Goal: Task Accomplishment & Management: Use online tool/utility

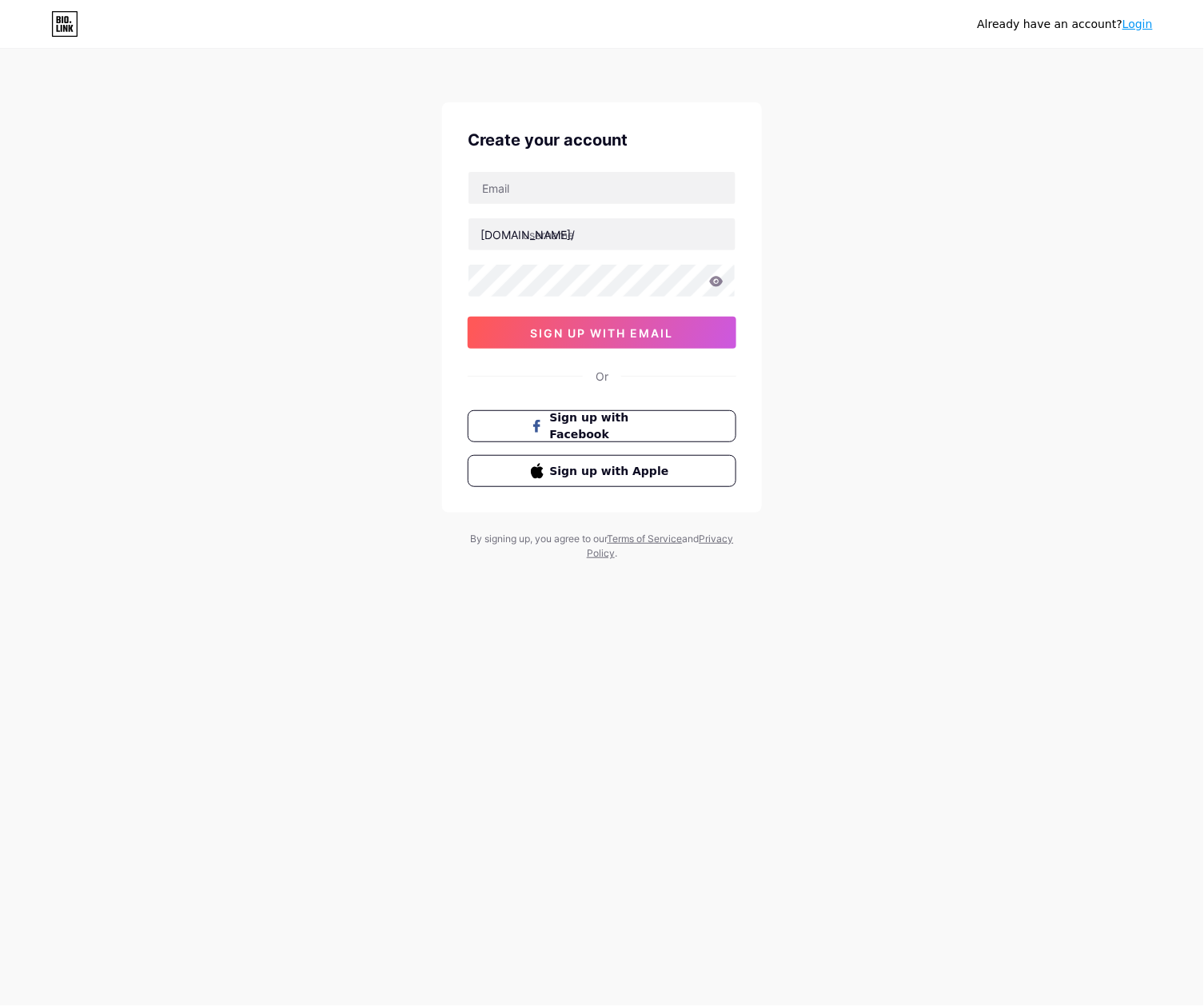
click at [819, 328] on div "Already have an account? Login Create your account [DOMAIN_NAME]/ sign up with …" at bounding box center [602, 305] width 1204 height 612
click at [759, 87] on div "Already have an account? Login Create your account bio.link/ sign up with email…" at bounding box center [602, 305] width 1204 height 612
click at [759, 88] on div "Already have an account? Login Create your account bio.link/ sign up with email…" at bounding box center [602, 305] width 1204 height 612
click at [915, 93] on div "Already have an account? Login Create your account bio.link/ sign up with email…" at bounding box center [602, 305] width 1204 height 612
click at [576, 672] on div "Already have an account? Login Create your account bio.link/ sign up with email…" at bounding box center [602, 503] width 1204 height 1006
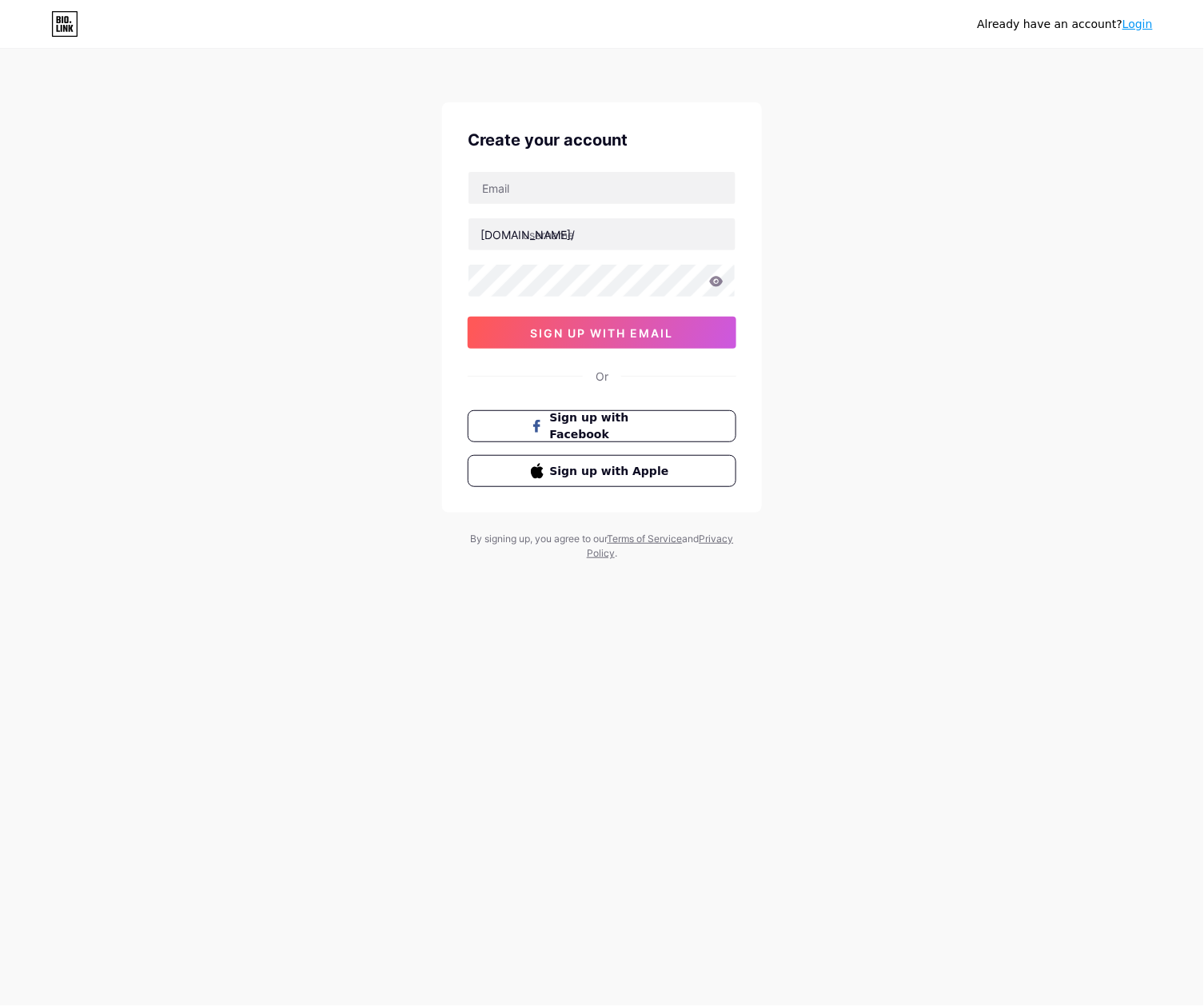
click at [252, 528] on div "Already have an account? Login Create your account bio.link/ sign up with email…" at bounding box center [602, 305] width 1204 height 612
click at [906, 380] on div "Already have an account? Login Create your account bio.link/ sign up with email…" at bounding box center [602, 305] width 1204 height 612
click at [601, 240] on input "text" at bounding box center [602, 234] width 267 height 32
click at [590, 183] on input "text" at bounding box center [602, 188] width 267 height 32
paste input "[EMAIL_ADDRESS][DOMAIN_NAME]"
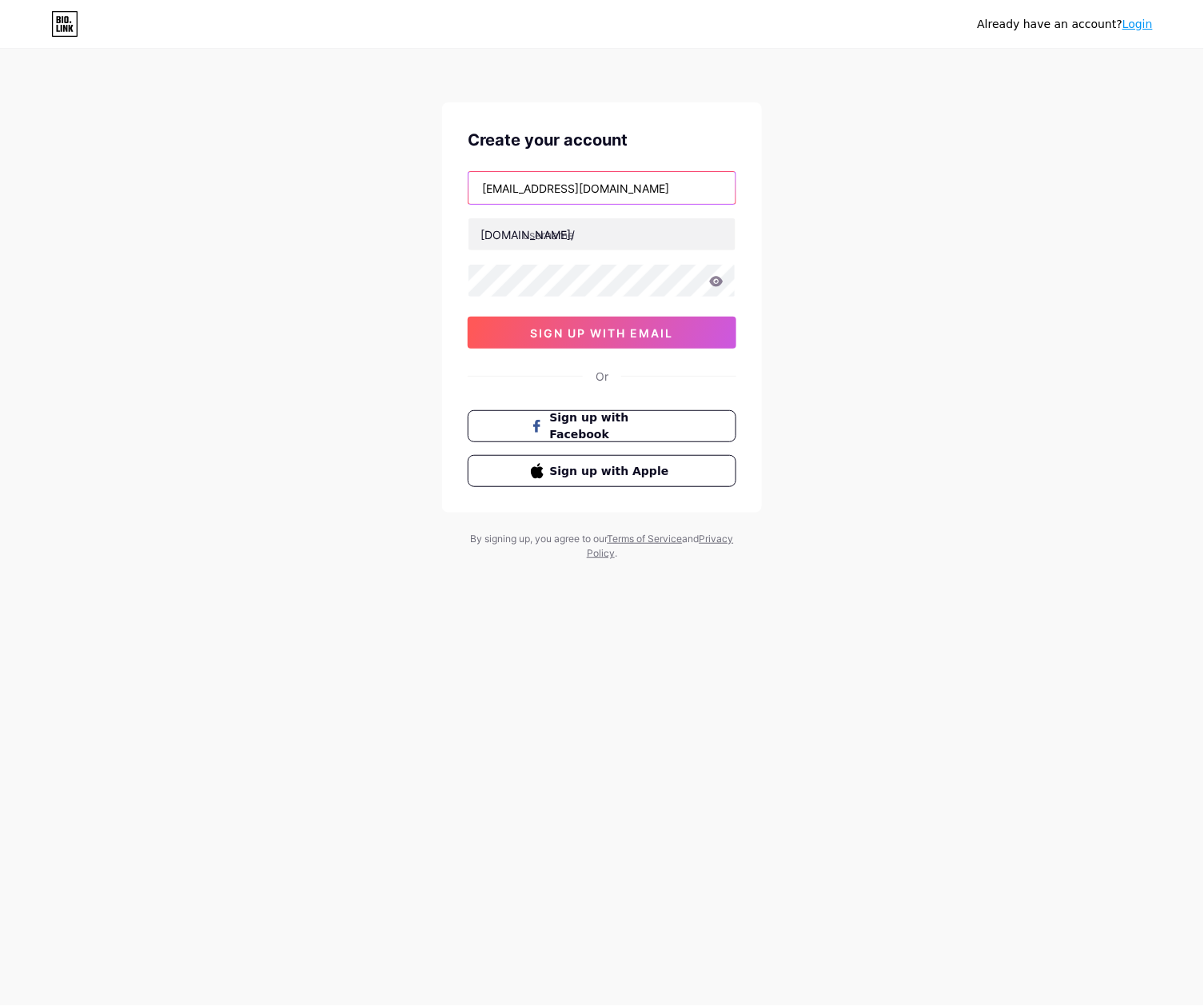
type input "[EMAIL_ADDRESS][DOMAIN_NAME]"
click at [634, 238] on input "text" at bounding box center [602, 234] width 267 height 32
paste input "wazetotoslotqris"
type input "wazetotoslotqris"
click at [619, 314] on div "coklat01wakwaw@gmail.com bio.link/ wazetotoslotqris sign up with email" at bounding box center [602, 260] width 269 height 178
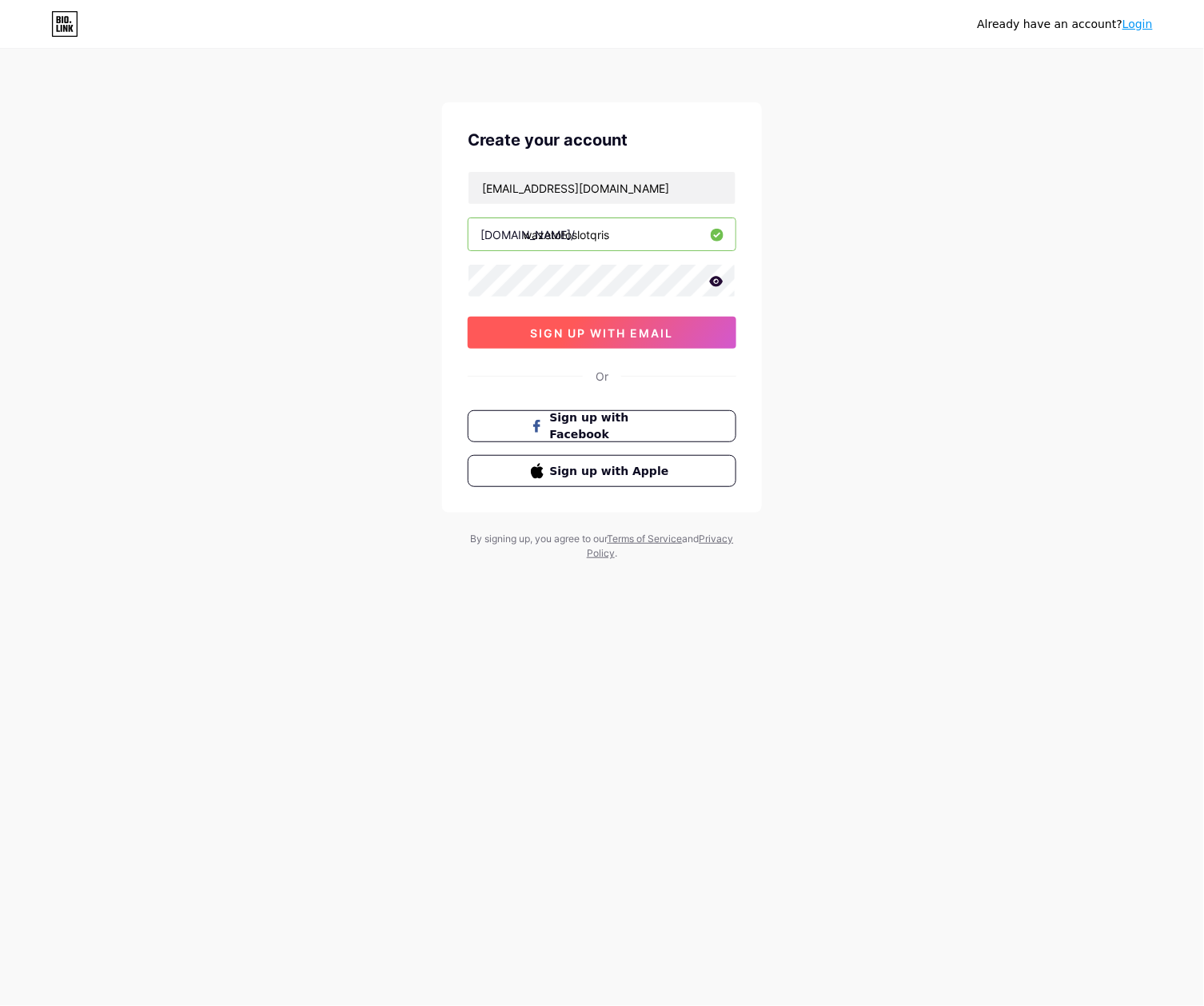
click at [620, 332] on span "sign up with email" at bounding box center [602, 333] width 143 height 14
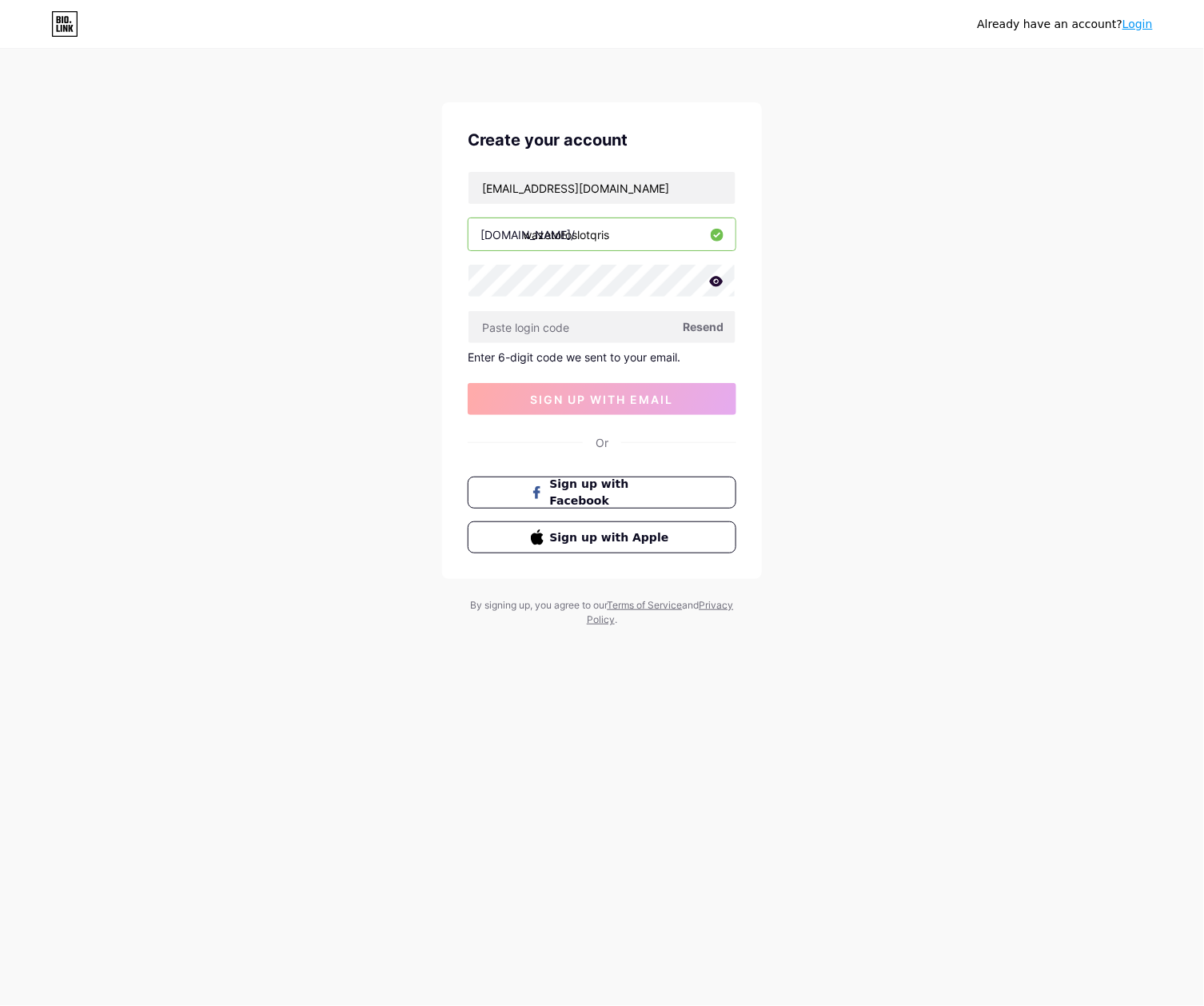
click at [1145, 17] on link "Login" at bounding box center [1137, 23] width 30 height 13
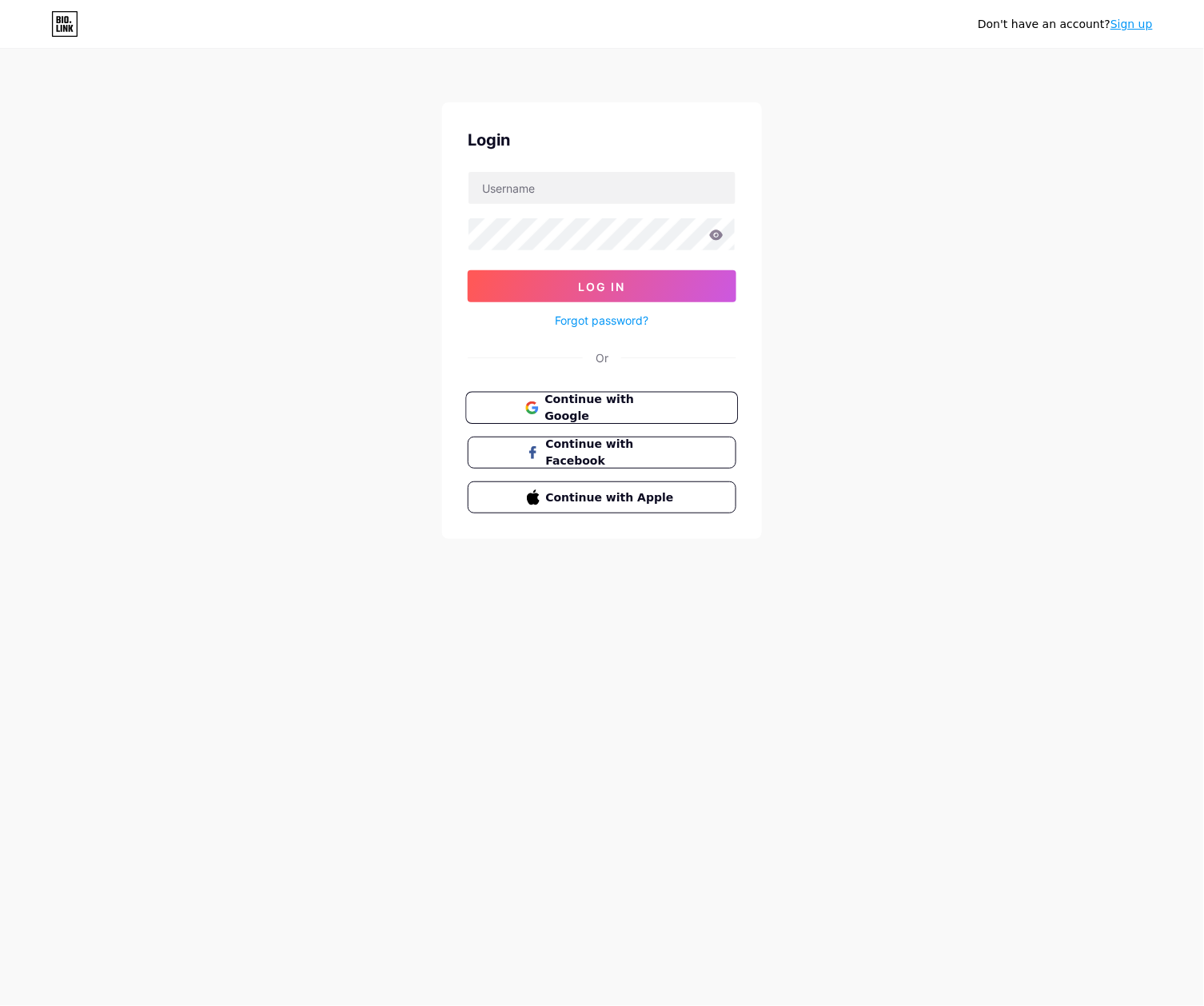
click at [545, 392] on button "Continue with Google" at bounding box center [601, 408] width 272 height 33
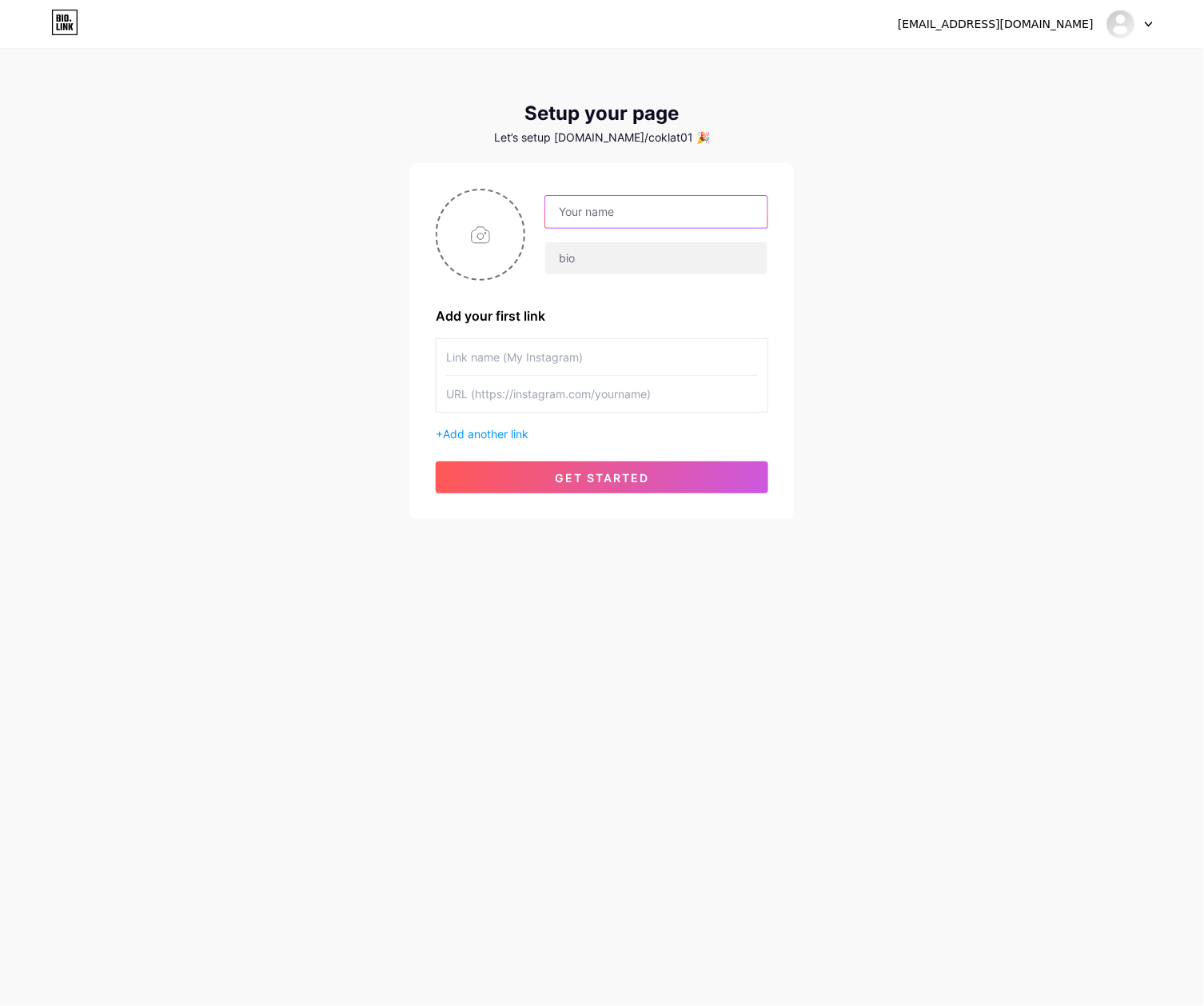
click at [646, 198] on input "text" at bounding box center [656, 211] width 222 height 32
paste input "wazetotoslotqris"
type input "wazetotoslotqris"
click at [480, 349] on input "text" at bounding box center [602, 357] width 311 height 36
paste input "[URL][DOMAIN_NAME]"
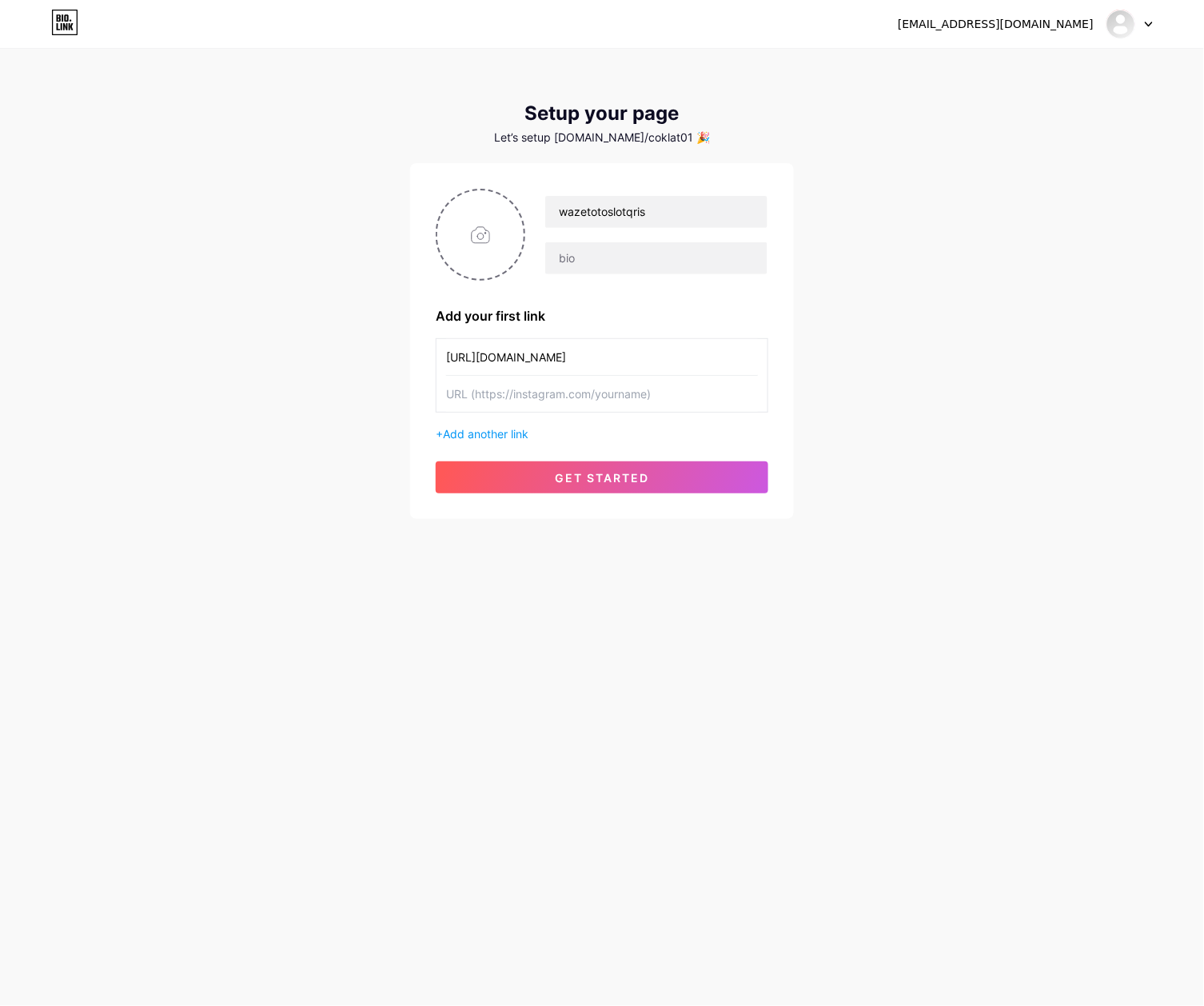
type input "[URL][DOMAIN_NAME]"
click at [699, 379] on input "text" at bounding box center [602, 393] width 311 height 36
click at [654, 388] on input "text" at bounding box center [602, 393] width 311 height 36
paste input "[URL][DOMAIN_NAME]"
type input "[URL][DOMAIN_NAME]"
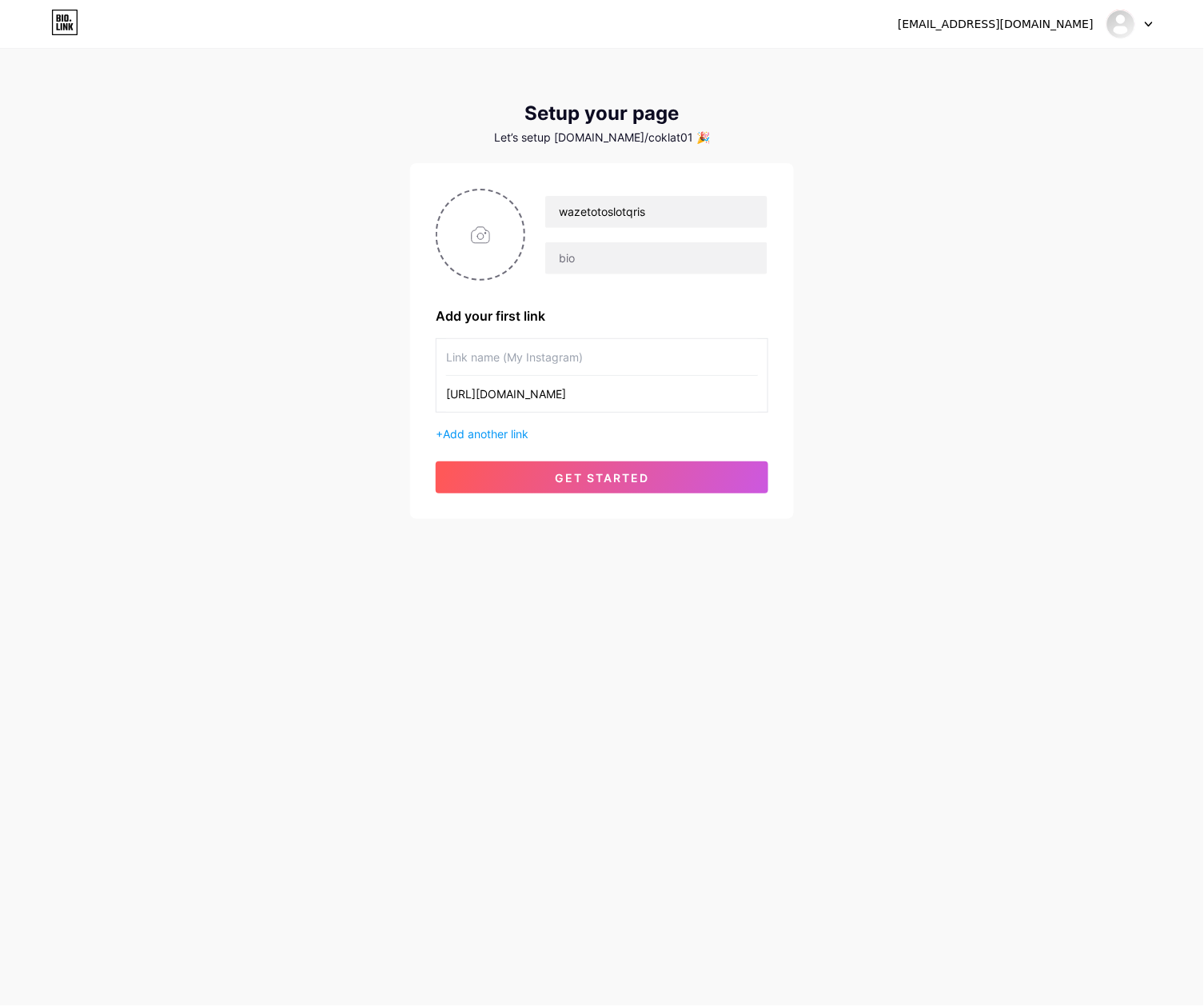
click at [573, 359] on input "text" at bounding box center [602, 357] width 311 height 36
paste input "Login WAZETOTO"
type input "Login WAZETOTO"
click at [491, 241] on input "file" at bounding box center [480, 235] width 86 height 89
type input "C:\fakepath\waze_pp.png"
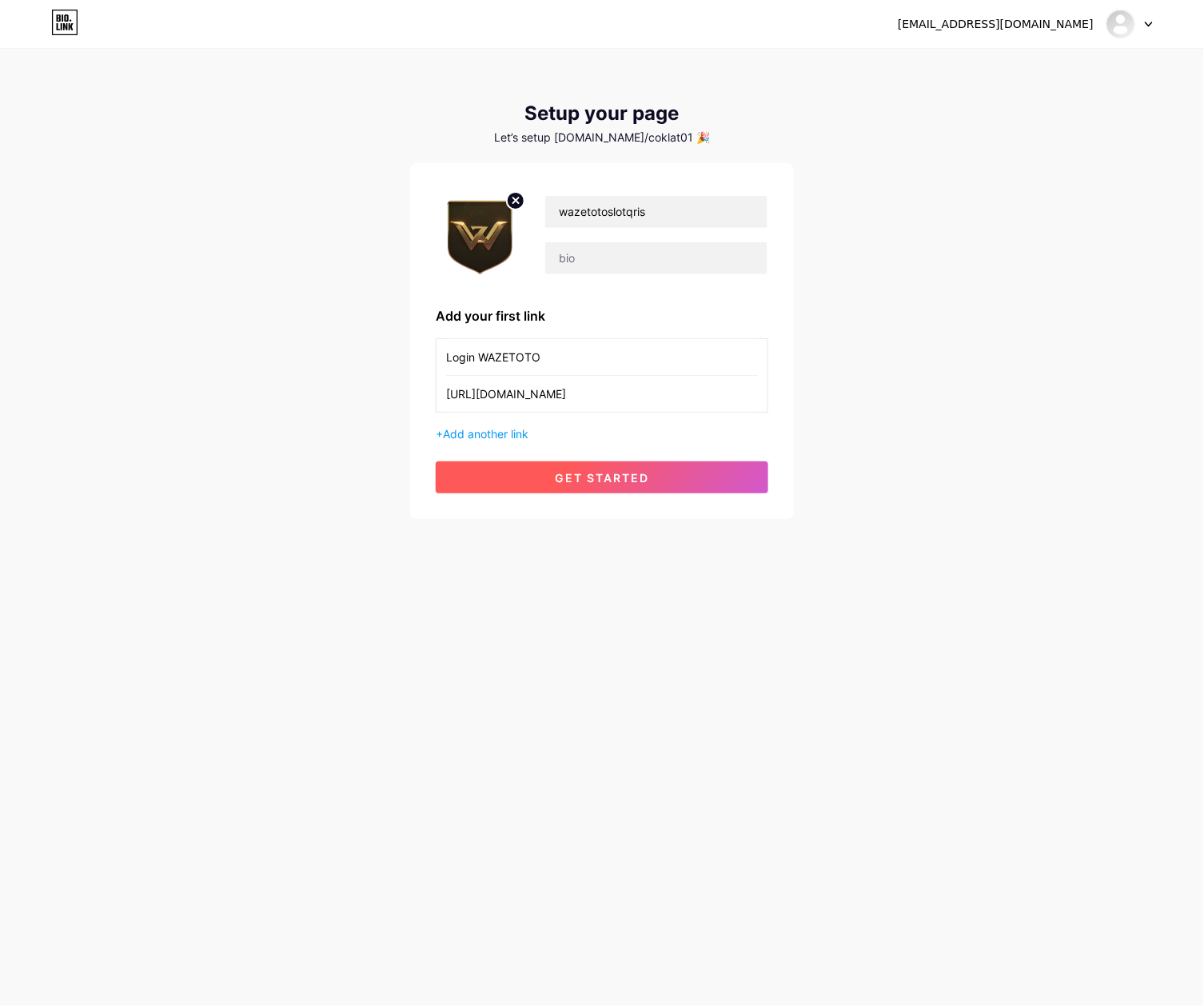
click at [593, 487] on button "get started" at bounding box center [602, 477] width 332 height 32
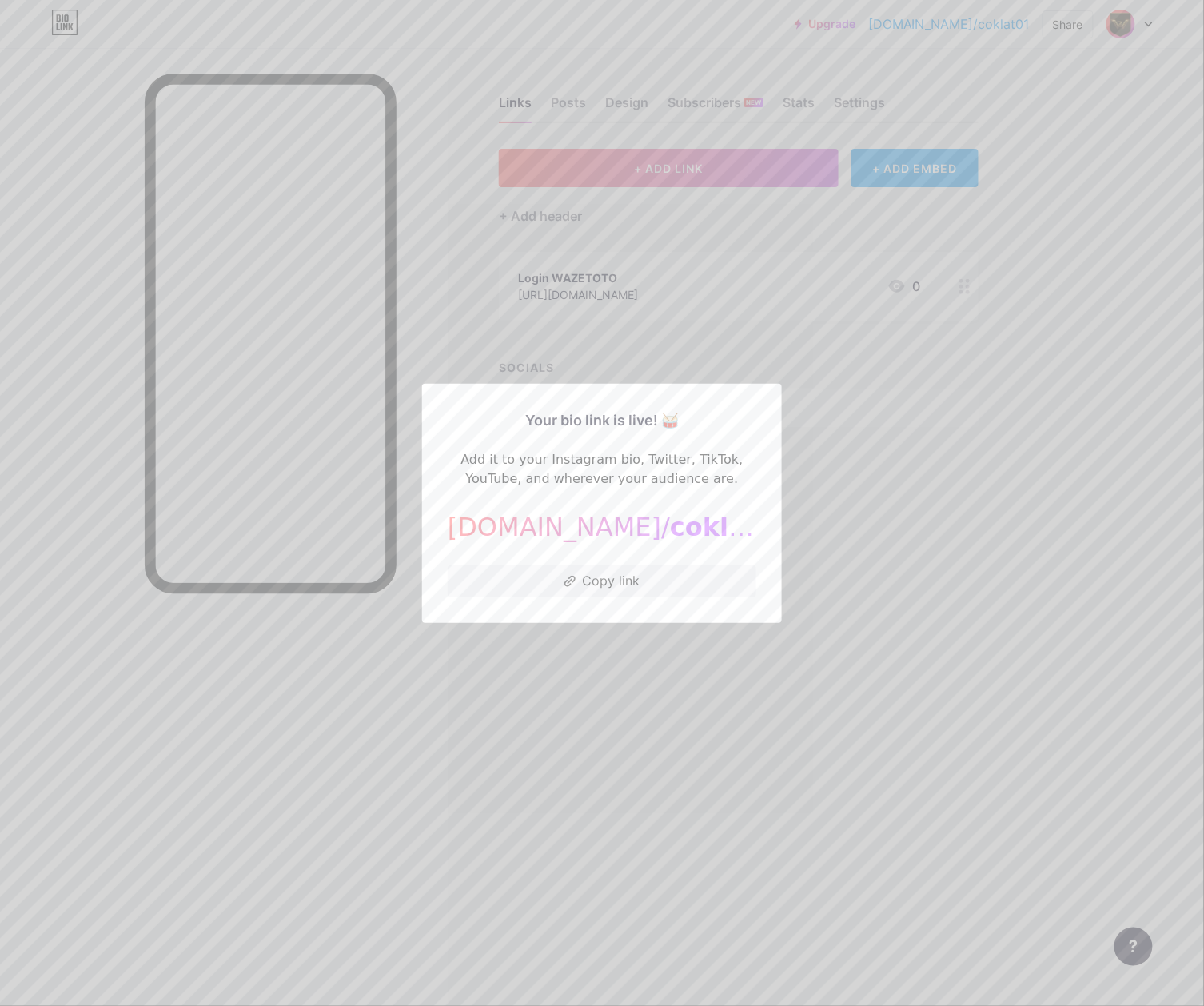
click at [961, 544] on div at bounding box center [602, 503] width 1204 height 1006
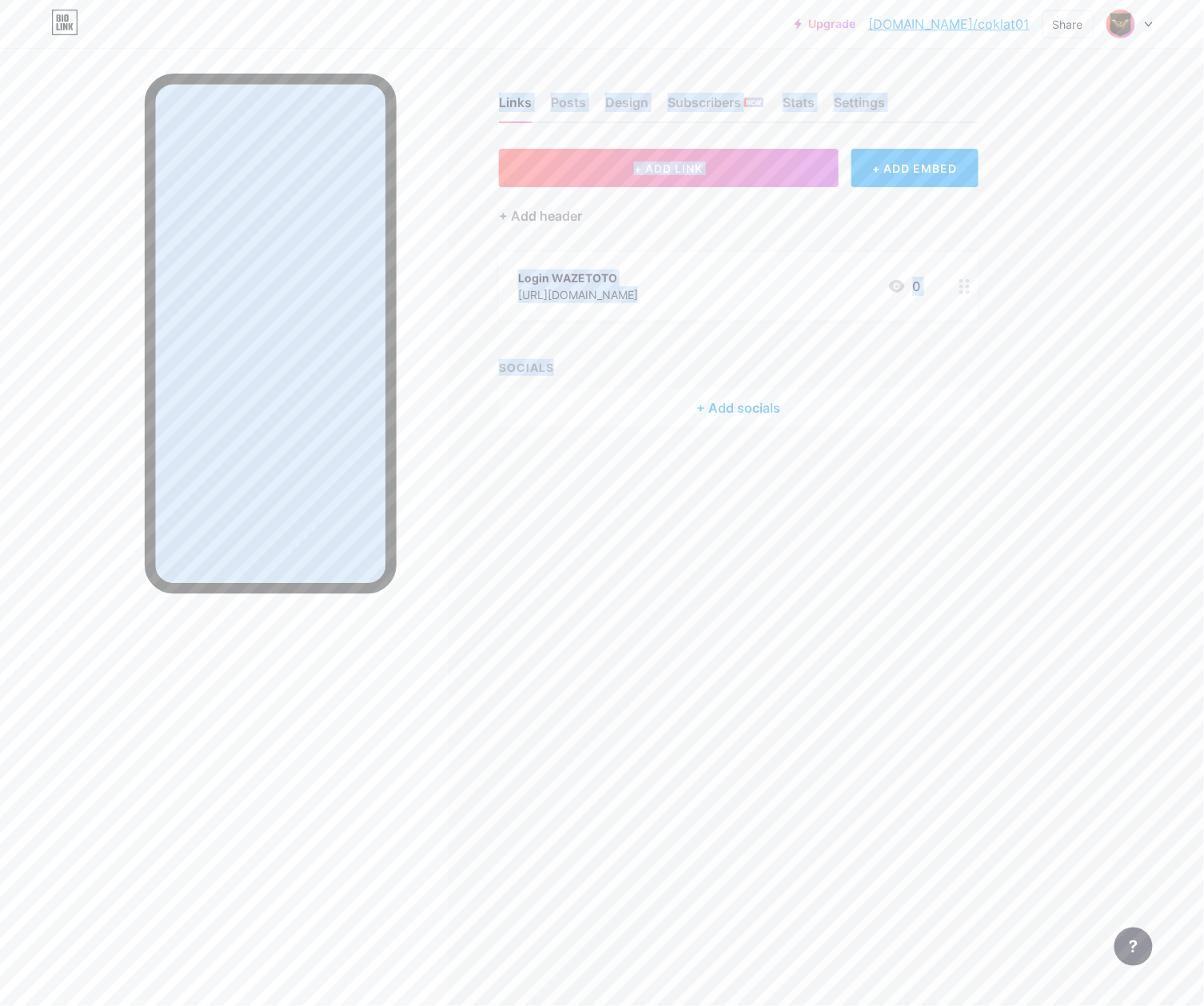
drag, startPoint x: 608, startPoint y: 365, endPoint x: 601, endPoint y: 372, distance: 9.9
click at [620, 366] on div "Links Posts Design Subscribers NEW Stats Settings + ADD LINK + ADD EMBED + Add …" at bounding box center [523, 503] width 1046 height 1006
click at [1070, 366] on div "Upgrade [DOMAIN_NAME]/coklat... [DOMAIN_NAME]/coklat01 Share Switch accounts wa…" at bounding box center [602, 503] width 1204 height 1006
click at [692, 177] on button "+ ADD LINK" at bounding box center [668, 168] width 340 height 38
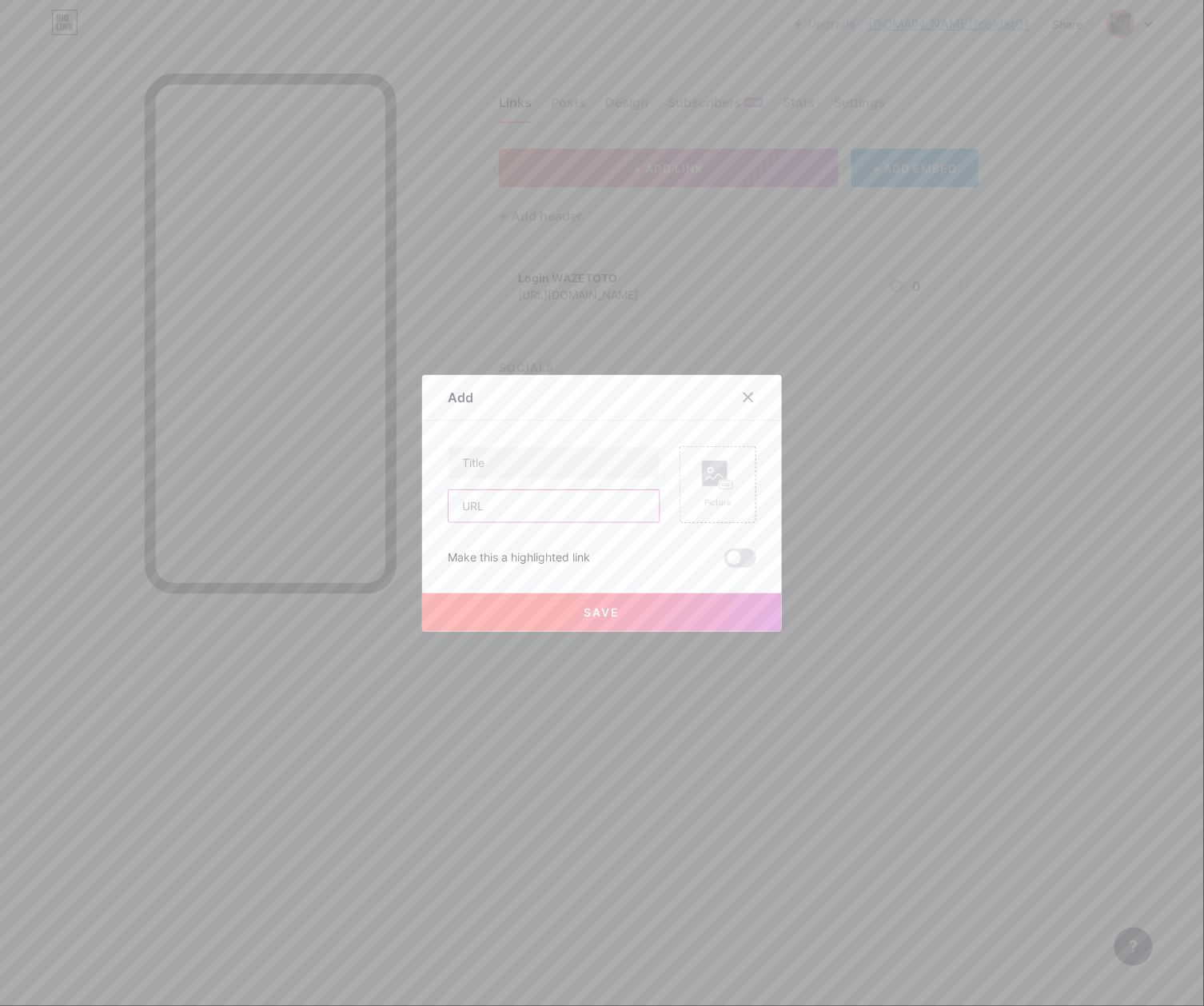
drag, startPoint x: 504, startPoint y: 508, endPoint x: 490, endPoint y: 506, distance: 14.1
click at [504, 508] on input "text" at bounding box center [554, 506] width 211 height 32
paste input "[URL][DOMAIN_NAME]"
type input "[URL][DOMAIN_NAME]"
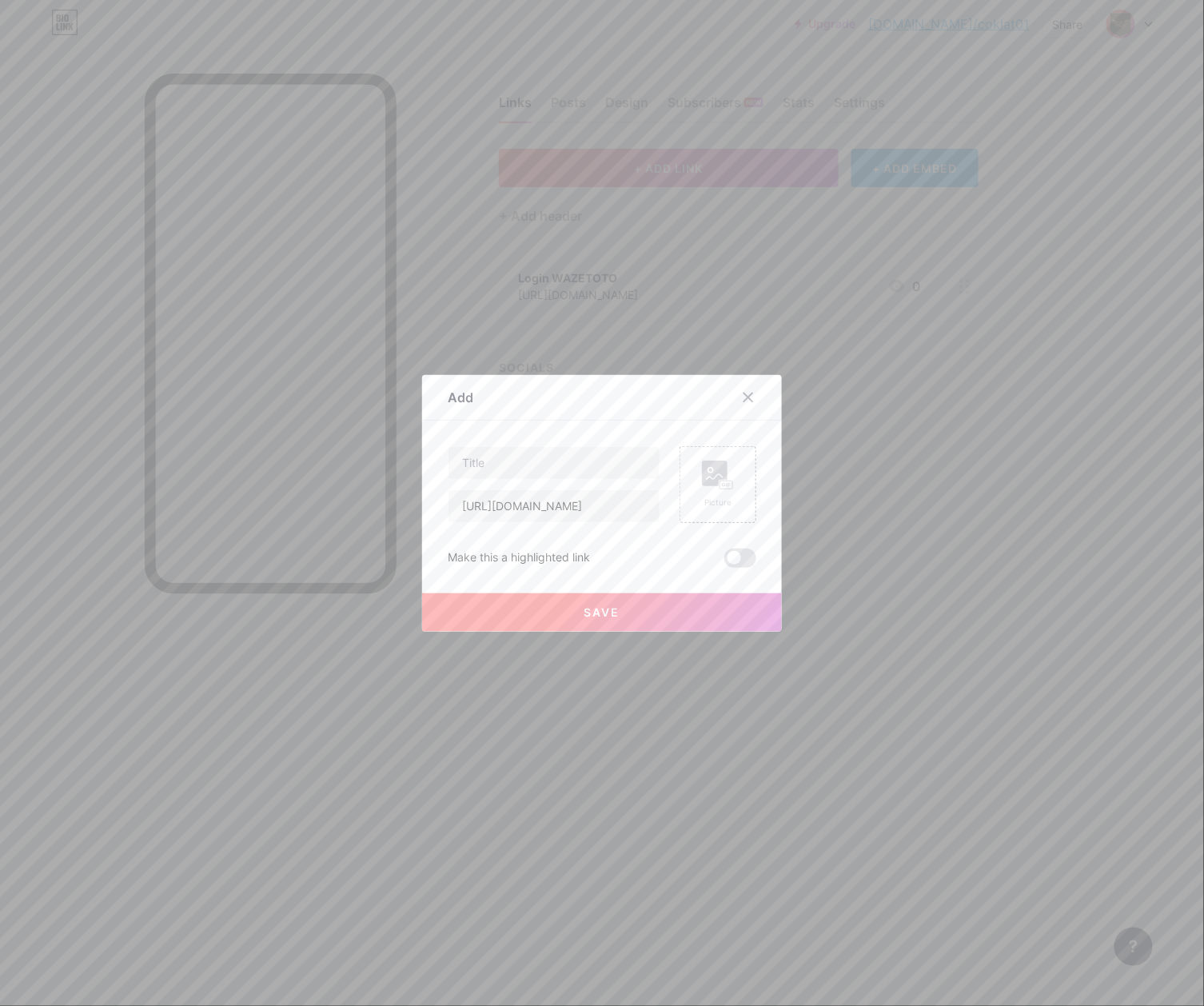
scroll to position [0, 0]
click at [638, 460] on input "text" at bounding box center [554, 463] width 211 height 32
paste input "Daftar WAZETOTO"
type input "Daftar WAZETOTO"
click at [720, 483] on rect at bounding box center [726, 484] width 13 height 8
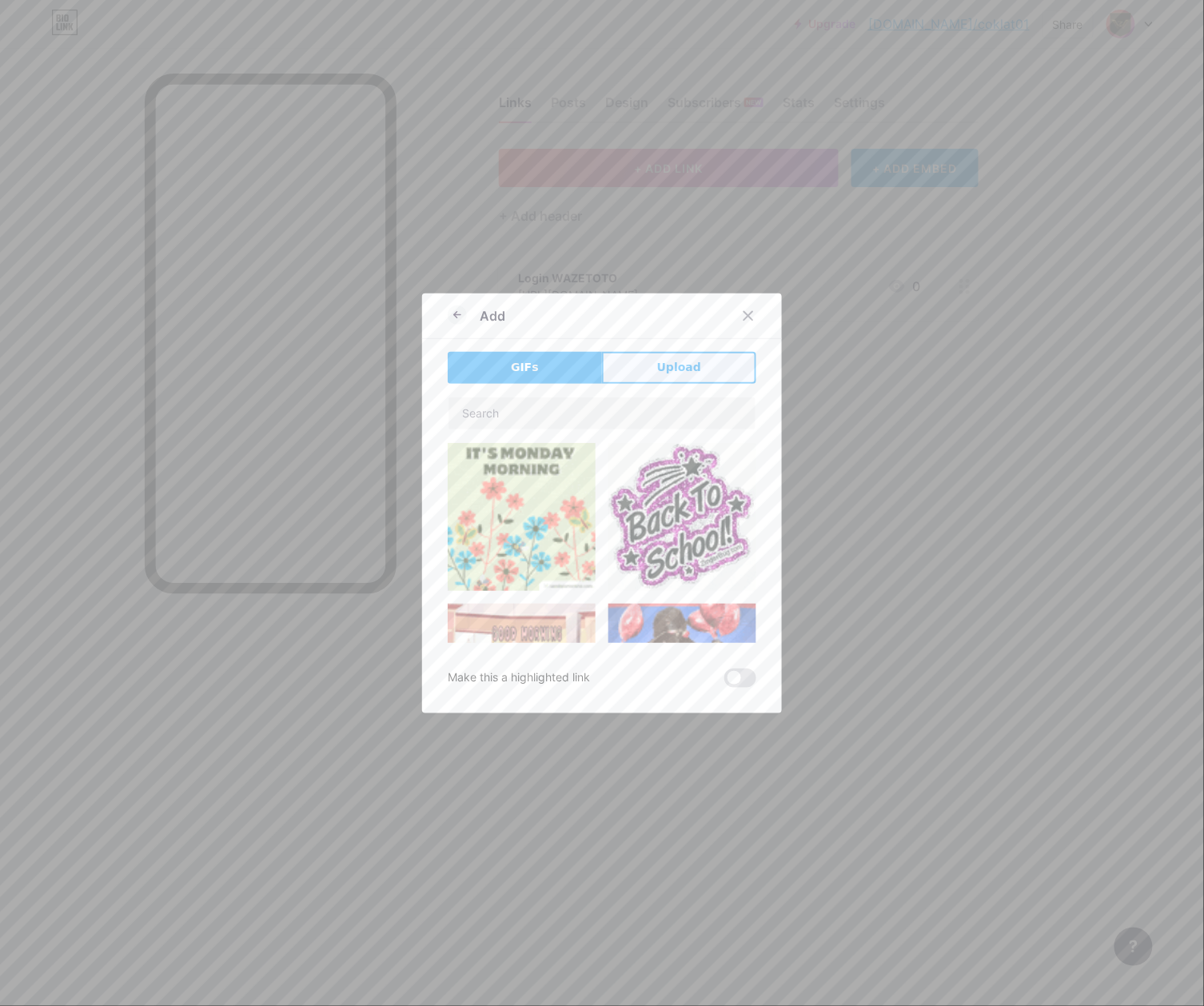
click at [689, 375] on span "Upload" at bounding box center [679, 367] width 44 height 17
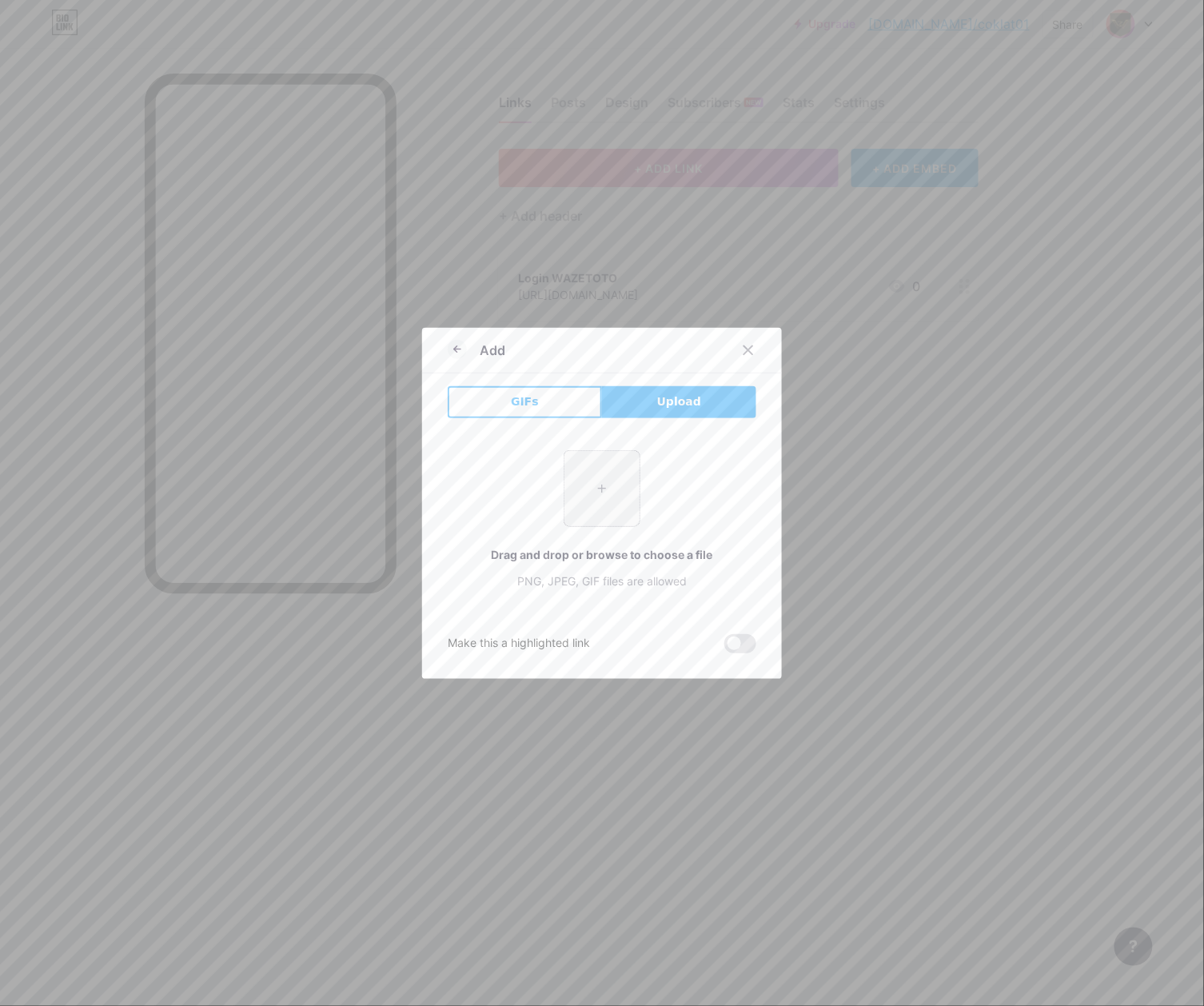
click at [626, 483] on input "file" at bounding box center [602, 488] width 75 height 75
type input "C:\fakepath\waze_pp.png"
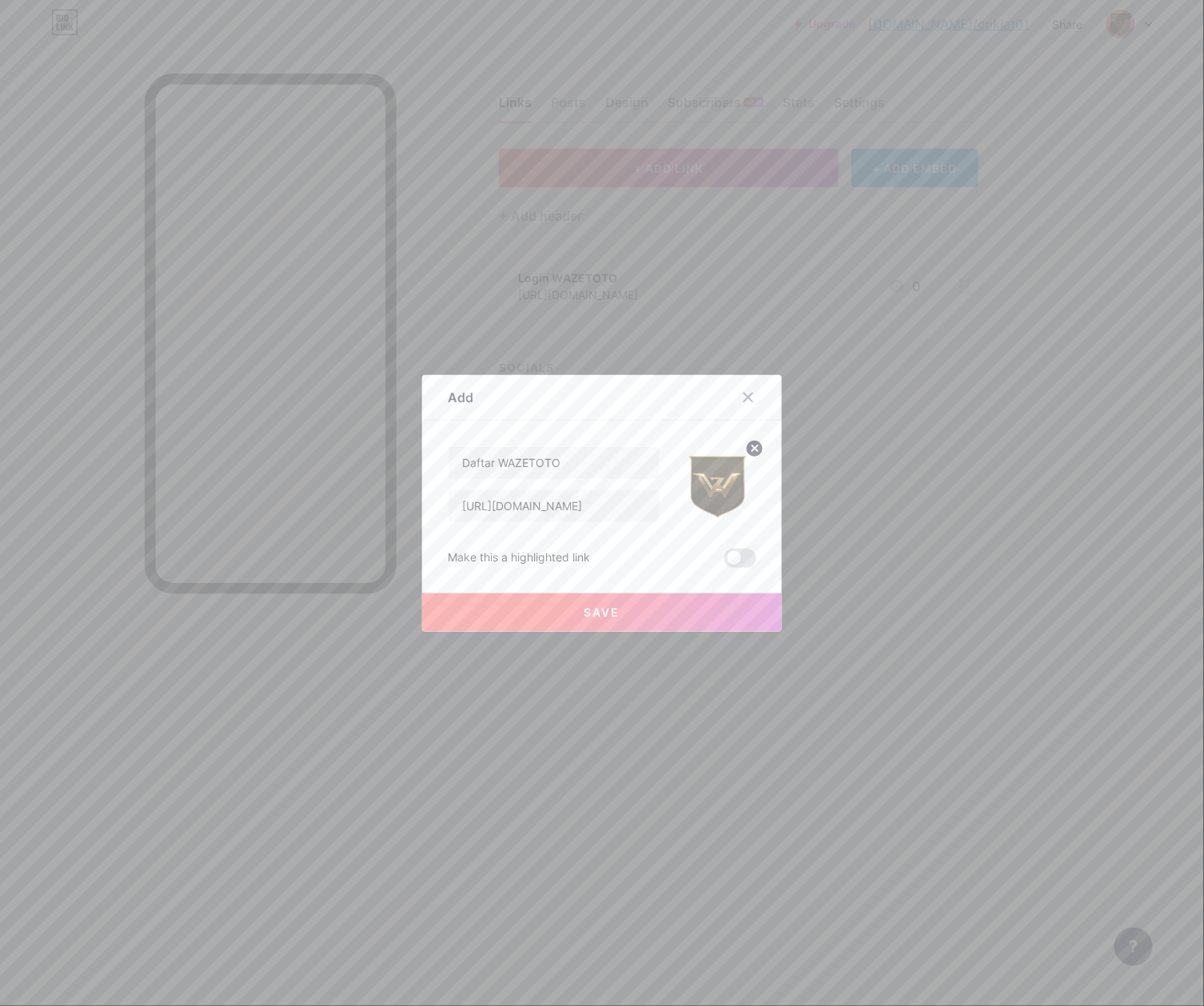
click at [592, 614] on span "Save" at bounding box center [602, 613] width 36 height 14
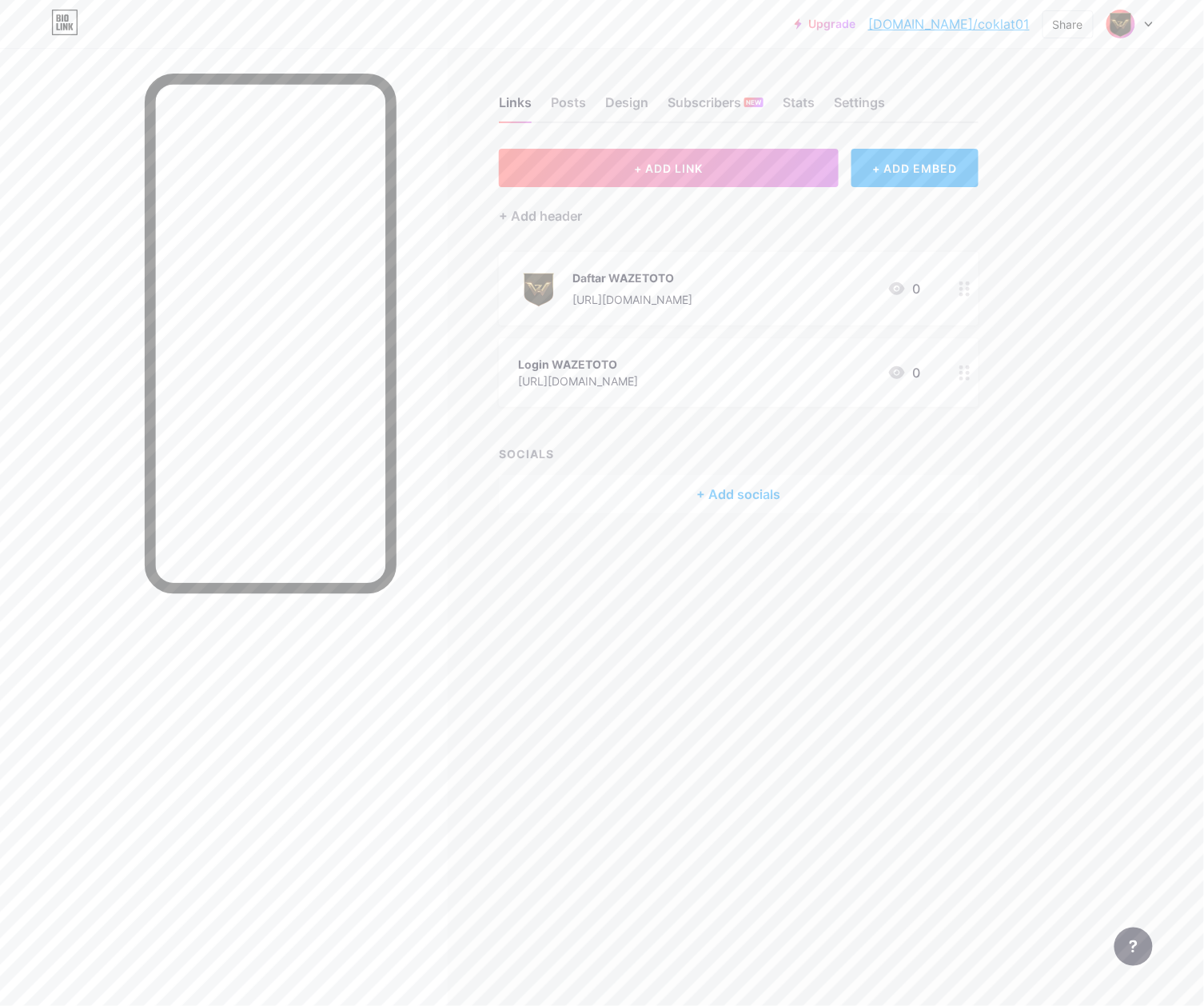
click at [622, 413] on div "+ ADD LINK + ADD EMBED + Add header Daftar WAZETOTO [URL][DOMAIN_NAME] 0 Login …" at bounding box center [738, 331] width 479 height 365
click at [638, 370] on div "Login WAZETOTO" at bounding box center [578, 364] width 120 height 17
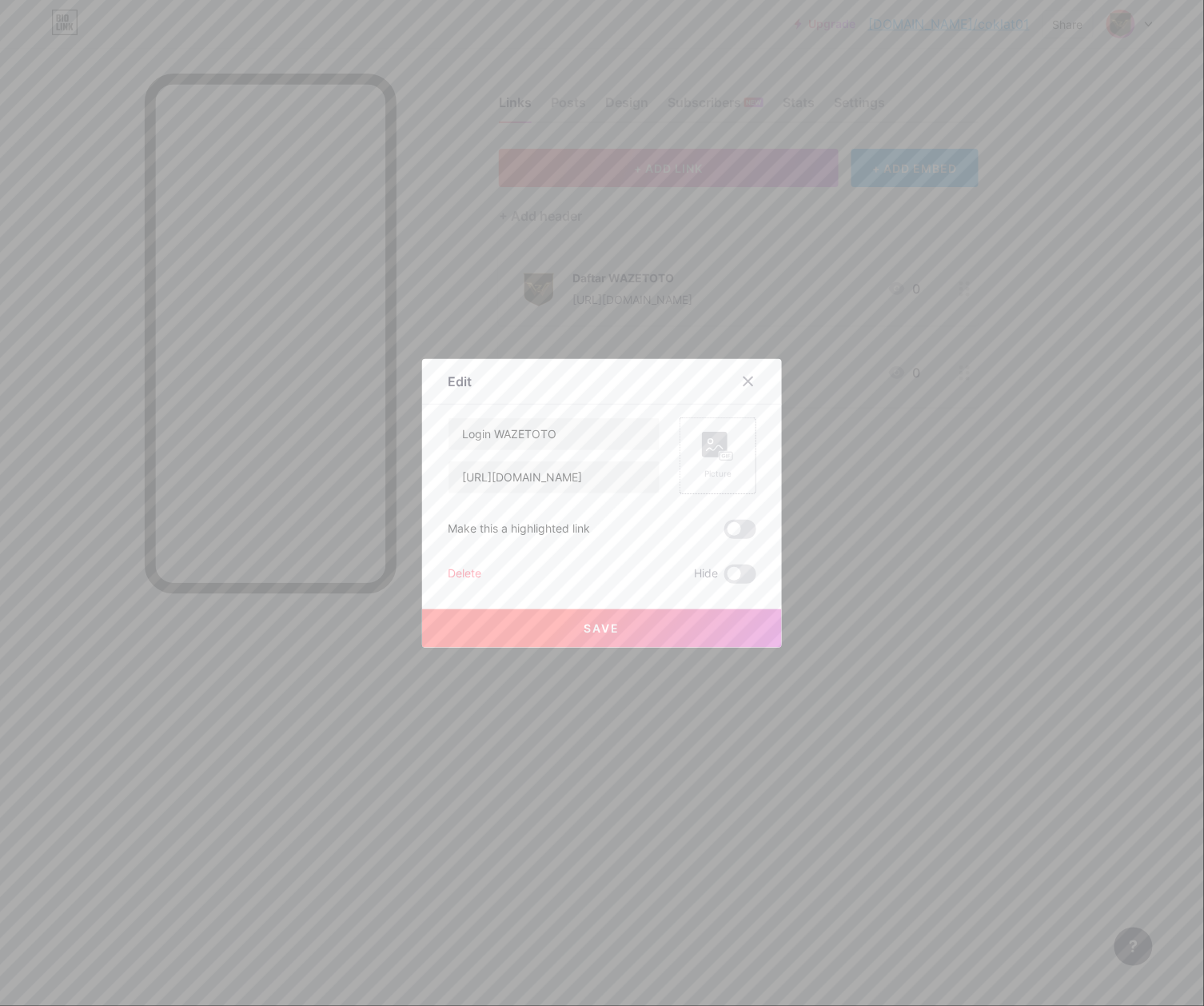
click at [689, 464] on div "Picture" at bounding box center [718, 456] width 77 height 77
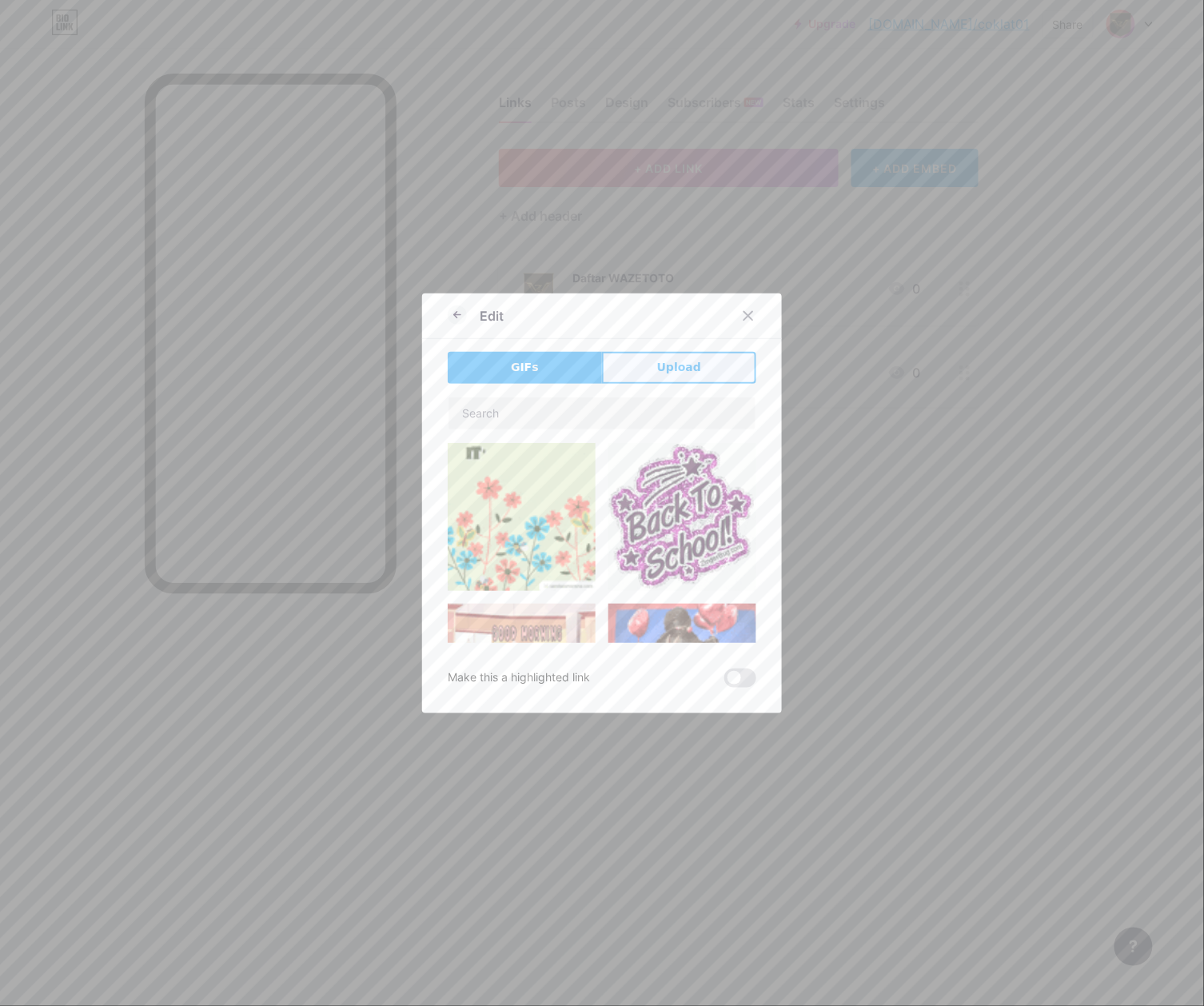
click at [689, 361] on span "Upload" at bounding box center [679, 367] width 44 height 17
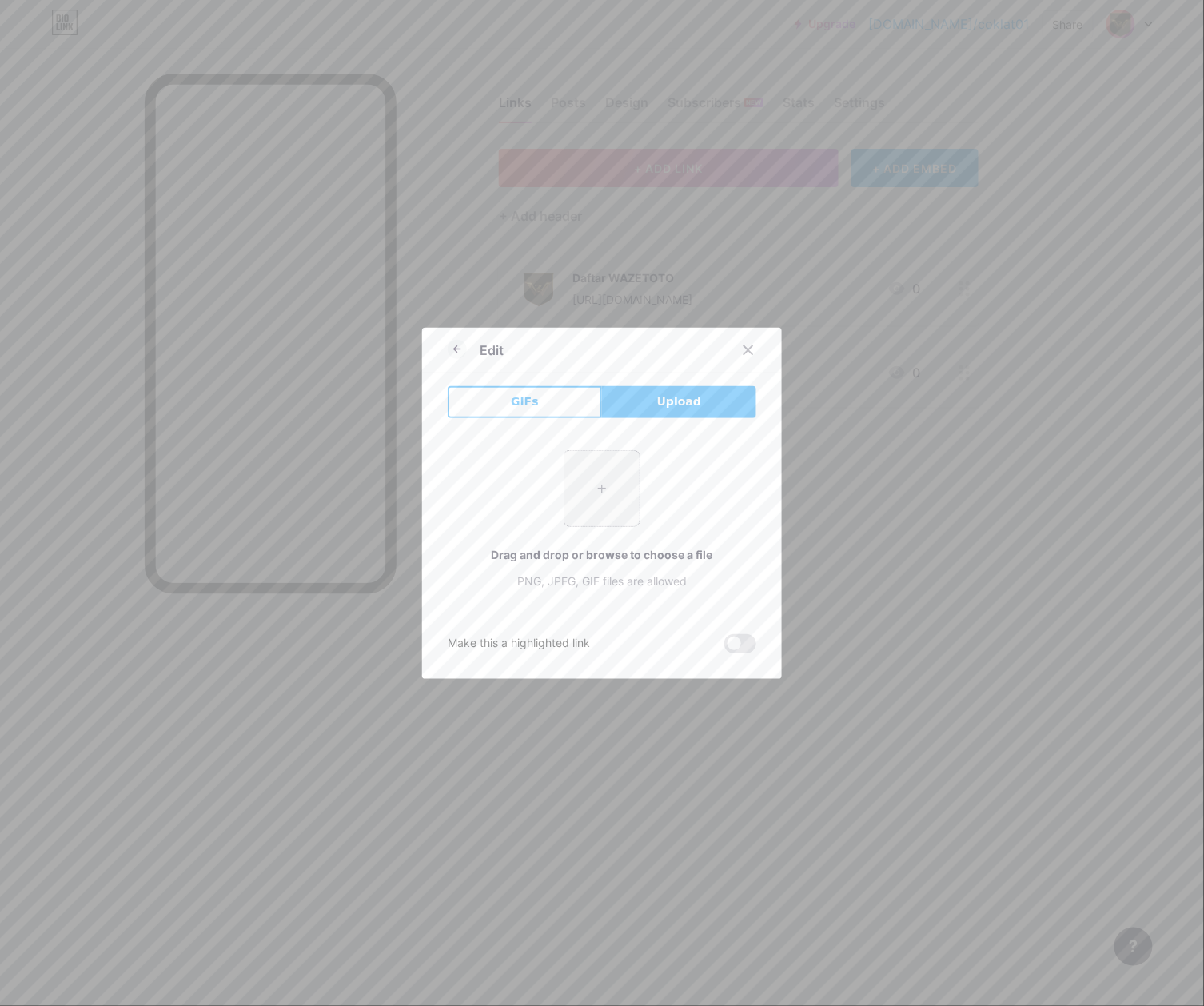
click at [625, 489] on input "file" at bounding box center [602, 488] width 75 height 75
type input "C:\fakepath\waze_pp.png"
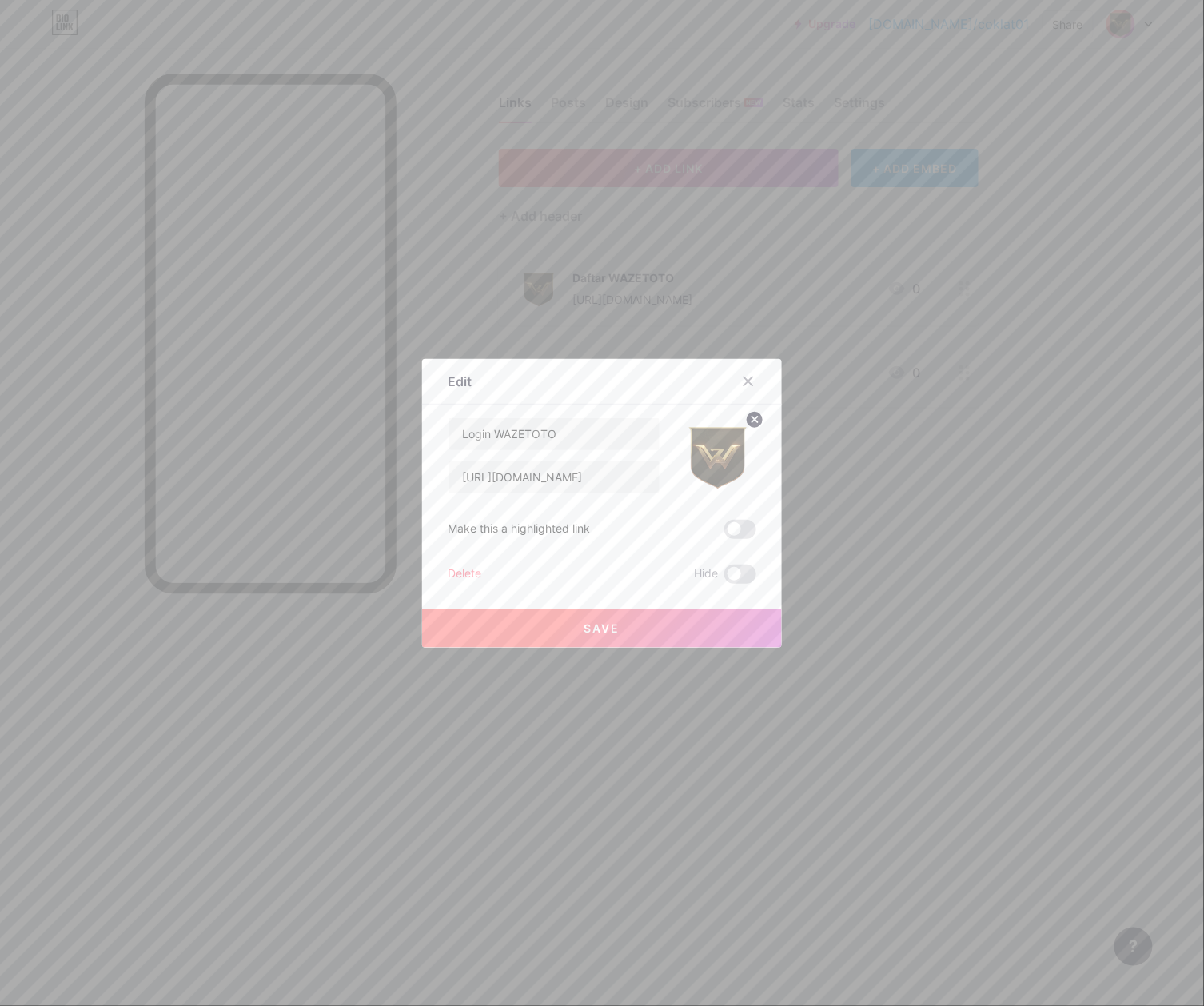
click at [633, 618] on button "Save" at bounding box center [602, 628] width 360 height 38
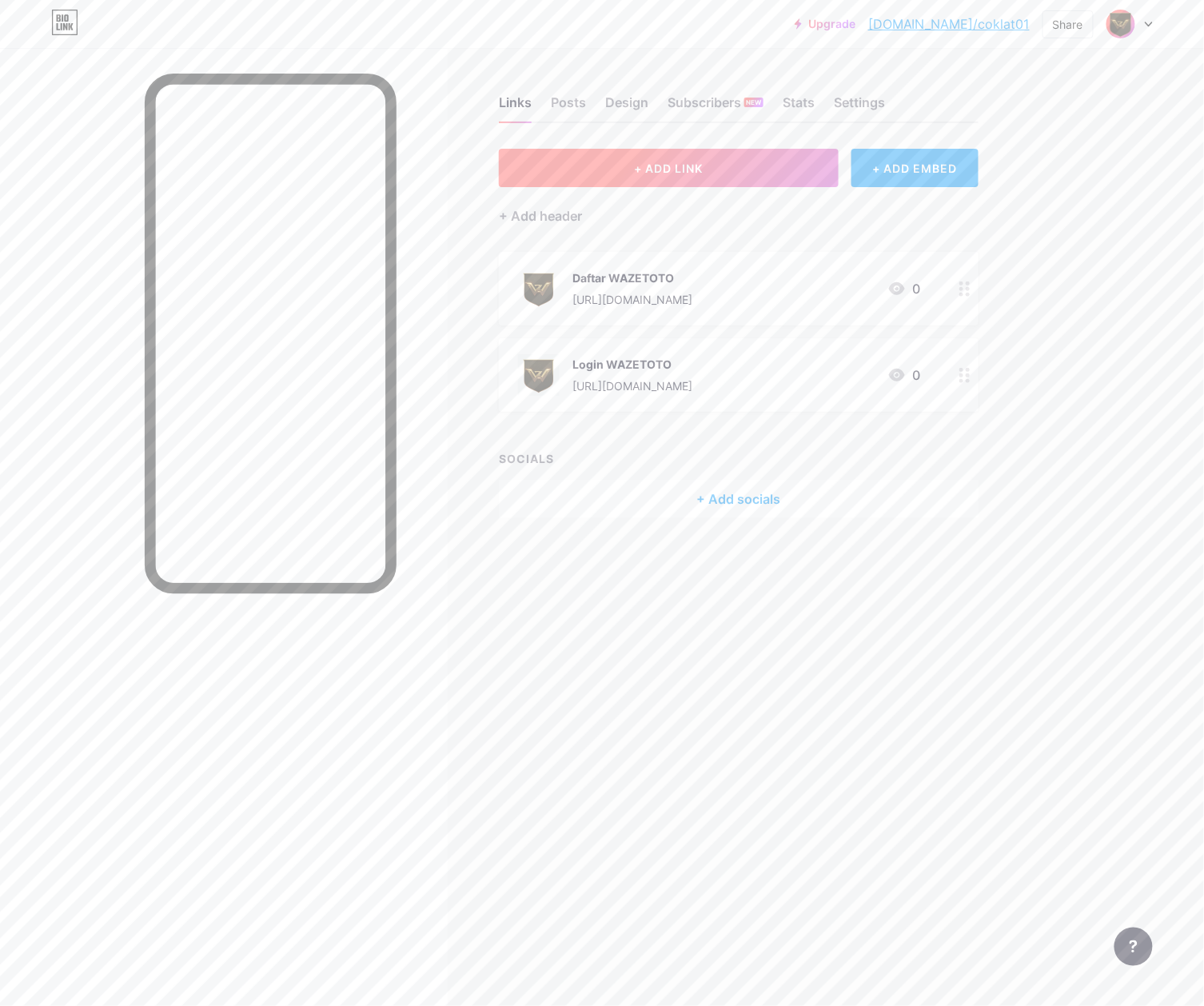
click at [664, 158] on button "+ ADD LINK" at bounding box center [668, 168] width 340 height 38
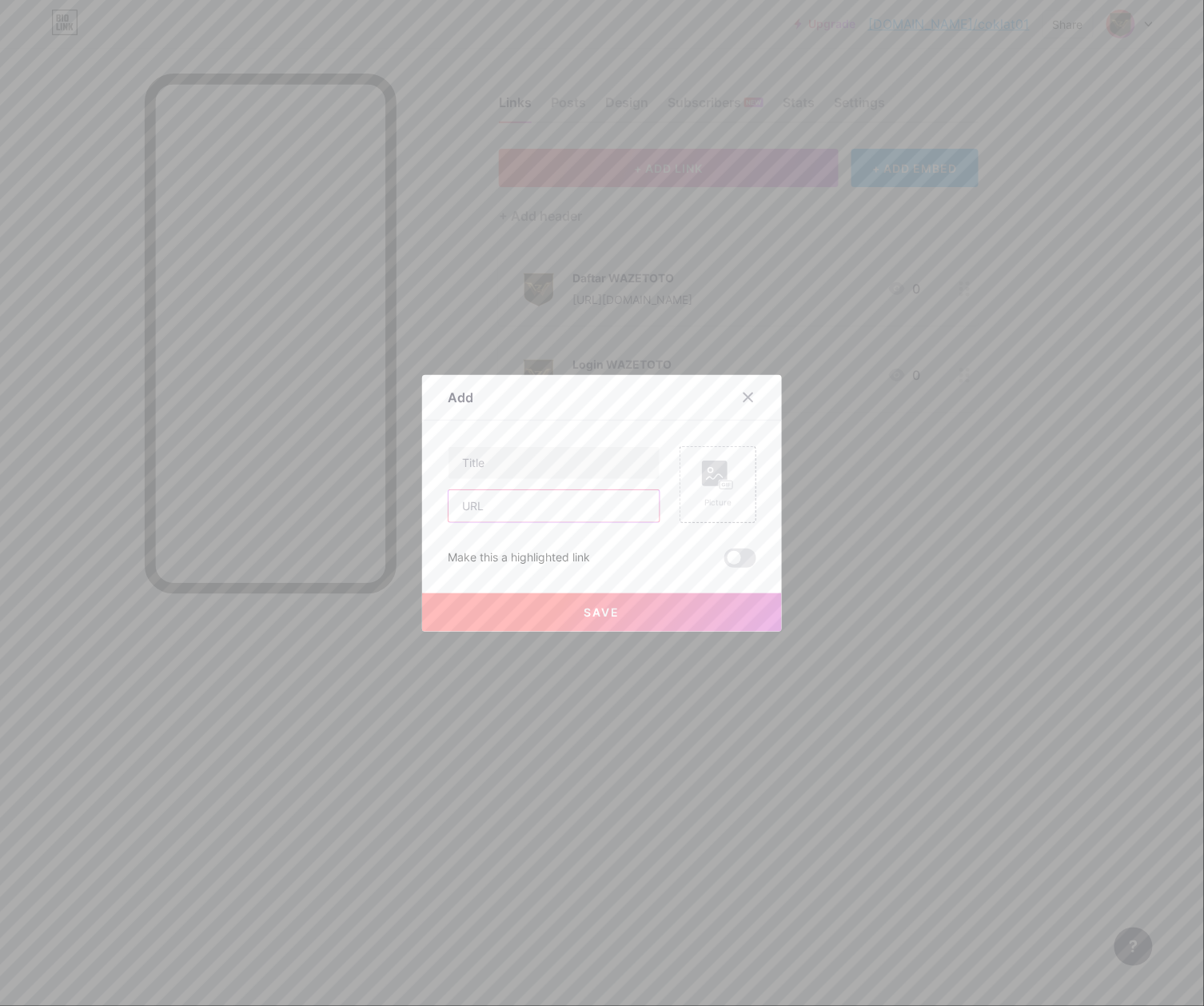
click at [515, 517] on input "text" at bounding box center [554, 506] width 211 height 32
paste input "[URL][DOMAIN_NAME]"
type input "[URL][DOMAIN_NAME]"
paste input "RTP Gacor"
drag, startPoint x: 577, startPoint y: 477, endPoint x: 696, endPoint y: 477, distance: 119.0
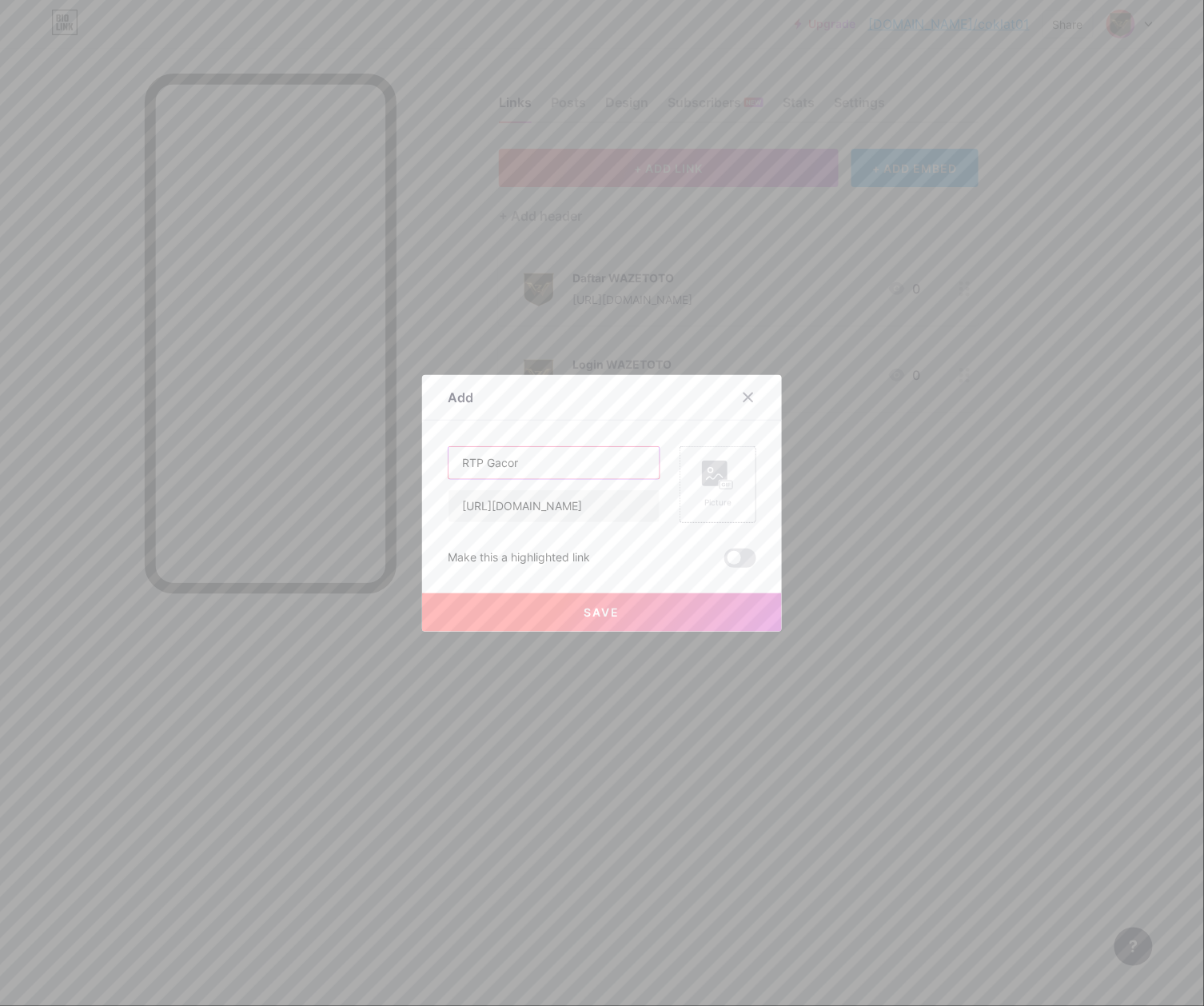
click at [606, 477] on input "RTP Gacor" at bounding box center [554, 463] width 211 height 32
type input "RTP Gacor"
click at [723, 477] on icon at bounding box center [718, 475] width 32 height 30
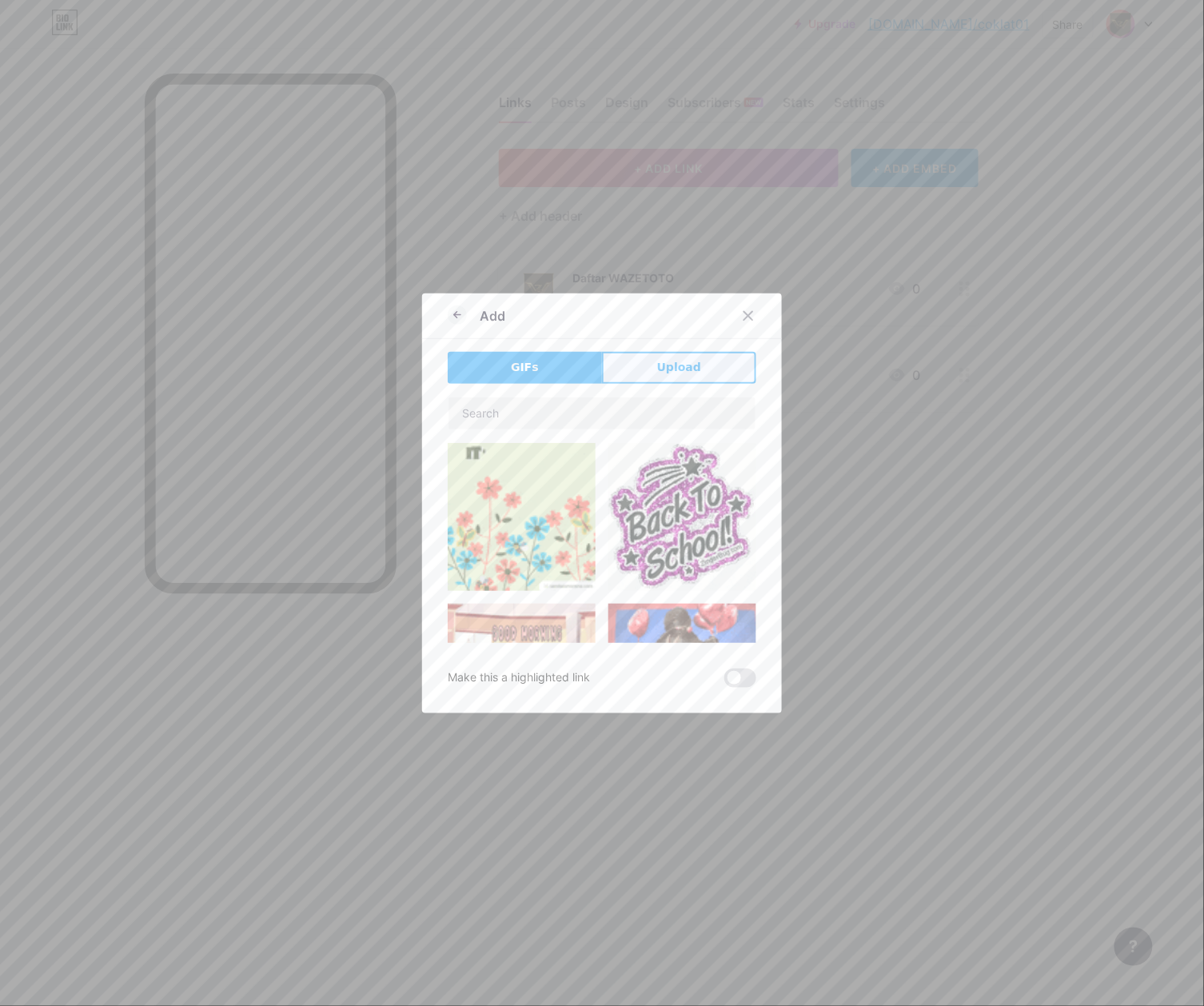
click at [688, 376] on button "Upload" at bounding box center [679, 367] width 154 height 32
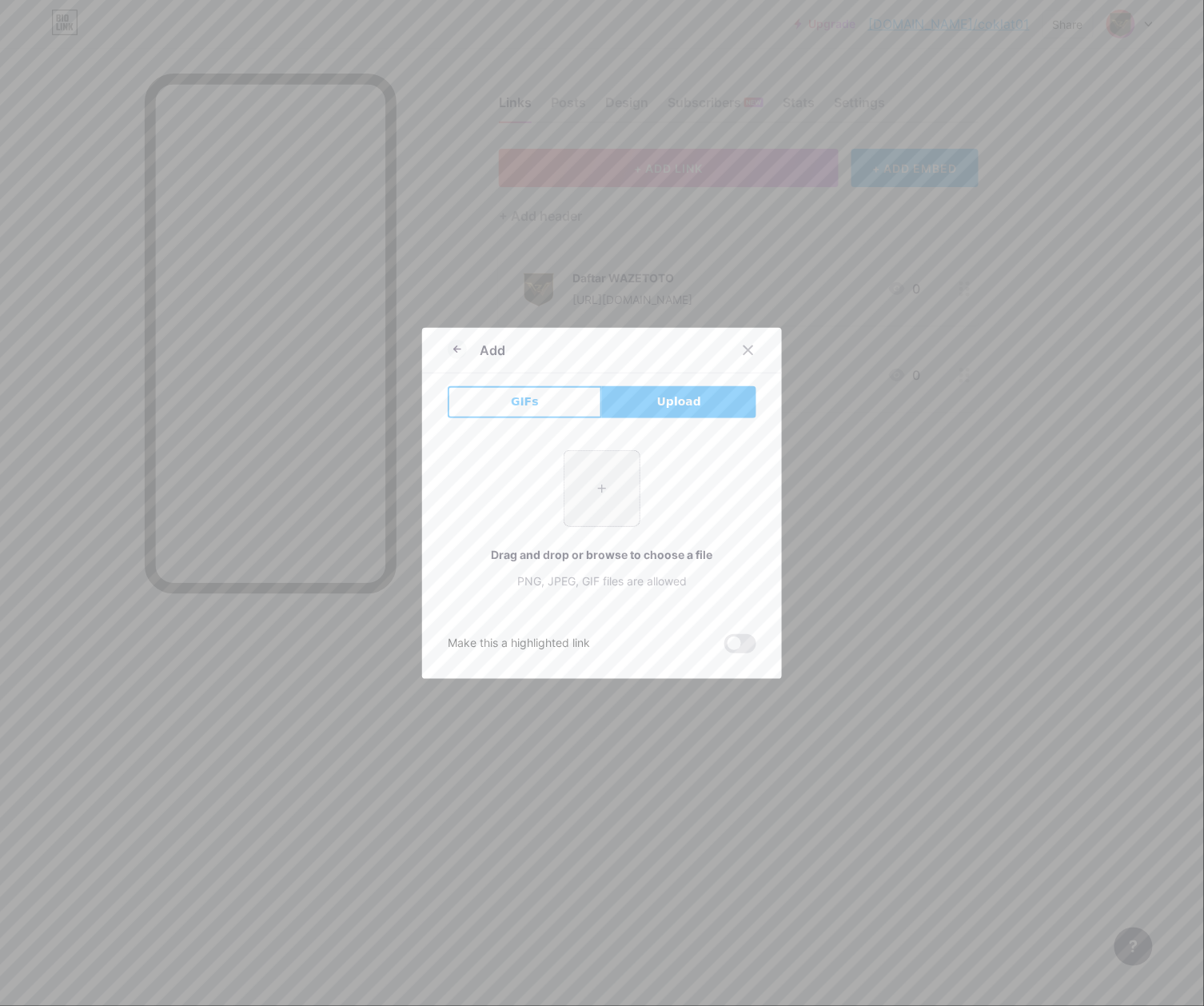
click at [584, 467] on input "file" at bounding box center [602, 488] width 75 height 75
type input "C:\fakepath\waze_pp.png"
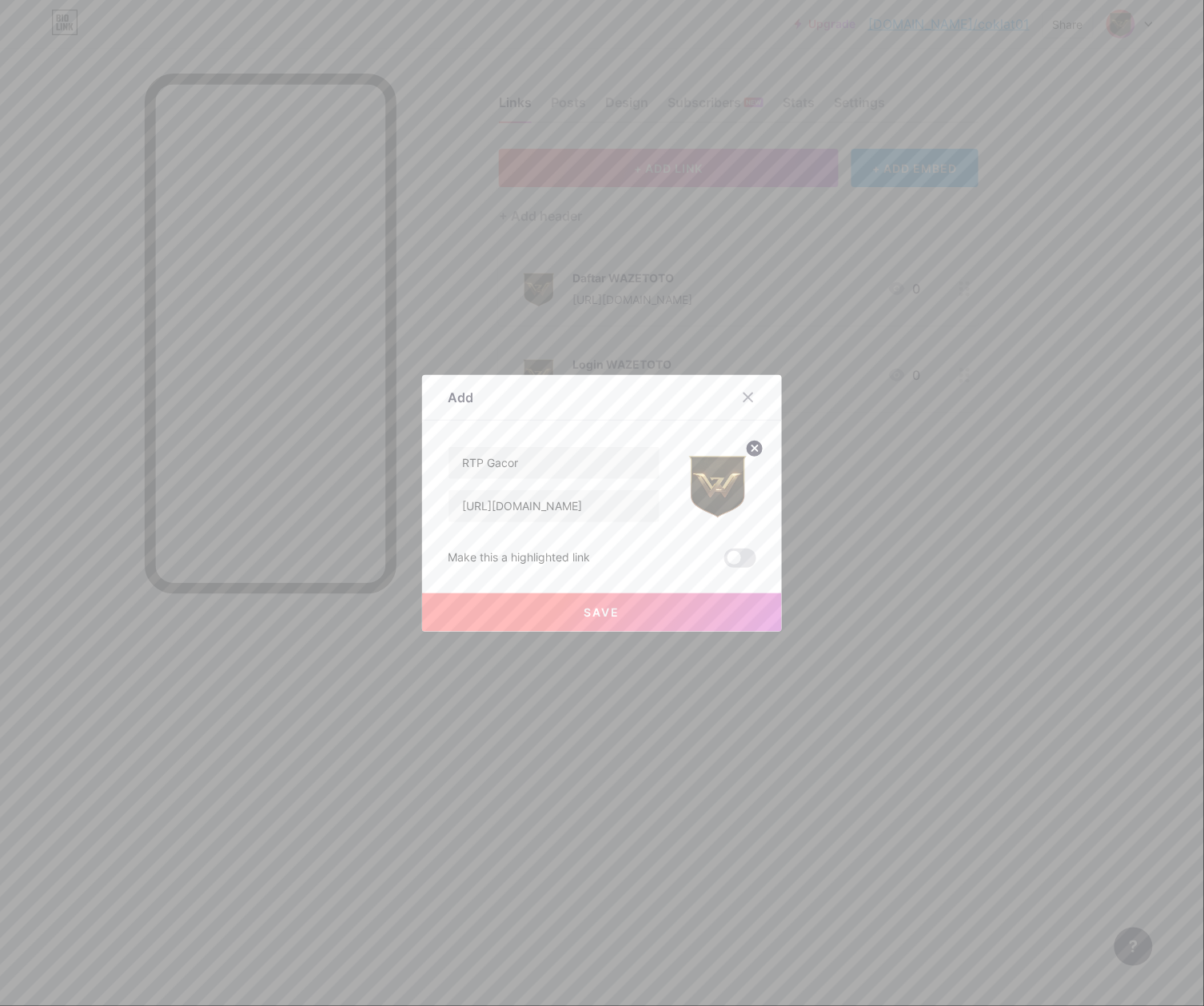
click at [573, 611] on button "Save" at bounding box center [602, 613] width 360 height 38
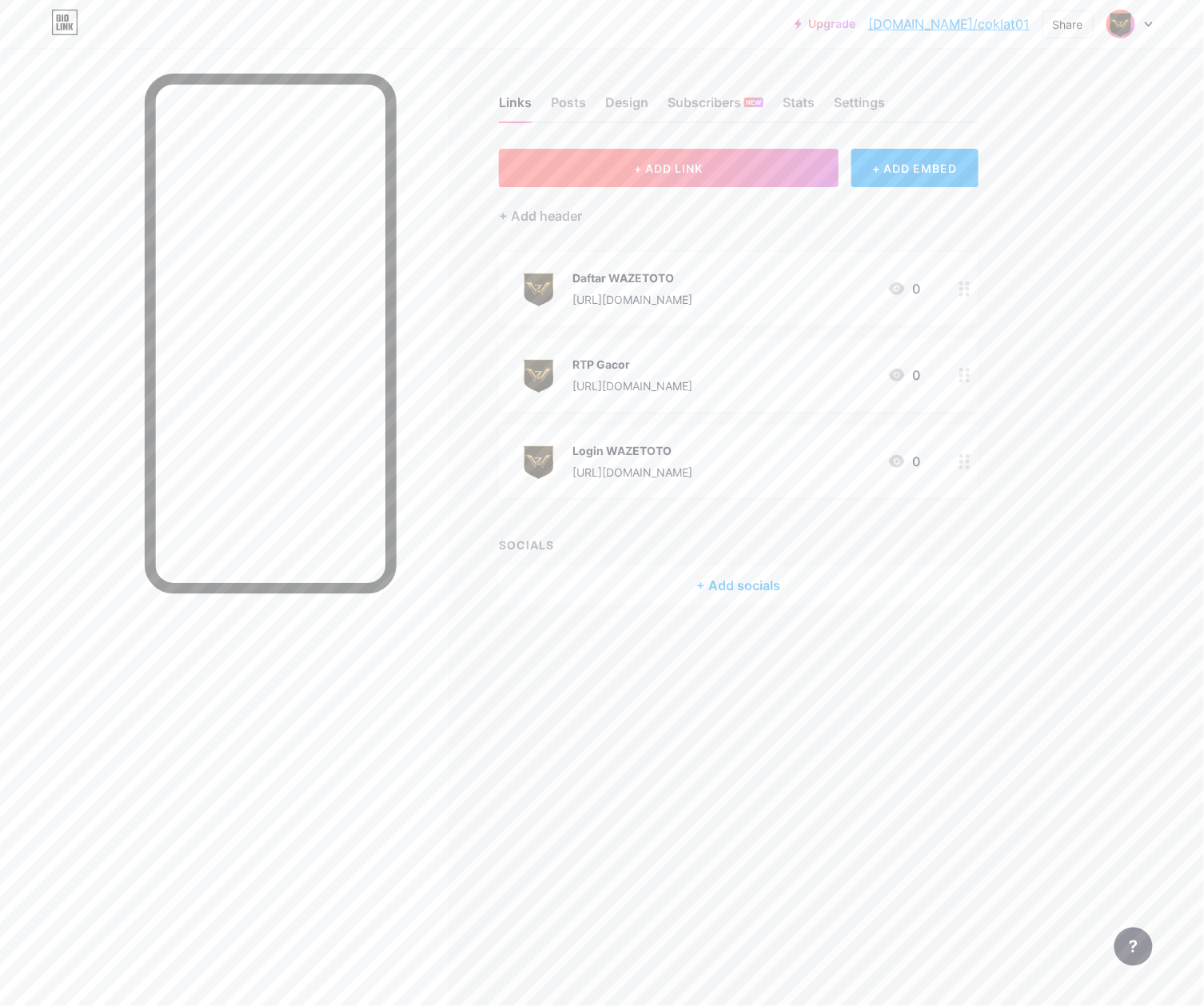
click at [666, 162] on span "+ ADD LINK" at bounding box center [668, 169] width 69 height 14
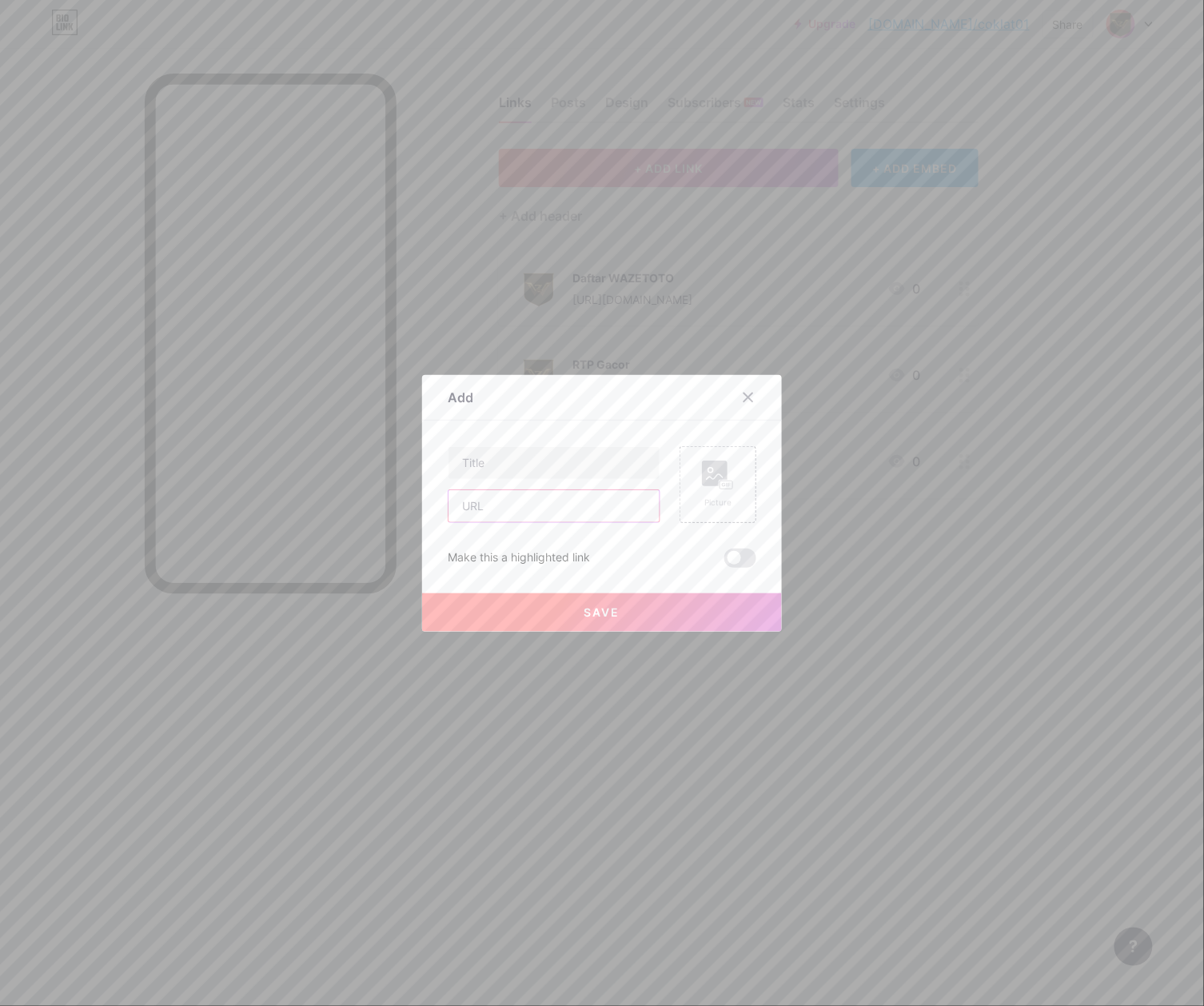
click at [534, 510] on input "text" at bounding box center [554, 506] width 211 height 32
paste input "[URL][DOMAIN_NAME]"
type input "[URL][DOMAIN_NAME]"
click at [528, 468] on input "text" at bounding box center [554, 463] width 211 height 32
paste input "Live Bola"
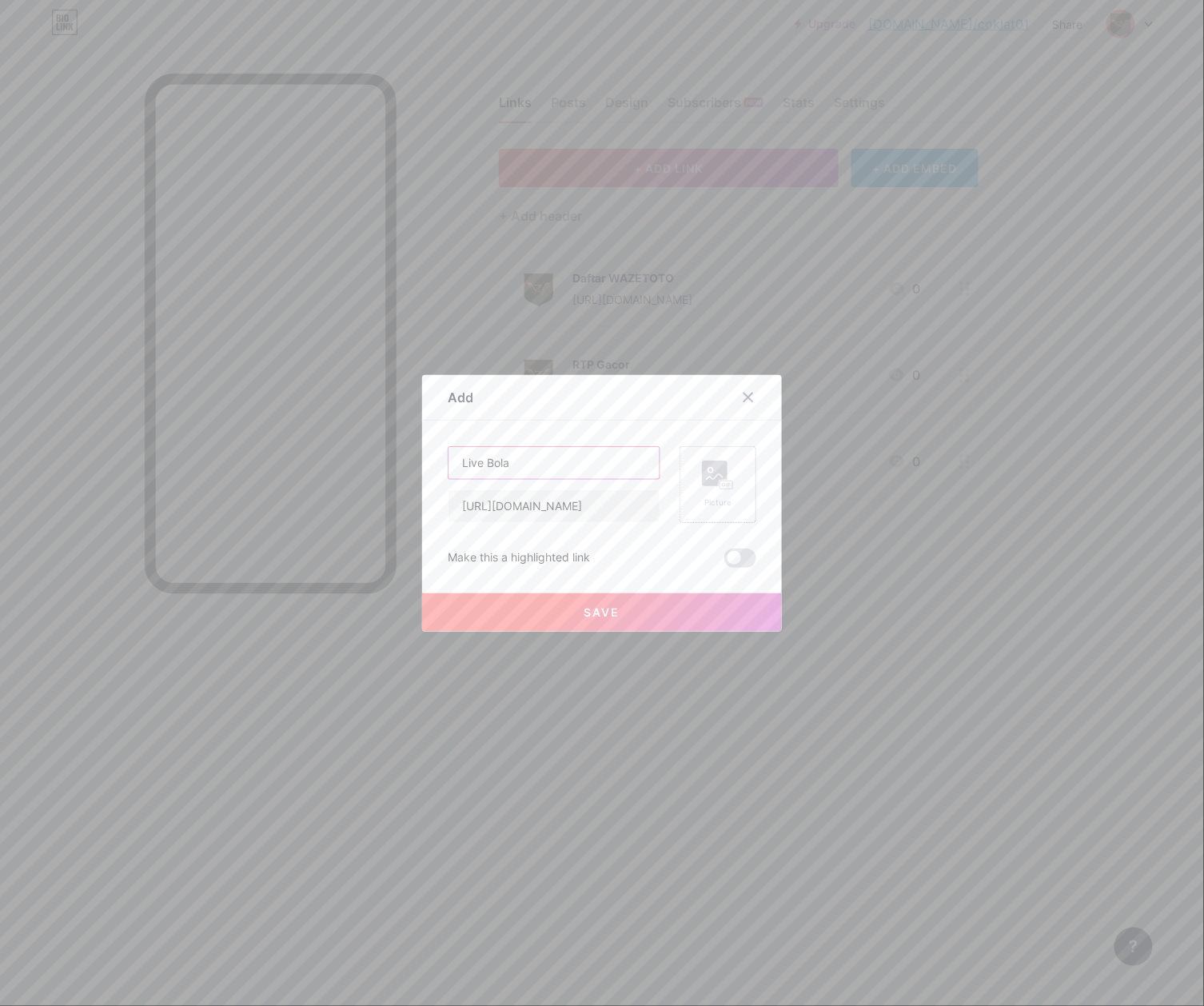
type input "Live Bola"
click at [710, 485] on rect at bounding box center [714, 473] width 25 height 25
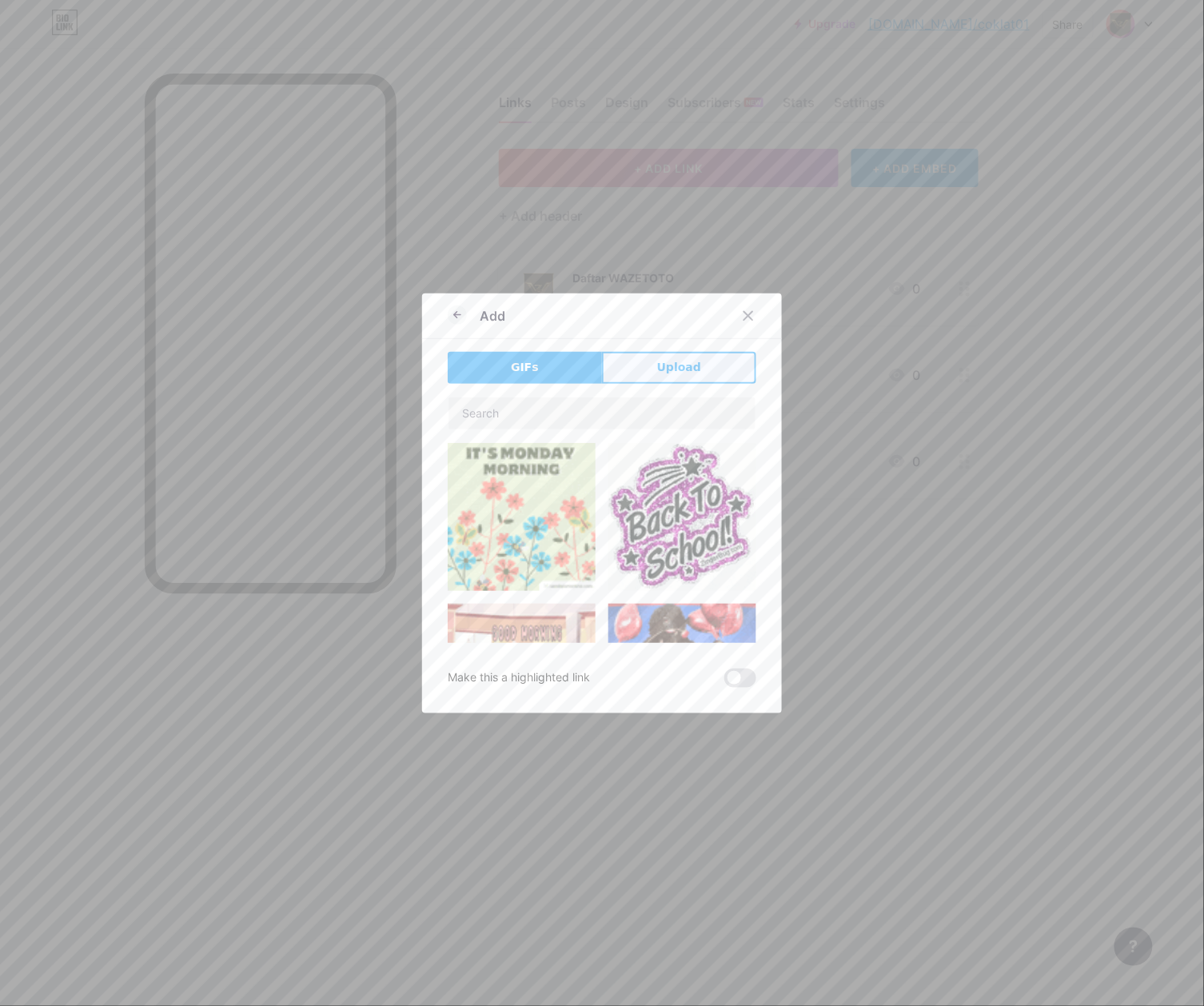
click at [664, 365] on span "Upload" at bounding box center [679, 367] width 44 height 17
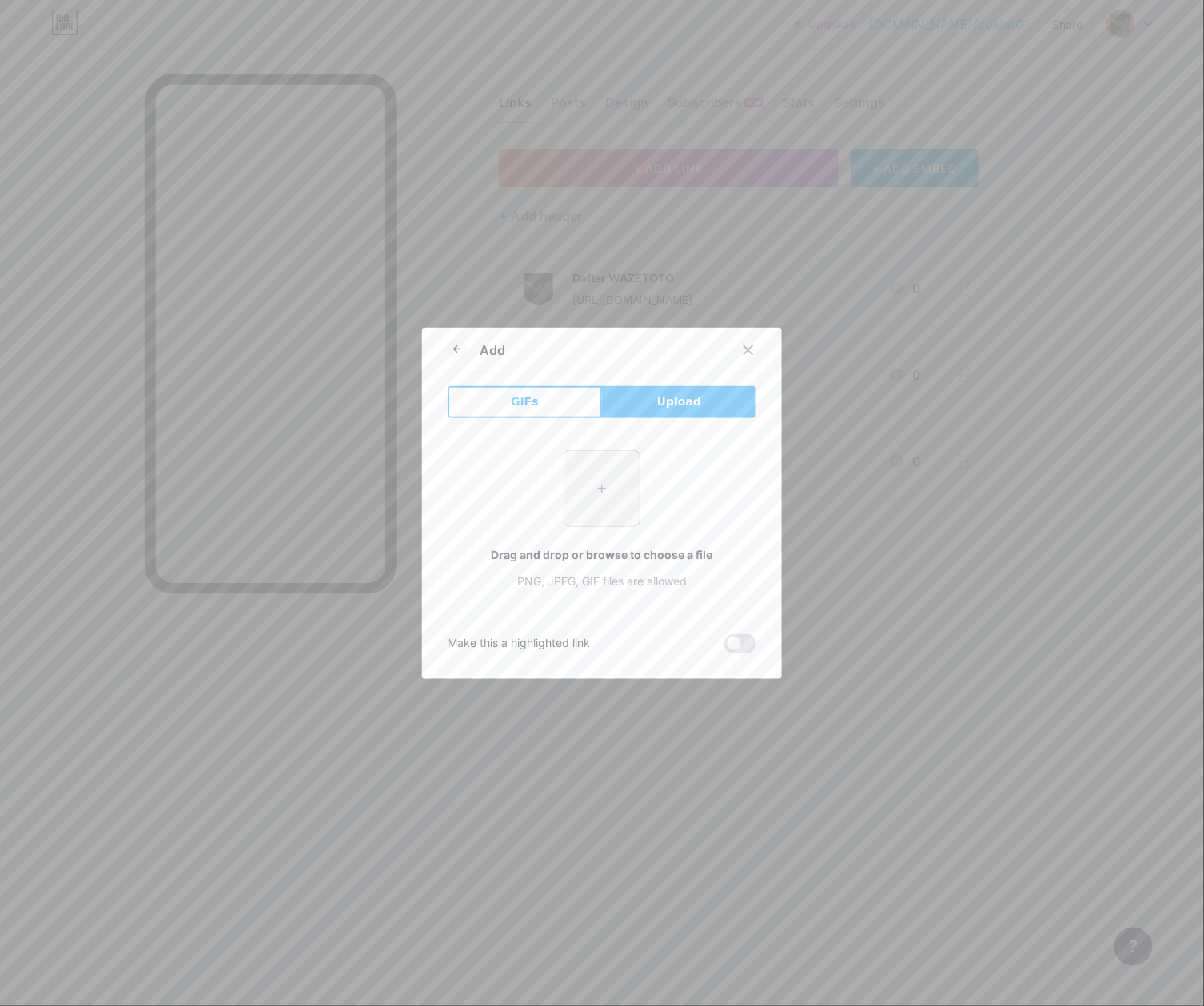
click at [576, 490] on input "file" at bounding box center [602, 488] width 75 height 75
type input "C:\fakepath\waze_pp.png"
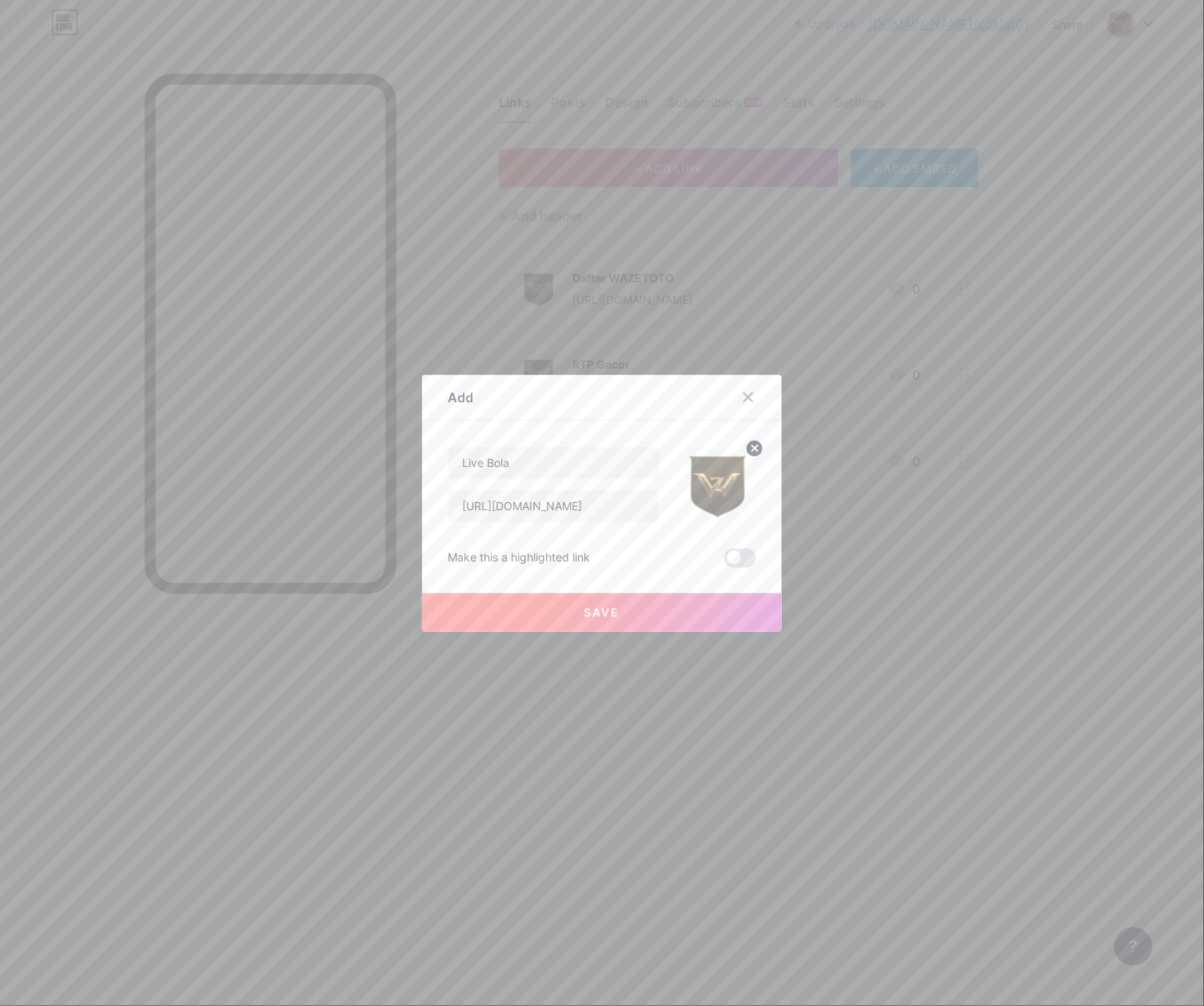
click at [622, 612] on button "Save" at bounding box center [602, 613] width 360 height 38
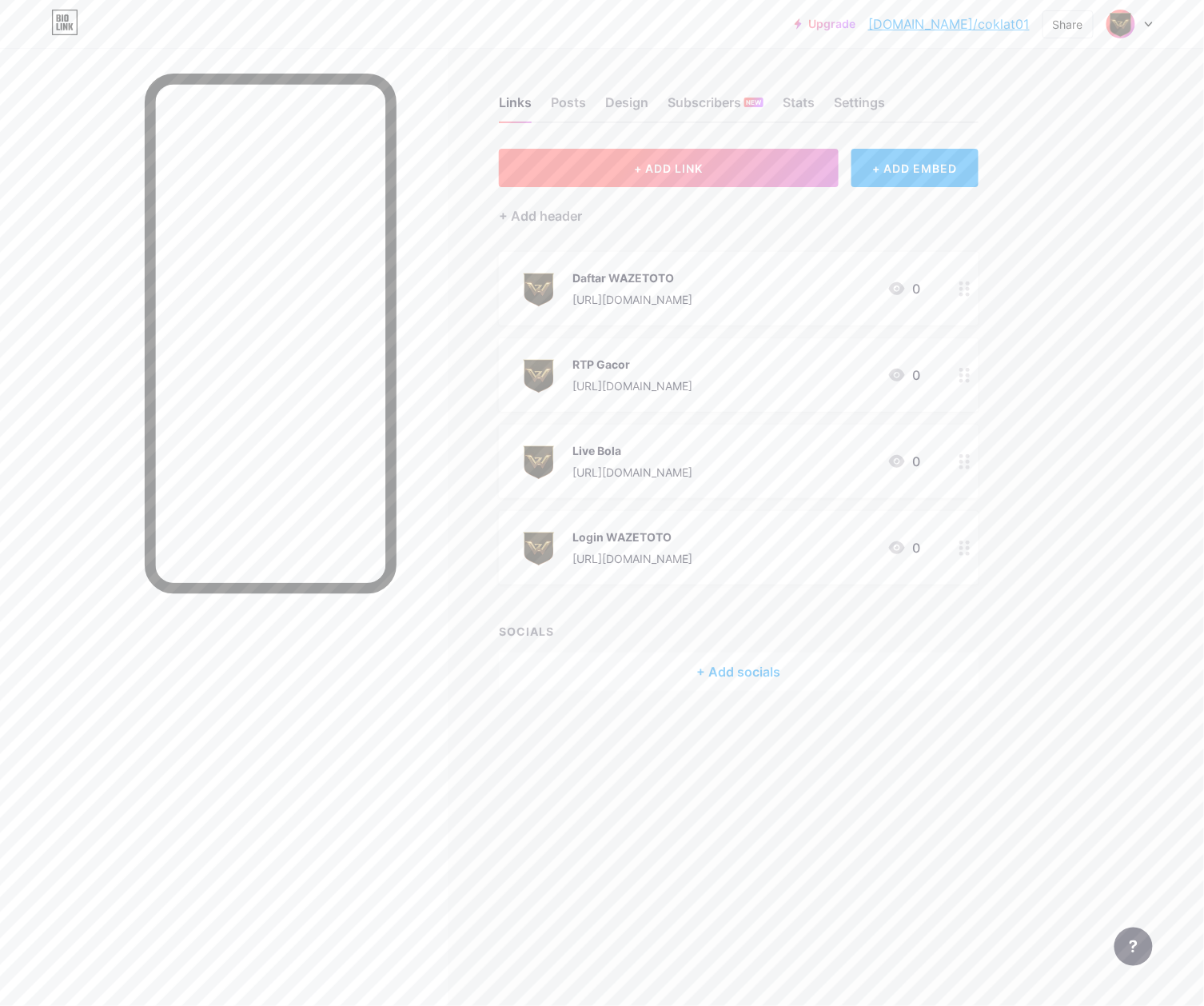
click at [698, 162] on span "+ ADD LINK" at bounding box center [668, 169] width 69 height 14
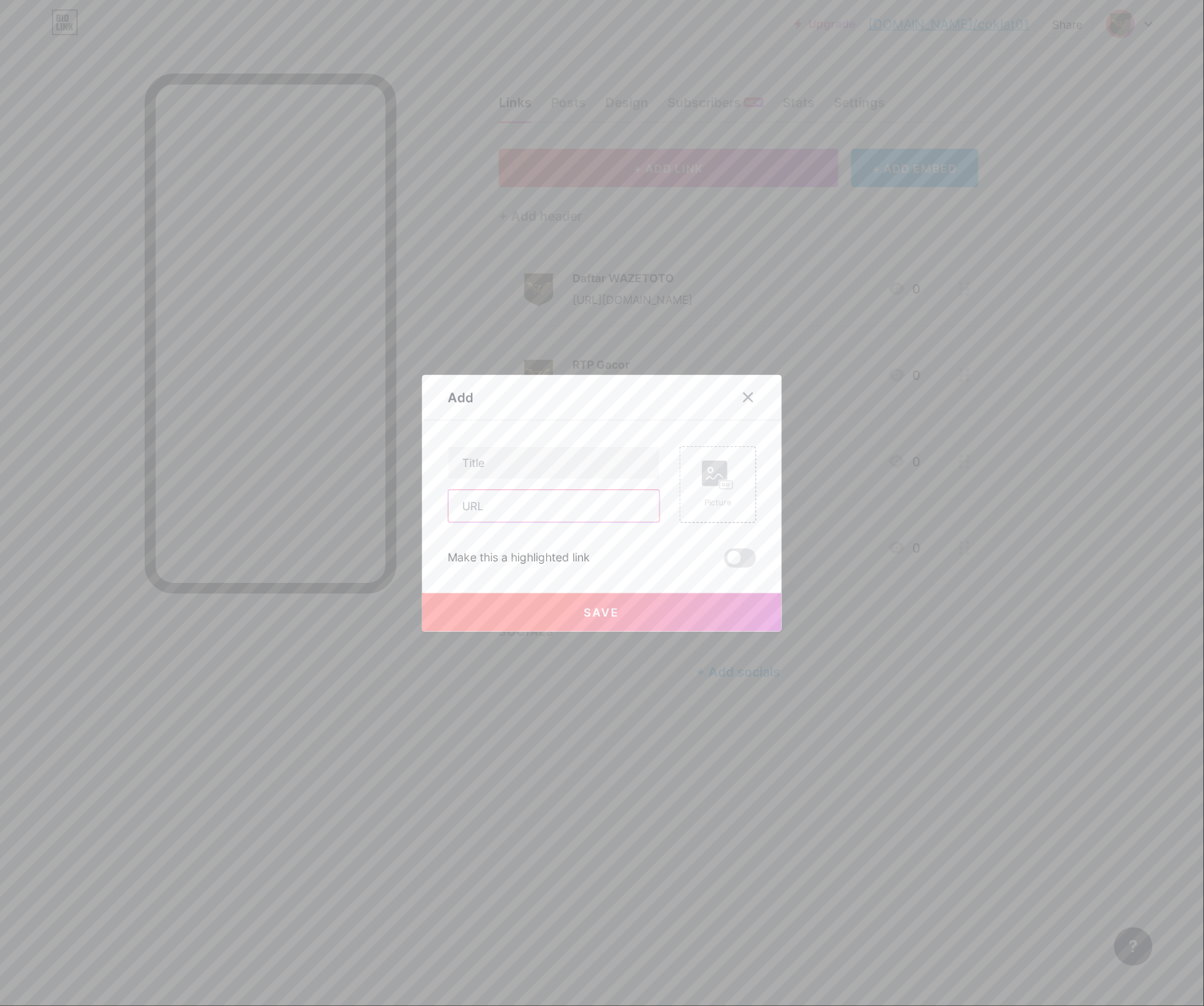
click at [502, 512] on input "text" at bounding box center [554, 506] width 211 height 32
paste input "[URL][DOMAIN_NAME]"
type input "[URL][DOMAIN_NAME]"
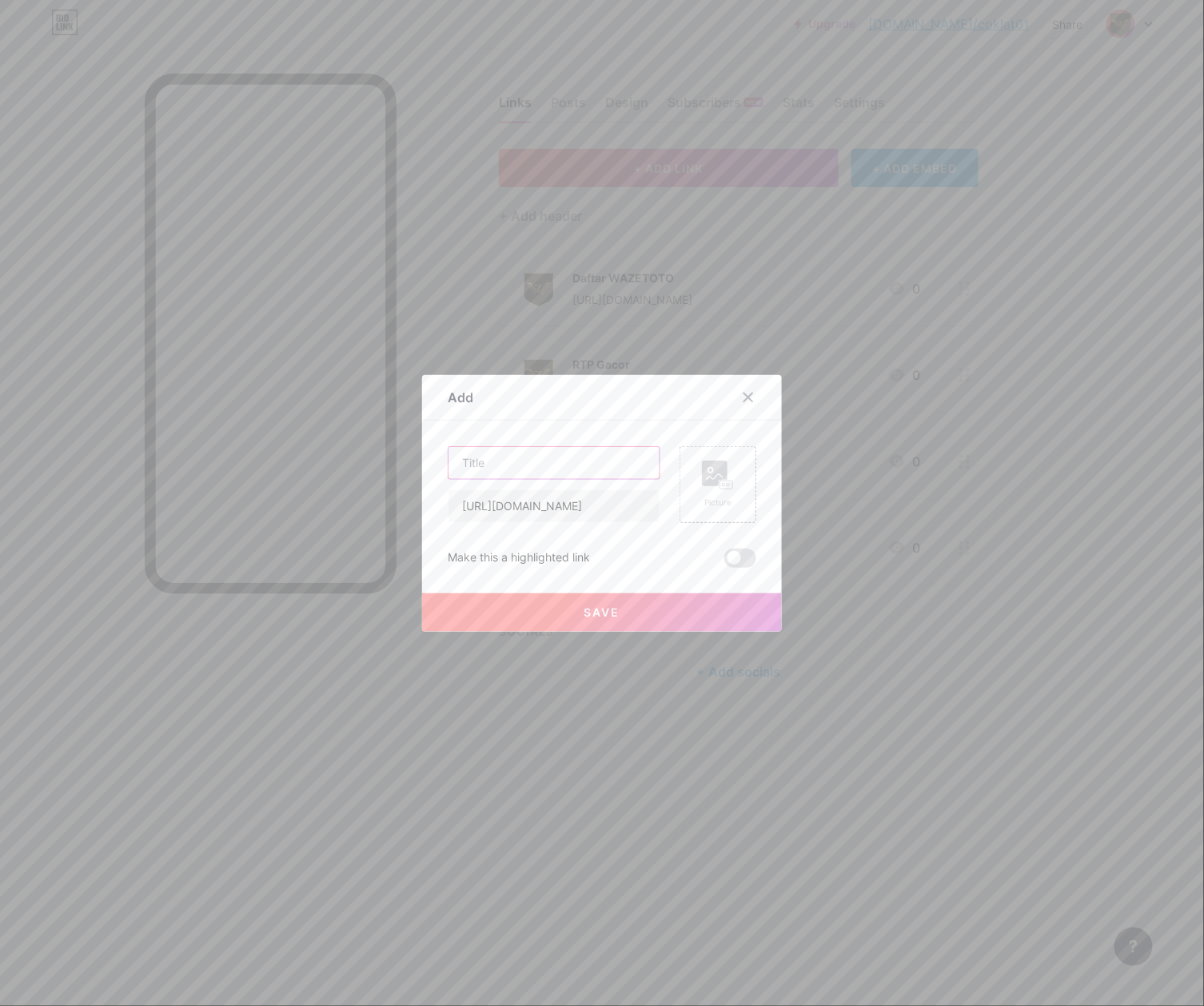
paste input "Group Facebook"
drag, startPoint x: 548, startPoint y: 473, endPoint x: 666, endPoint y: 467, distance: 118.2
click at [553, 473] on input "text" at bounding box center [554, 463] width 211 height 32
type input "Group Facebook"
click at [692, 475] on div "Picture" at bounding box center [718, 485] width 77 height 77
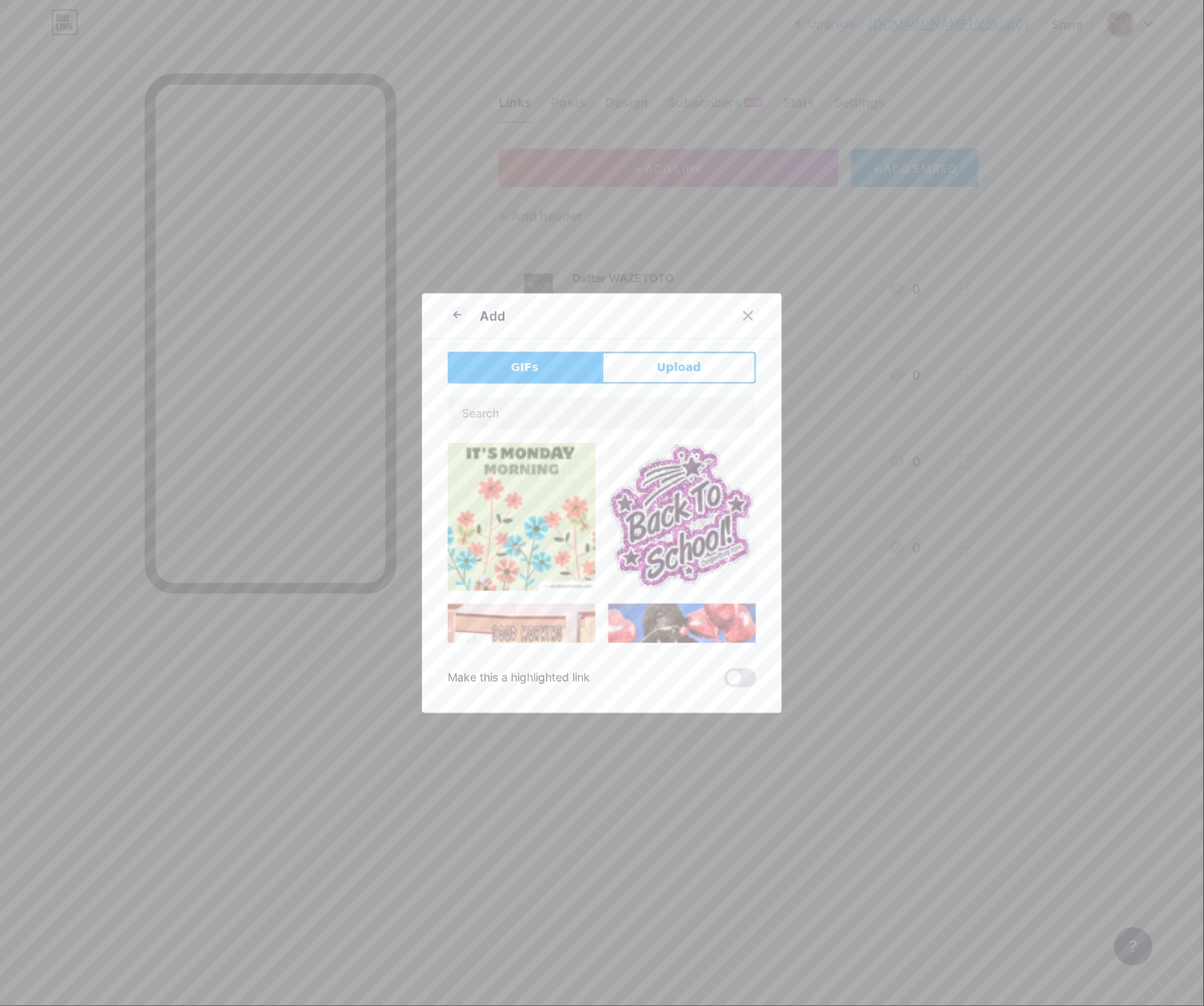
click at [695, 359] on button "Upload" at bounding box center [679, 367] width 154 height 32
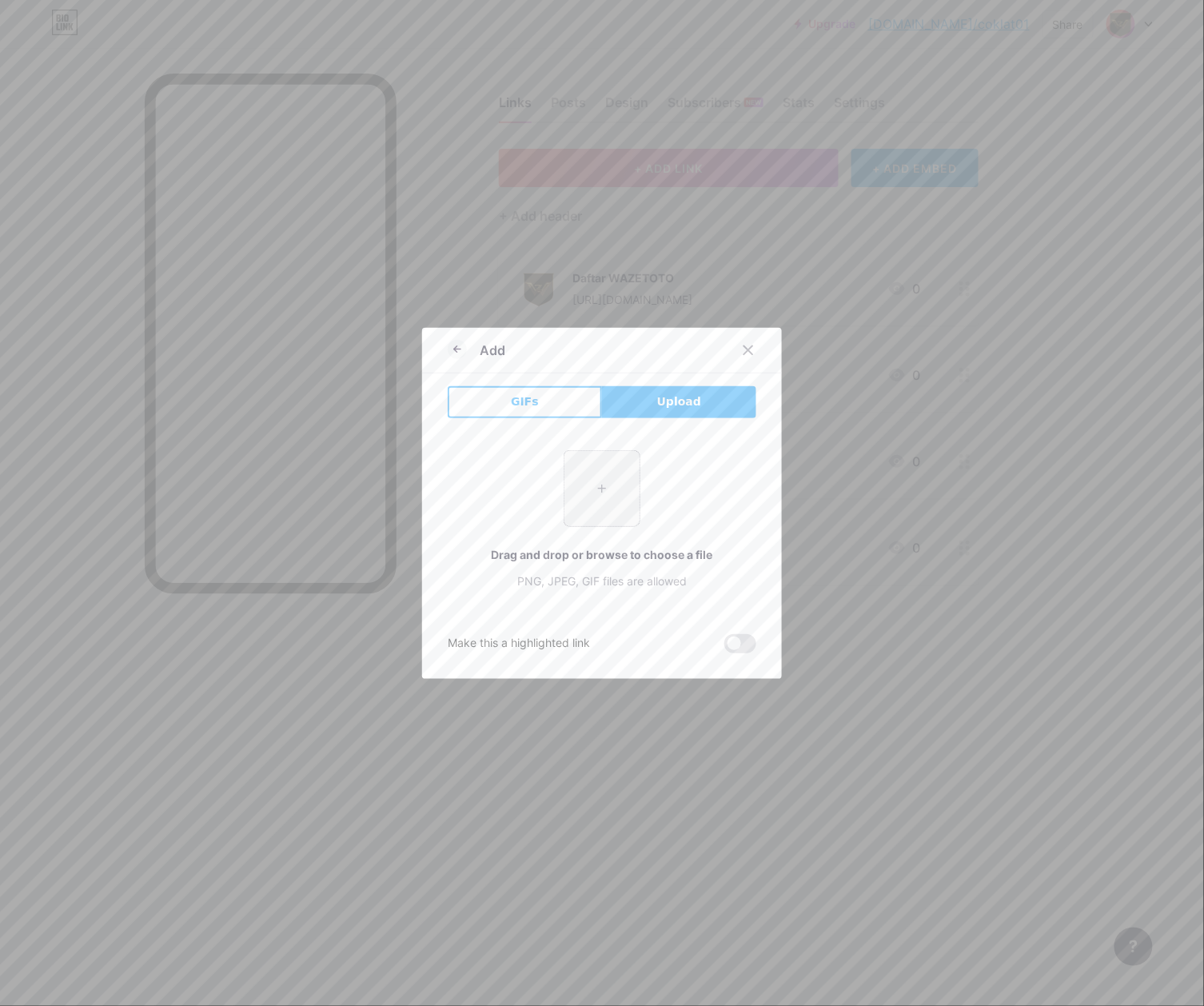
click at [622, 486] on input "file" at bounding box center [602, 488] width 75 height 75
type input "C:\fakepath\waze_pp.png"
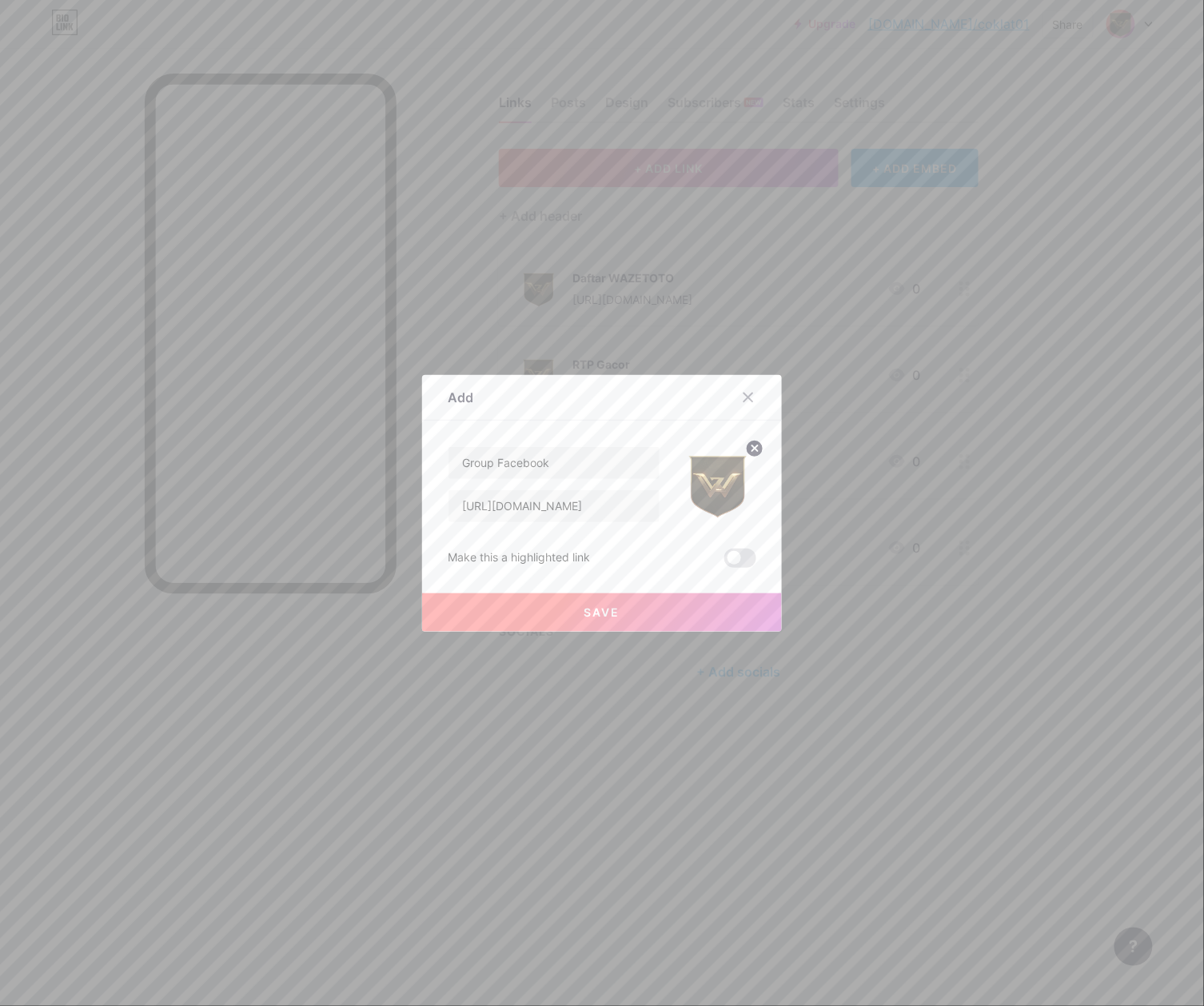
click at [641, 619] on button "Save" at bounding box center [602, 613] width 360 height 38
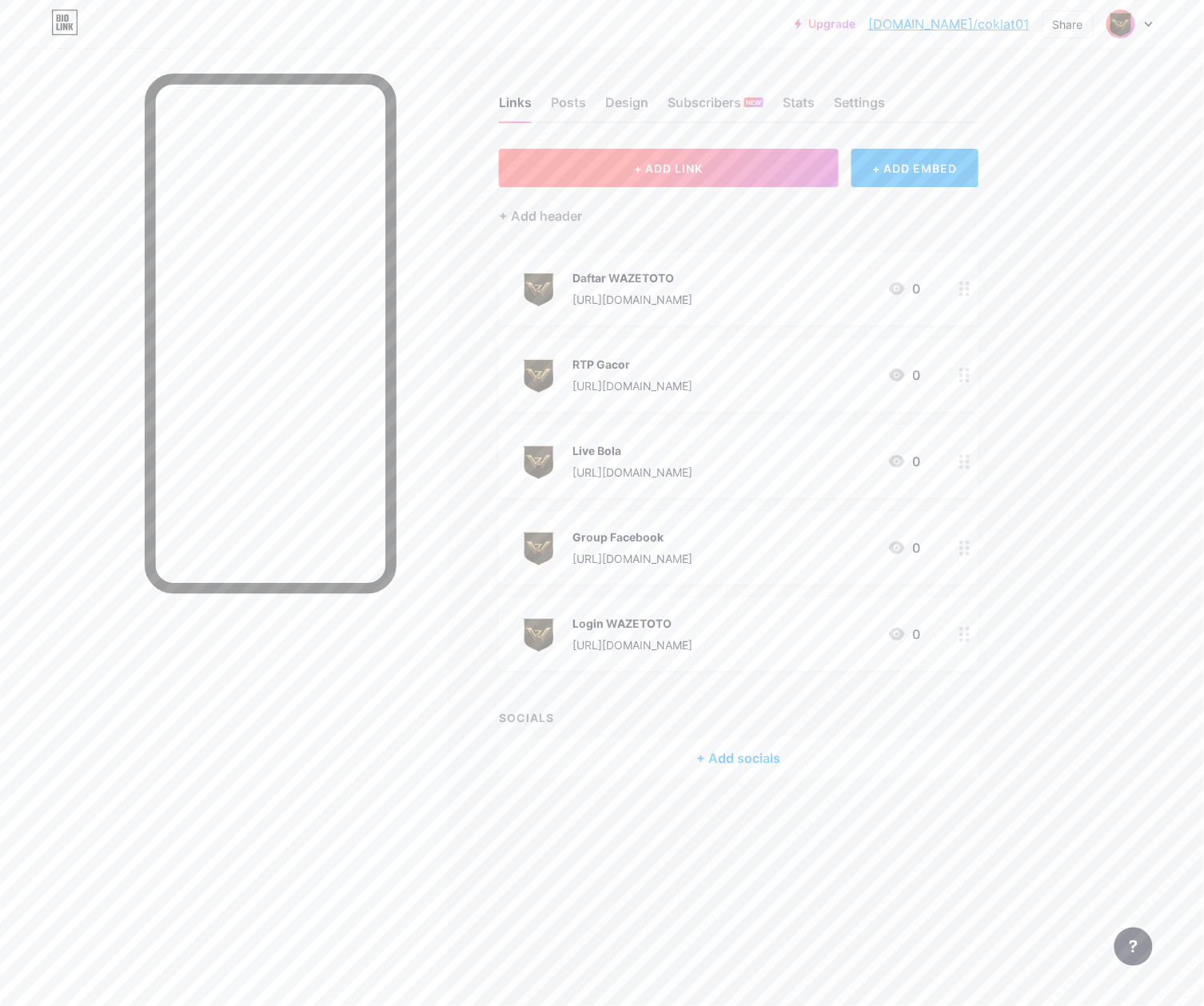
click at [699, 176] on button "+ ADD LINK" at bounding box center [668, 168] width 340 height 38
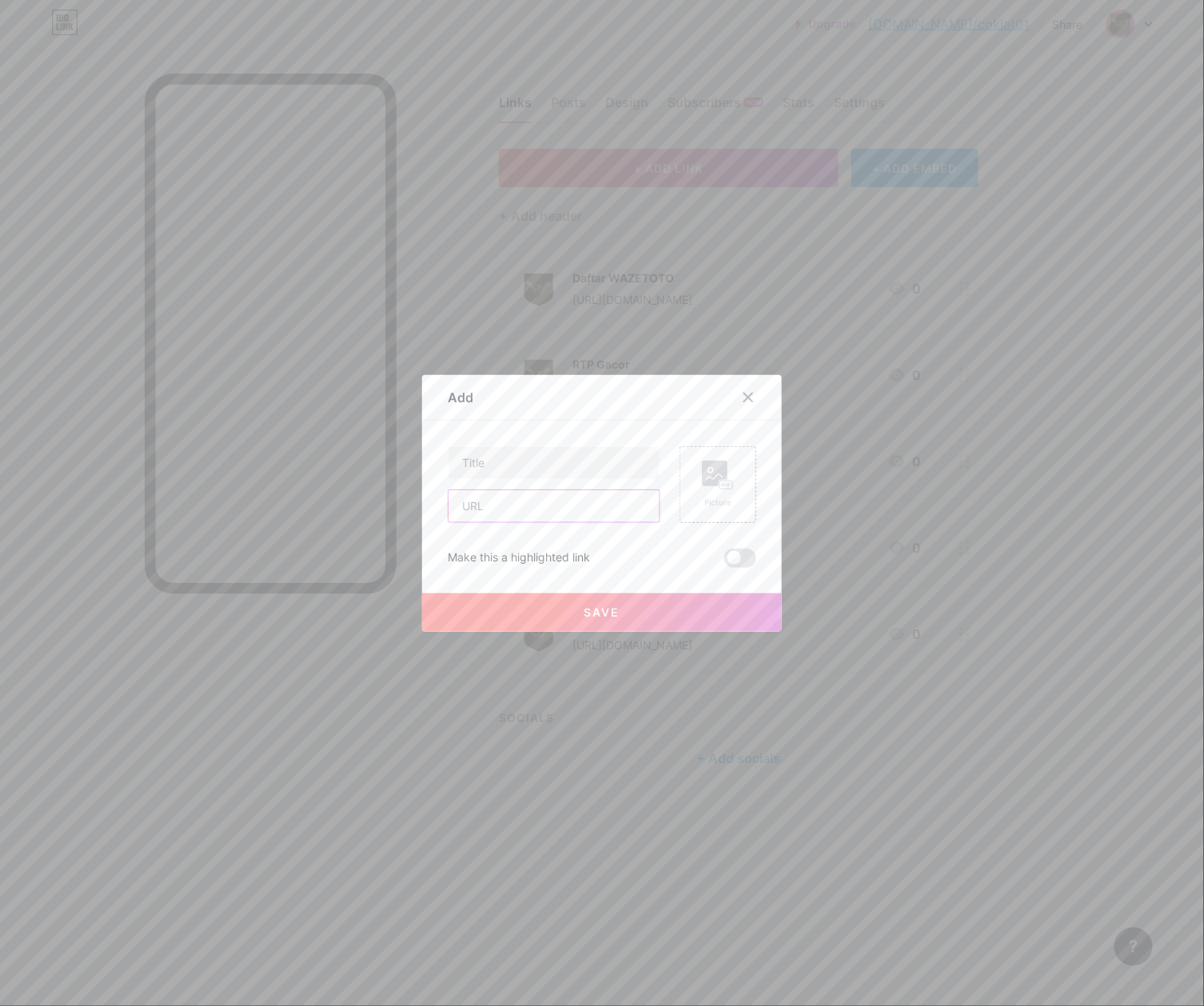
drag, startPoint x: 534, startPoint y: 503, endPoint x: 587, endPoint y: 500, distance: 53.1
click at [534, 503] on input "text" at bounding box center [554, 506] width 211 height 32
paste input "[URL][DOMAIN_NAME]"
type input "[URL][DOMAIN_NAME]"
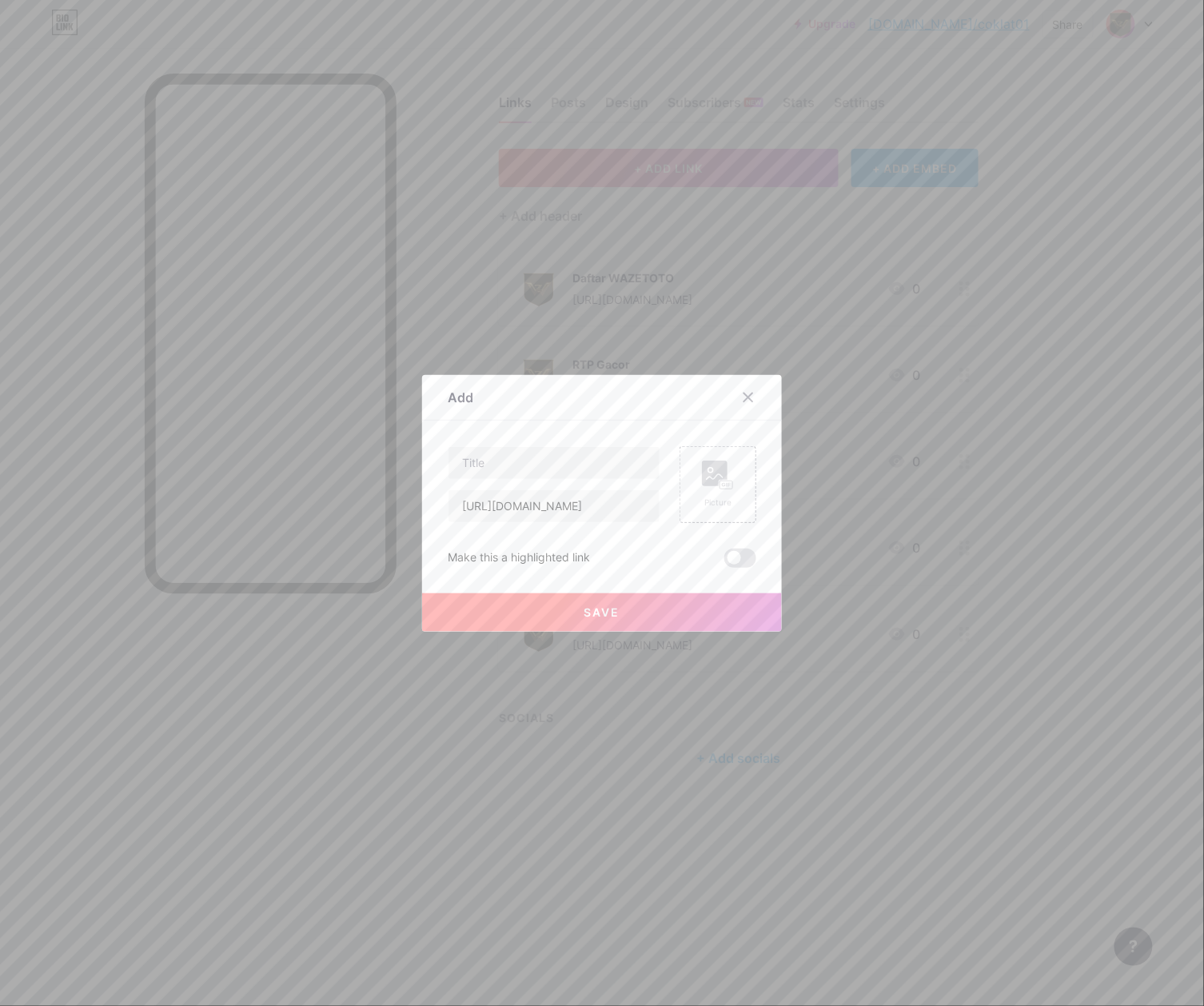
scroll to position [0, 0]
drag, startPoint x: 597, startPoint y: 474, endPoint x: 619, endPoint y: 472, distance: 22.1
click at [601, 474] on input "text" at bounding box center [554, 463] width 211 height 32
paste input "WhatsApp"
type input "WhatsApp"
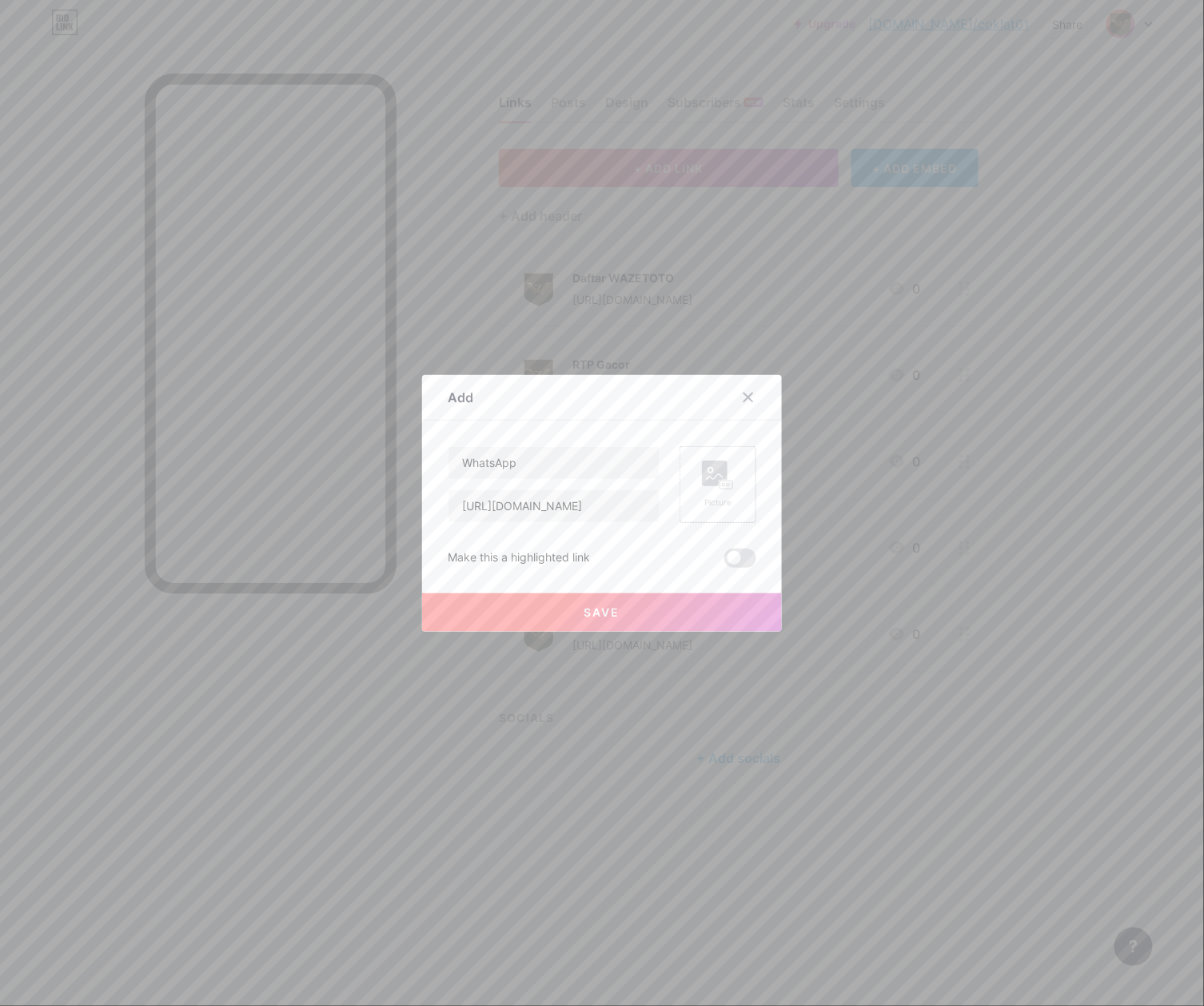
click at [702, 473] on icon at bounding box center [718, 475] width 32 height 30
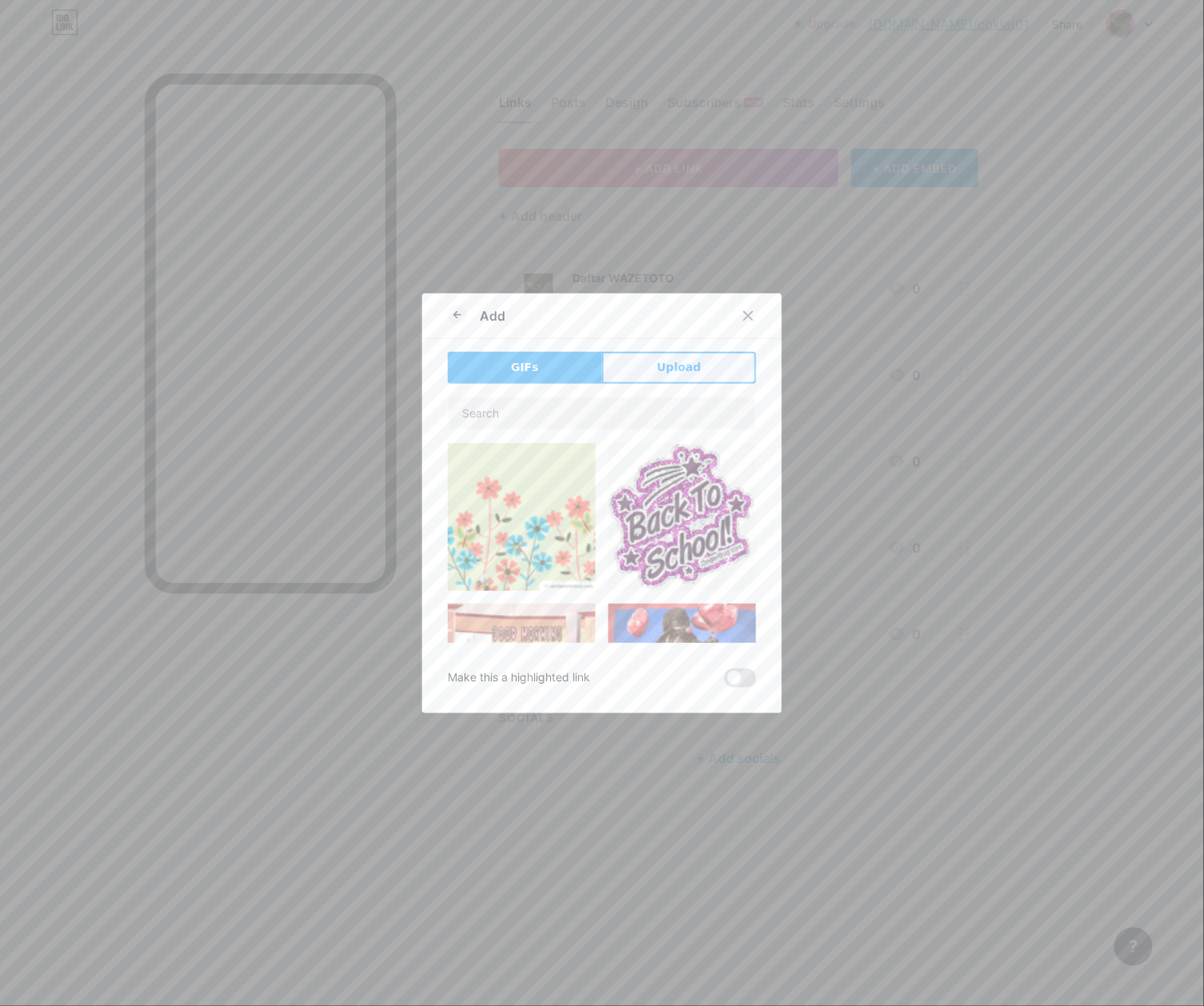
click at [694, 366] on button "Upload" at bounding box center [679, 367] width 154 height 32
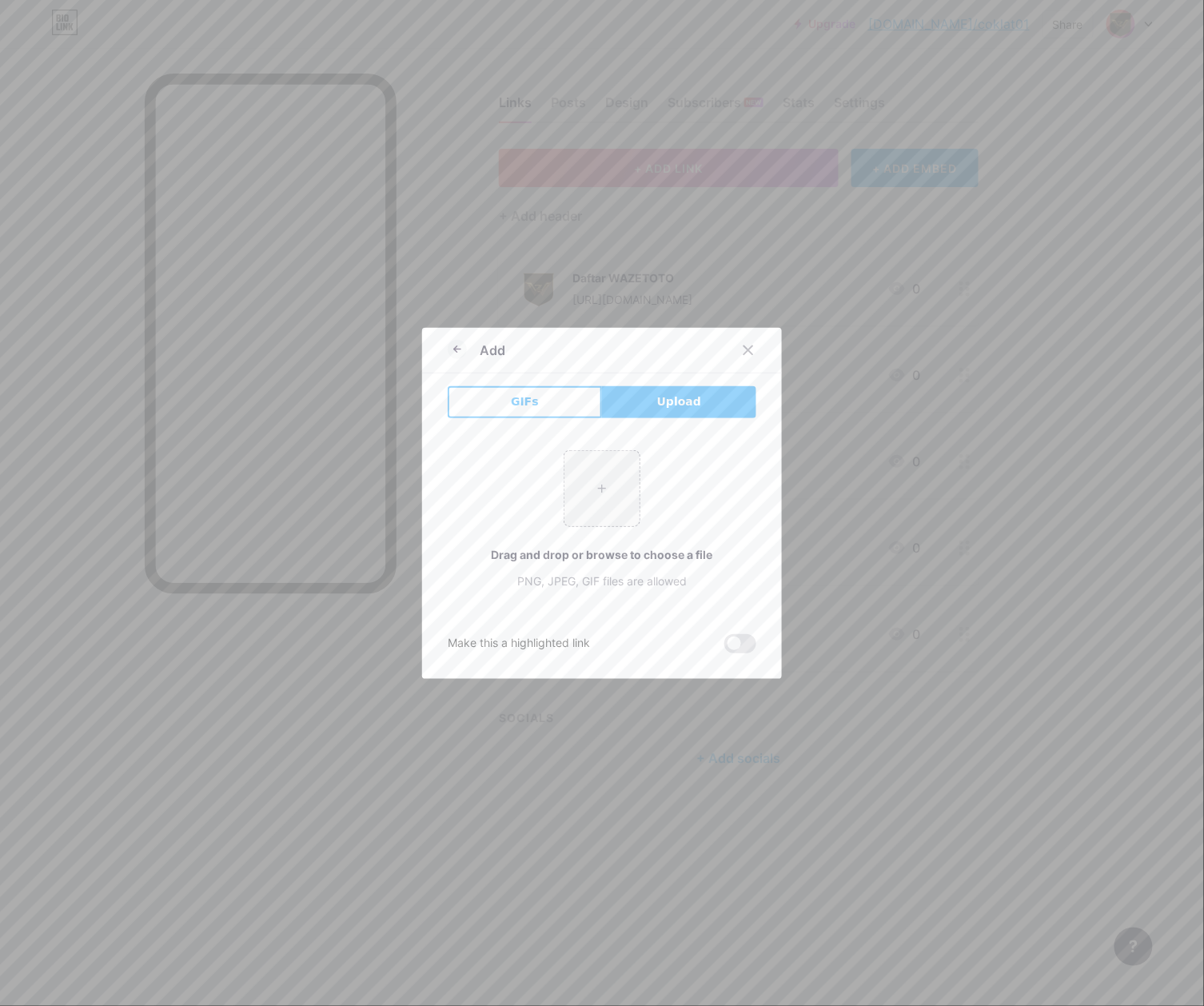
click at [639, 486] on div "+ Drag and drop or browse to choose a file PNG, JPEG, GIF files are allowed" at bounding box center [602, 520] width 309 height 139
click at [601, 469] on input "file" at bounding box center [602, 488] width 75 height 75
type input "C:\fakepath\waze_pp.png"
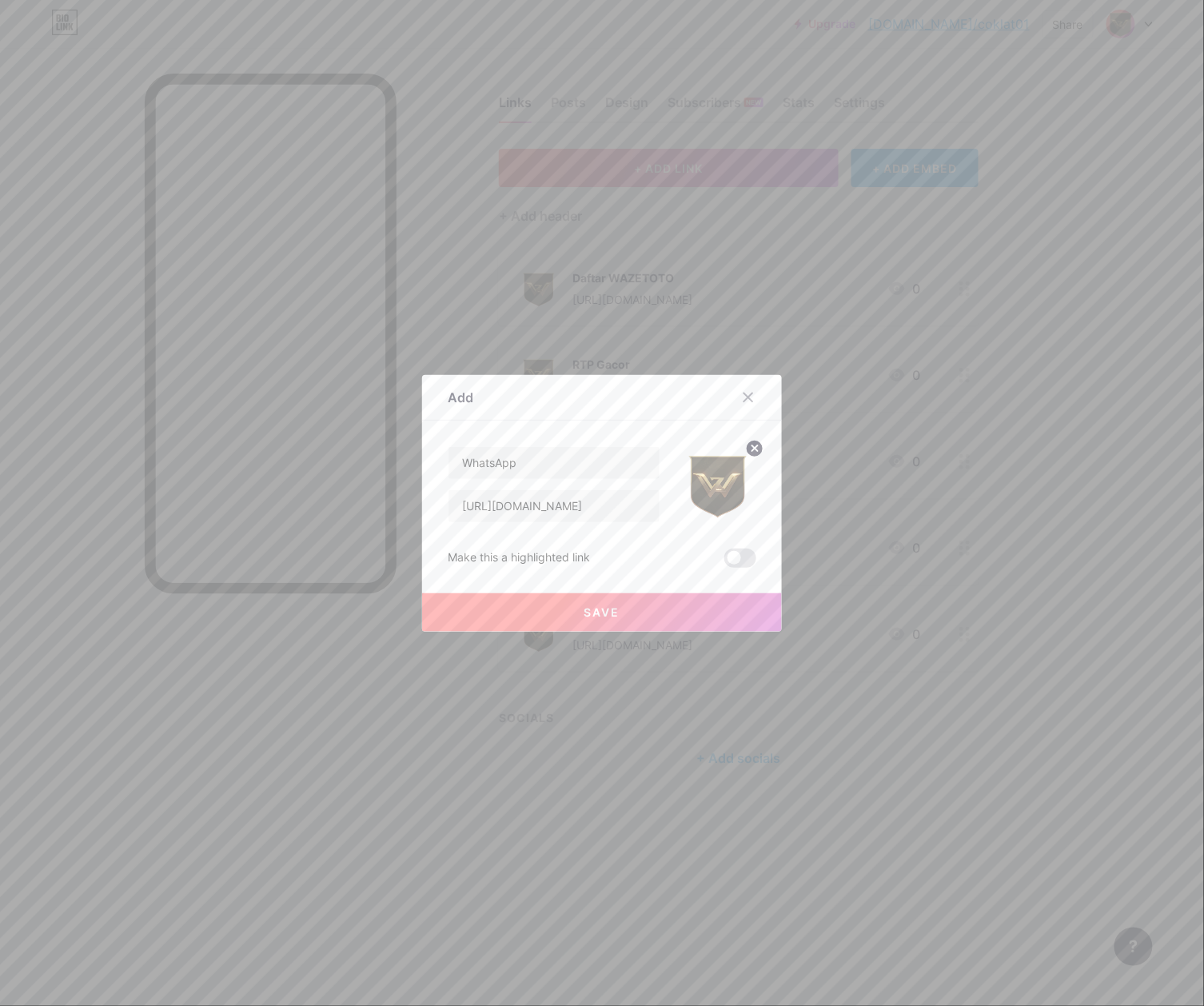
click at [660, 601] on button "Save" at bounding box center [602, 613] width 360 height 38
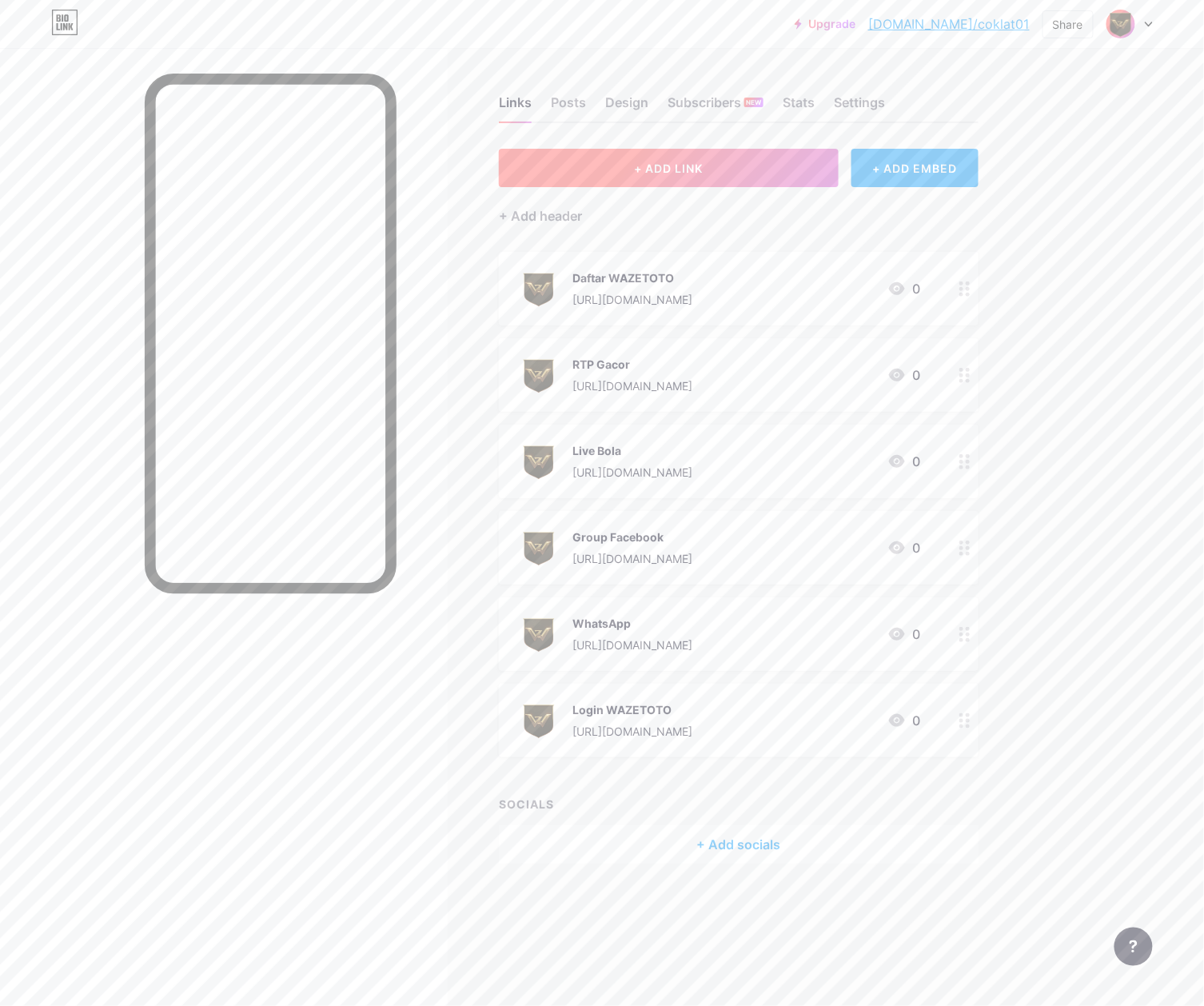
click at [656, 166] on span "+ ADD LINK" at bounding box center [668, 169] width 69 height 14
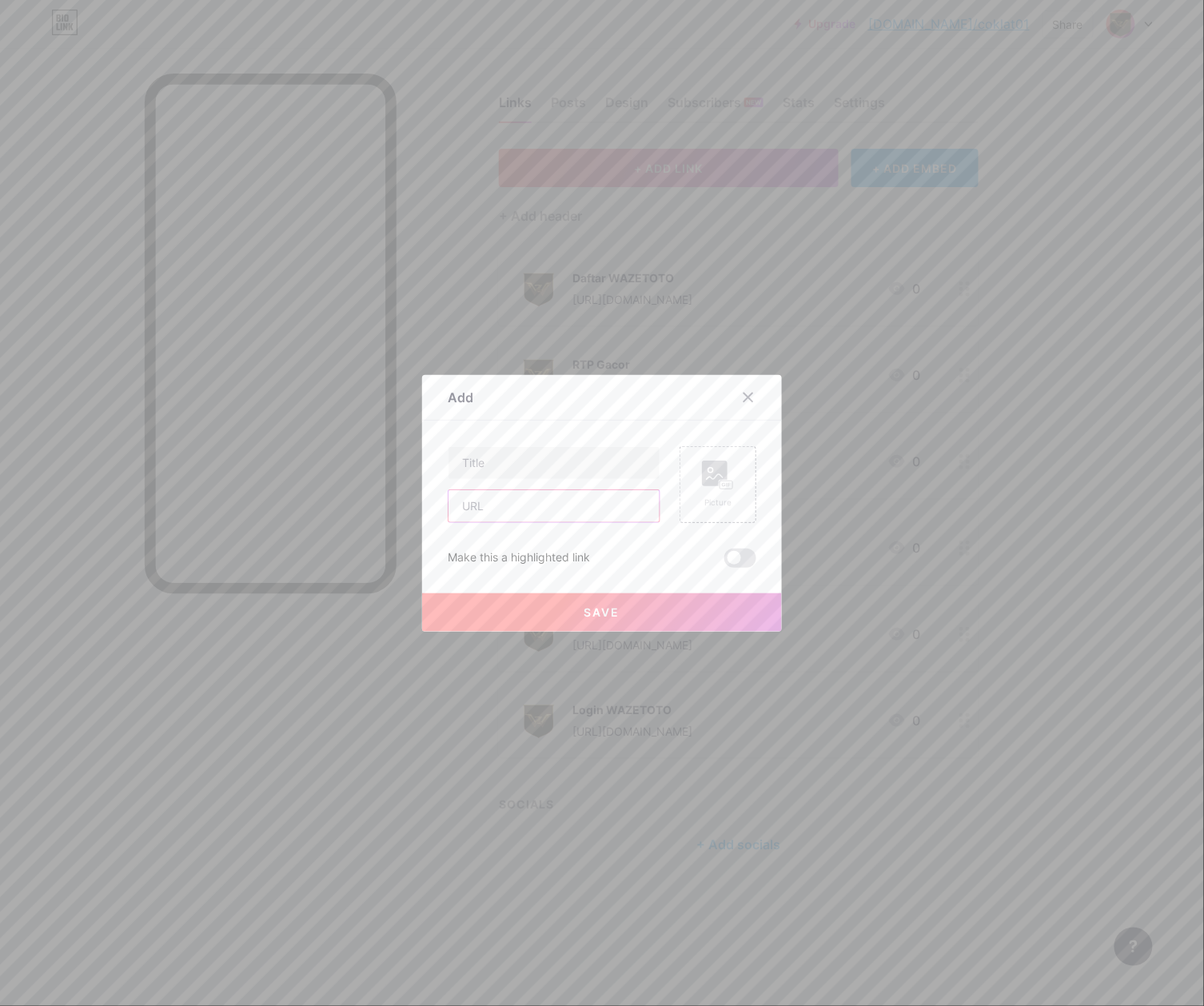
click at [547, 513] on input "text" at bounding box center [554, 506] width 211 height 32
paste input "[URL][DOMAIN_NAME]"
type input "[URL][DOMAIN_NAME]"
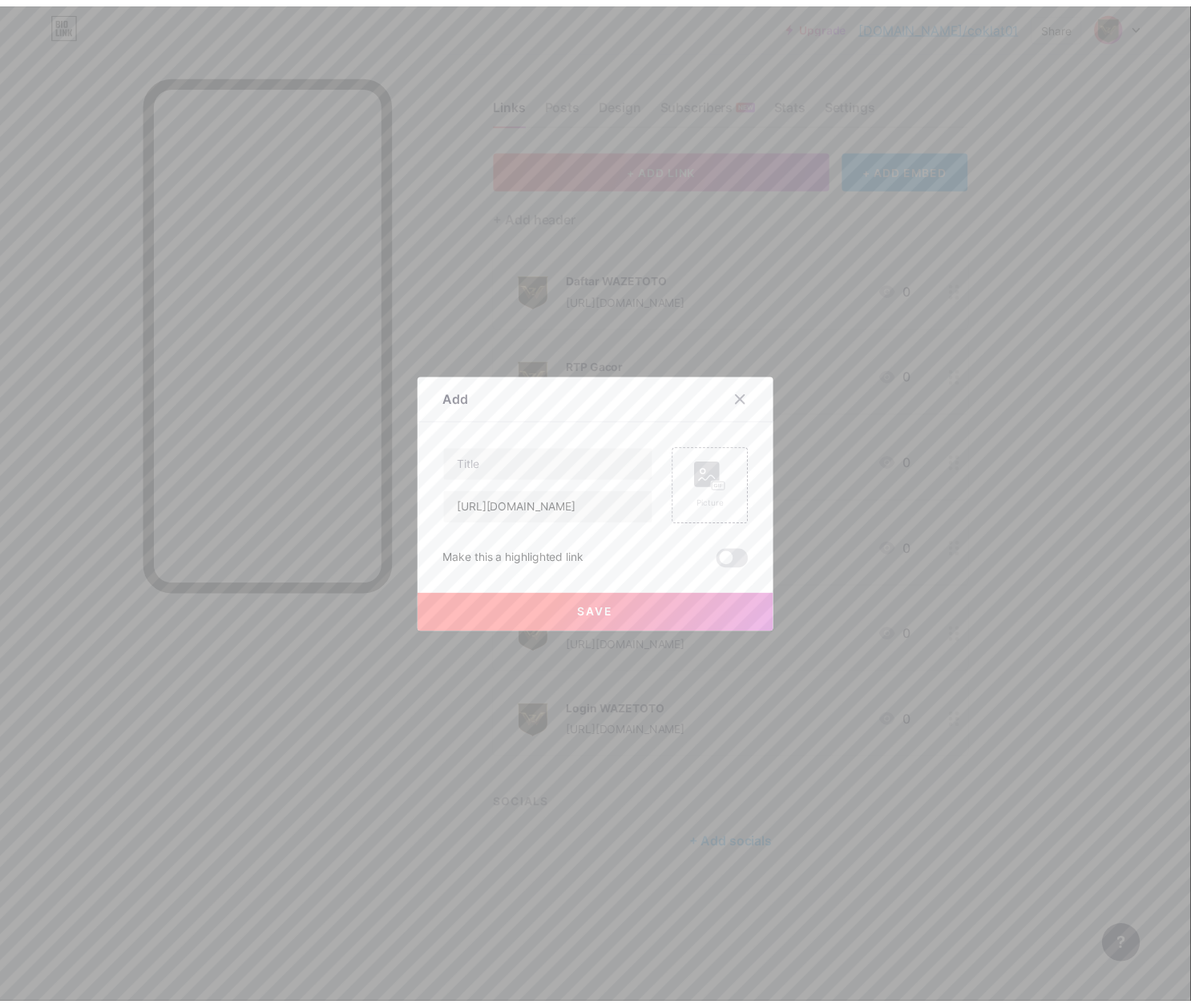
scroll to position [0, 0]
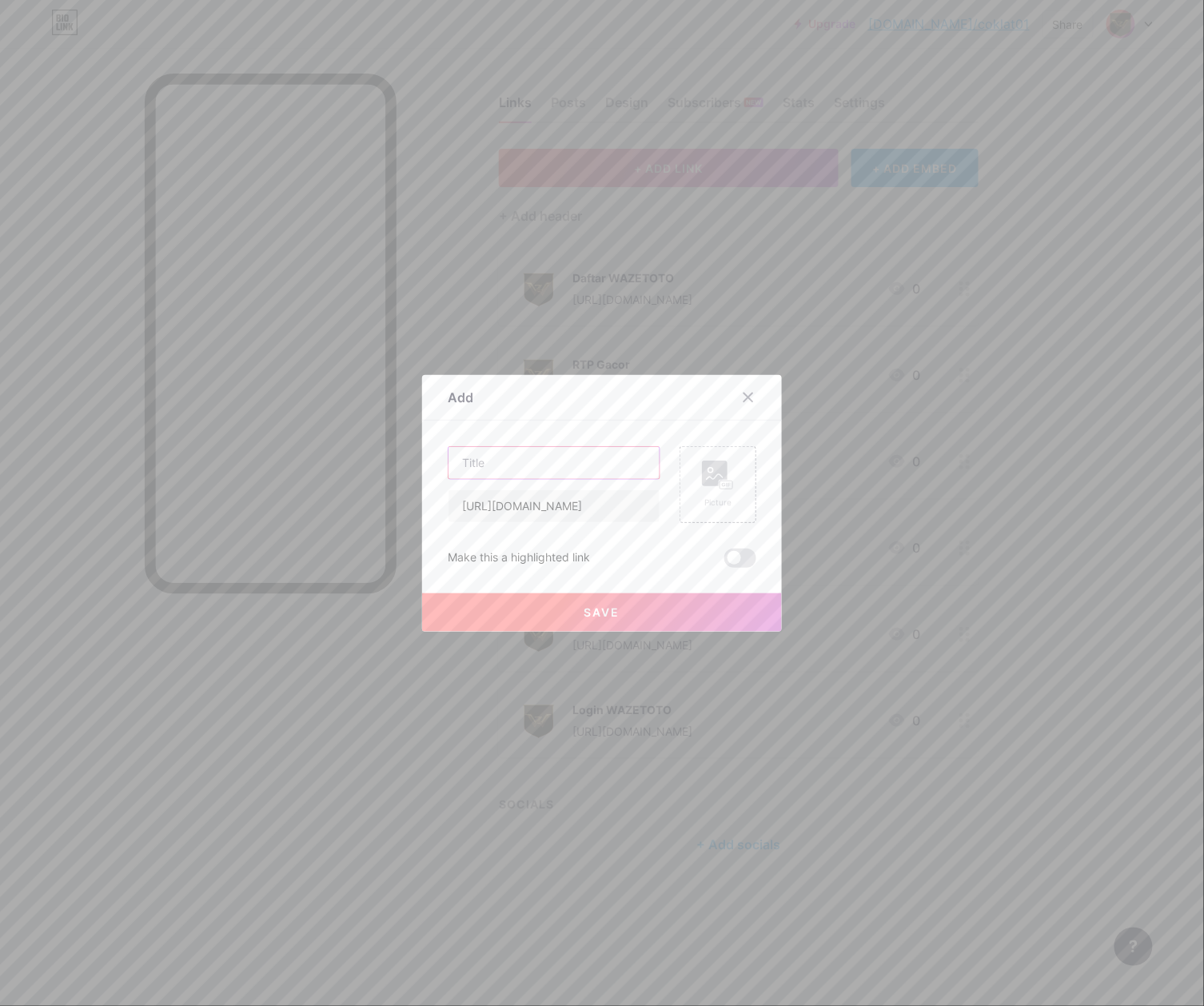
click at [515, 468] on input "text" at bounding box center [554, 463] width 211 height 32
paste input "Telegram"
type input "Telegram"
click at [723, 467] on icon at bounding box center [718, 475] width 32 height 30
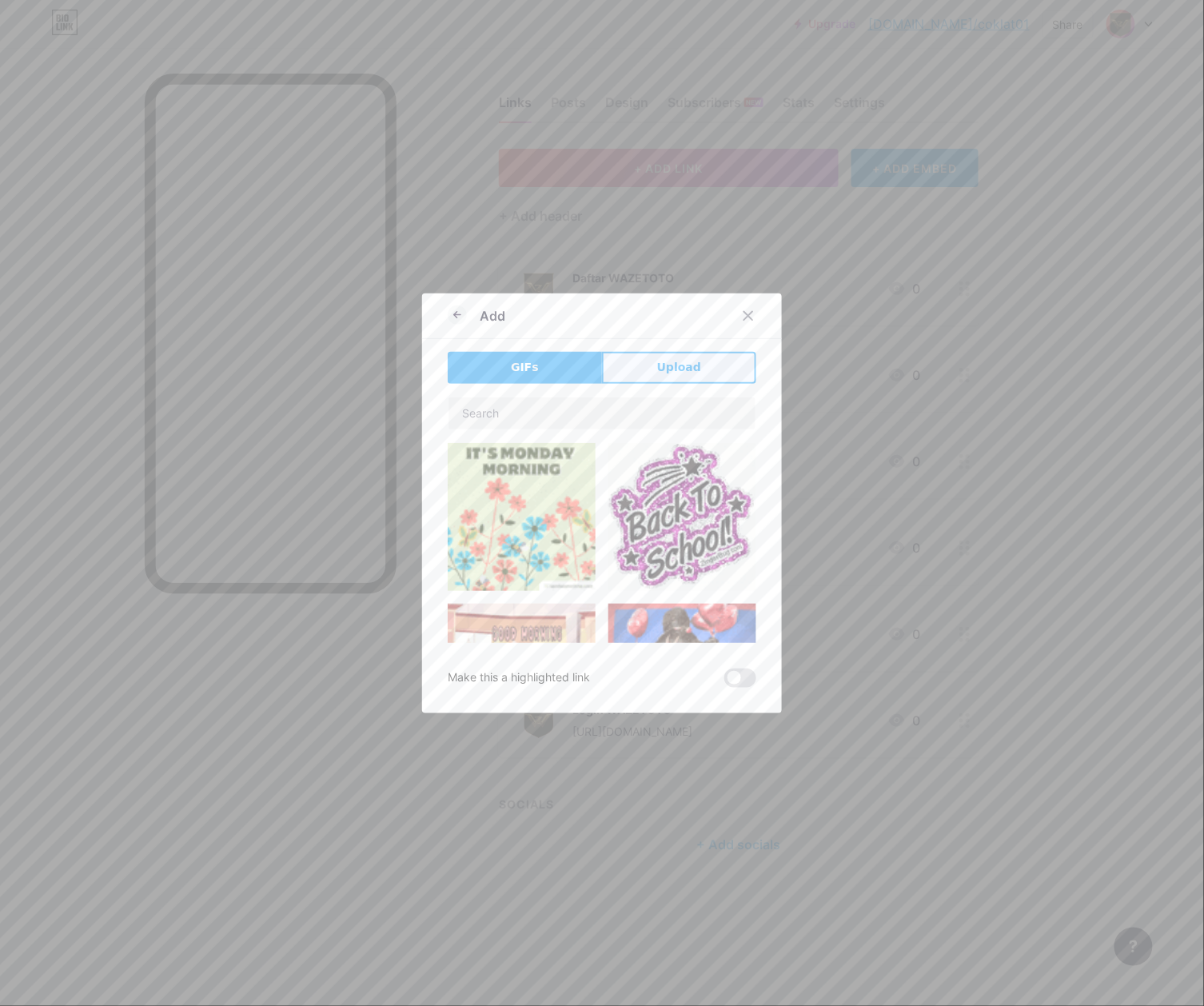
click at [702, 368] on button "Upload" at bounding box center [679, 367] width 154 height 32
click at [702, 339] on div "Add" at bounding box center [602, 319] width 360 height 37
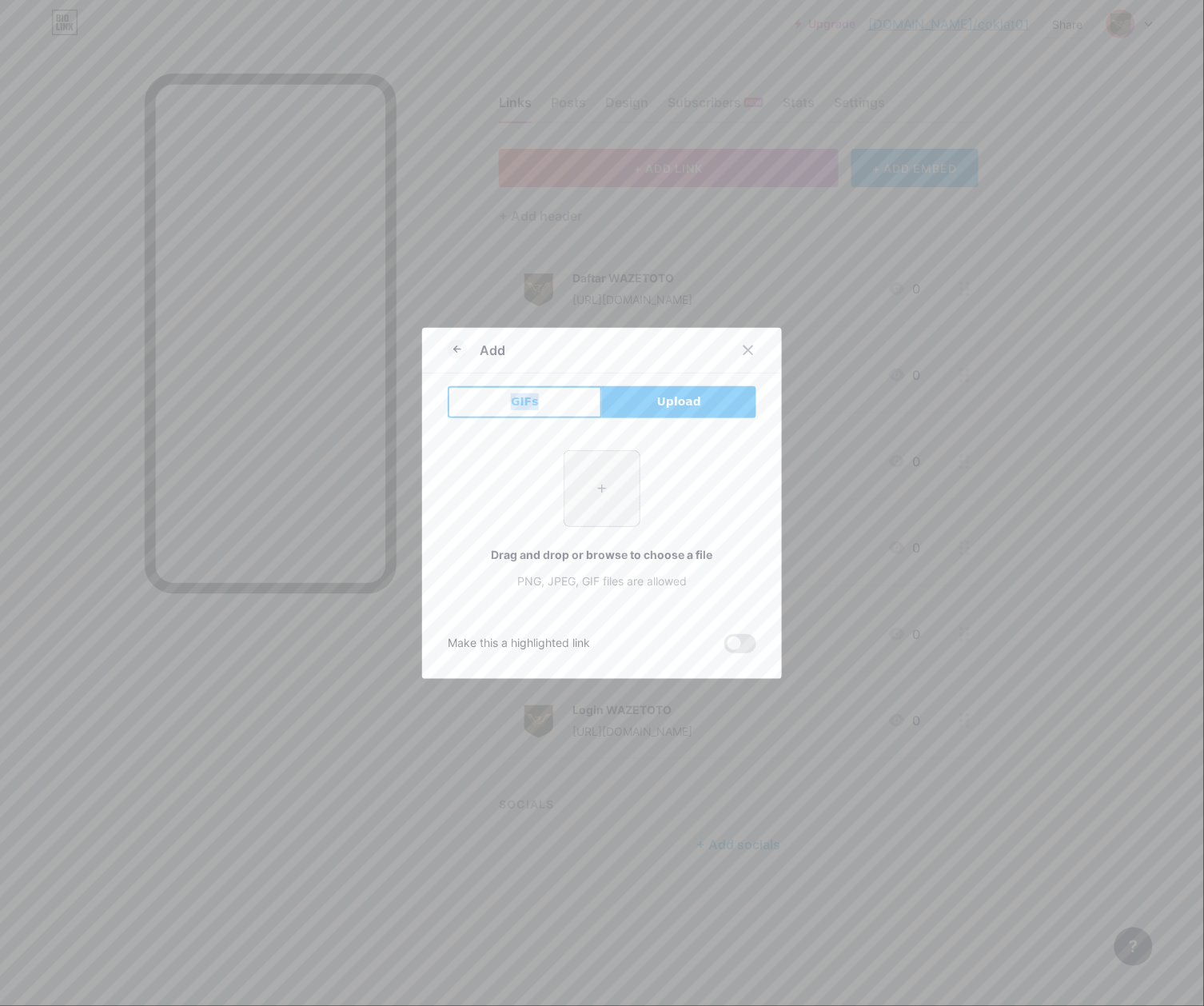
click at [583, 503] on input "file" at bounding box center [602, 488] width 75 height 75
type input "C:\fakepath\waze_pp.png"
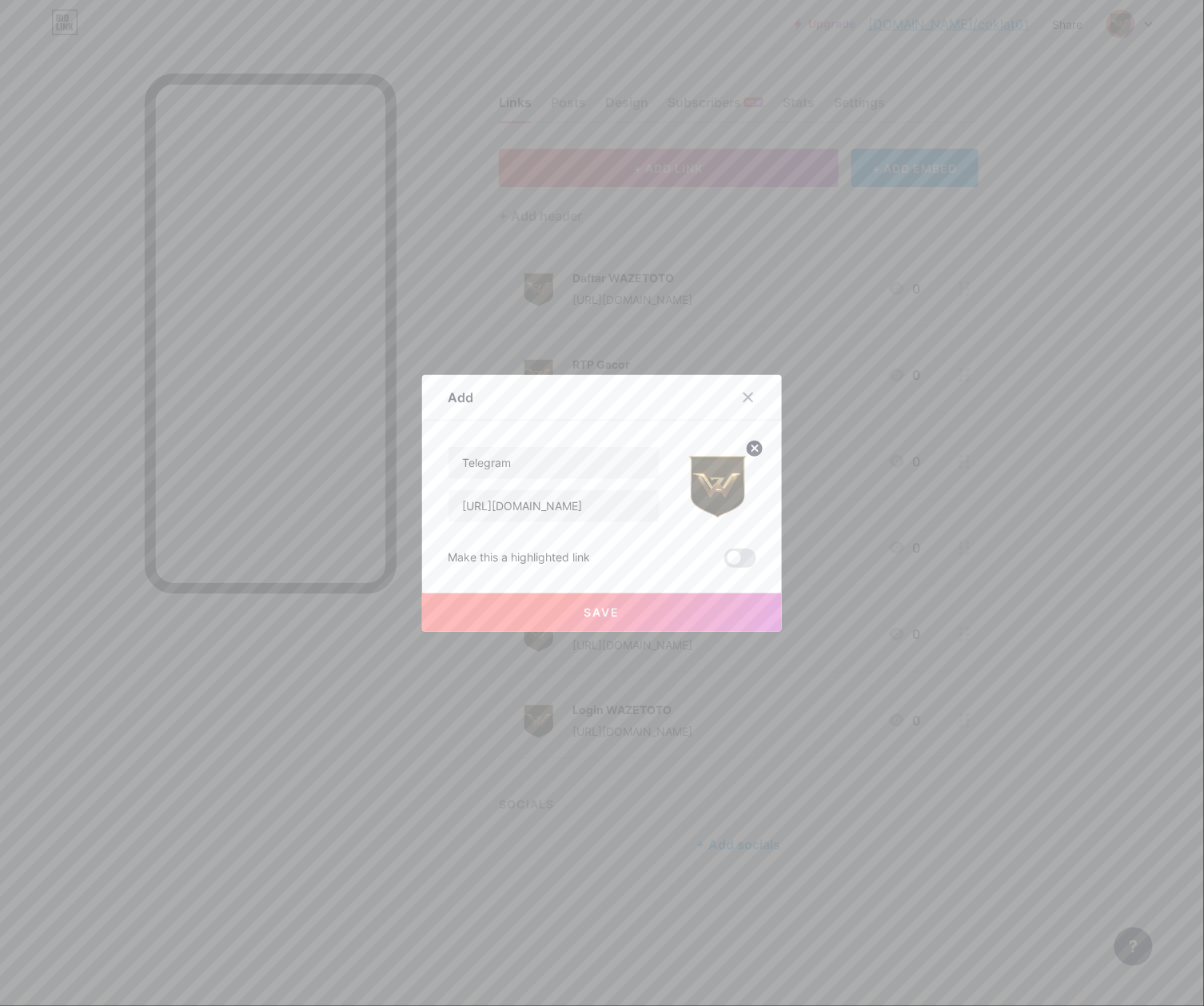
click at [602, 621] on button "Save" at bounding box center [602, 613] width 360 height 38
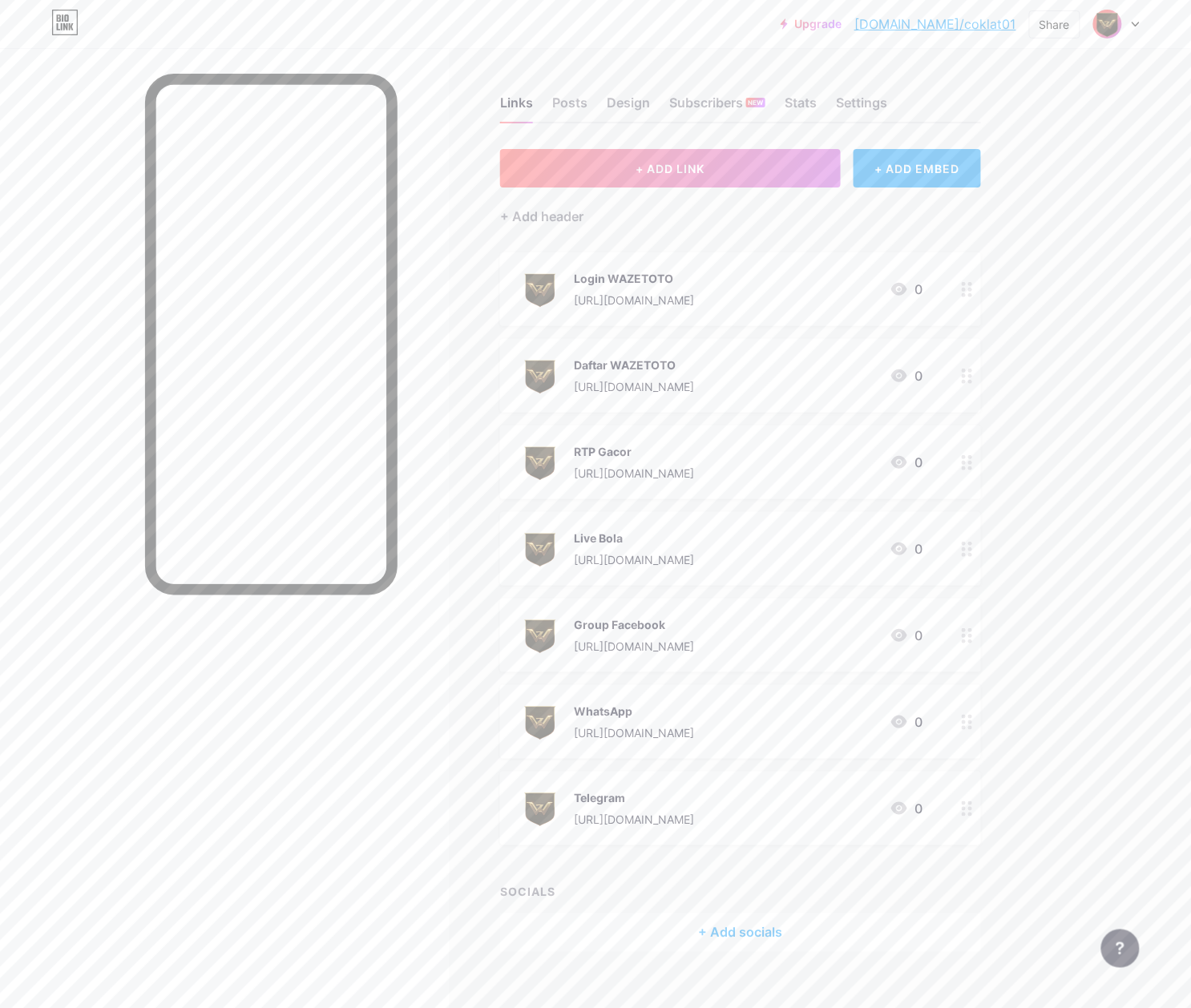
click at [969, 457] on icon at bounding box center [967, 462] width 11 height 15
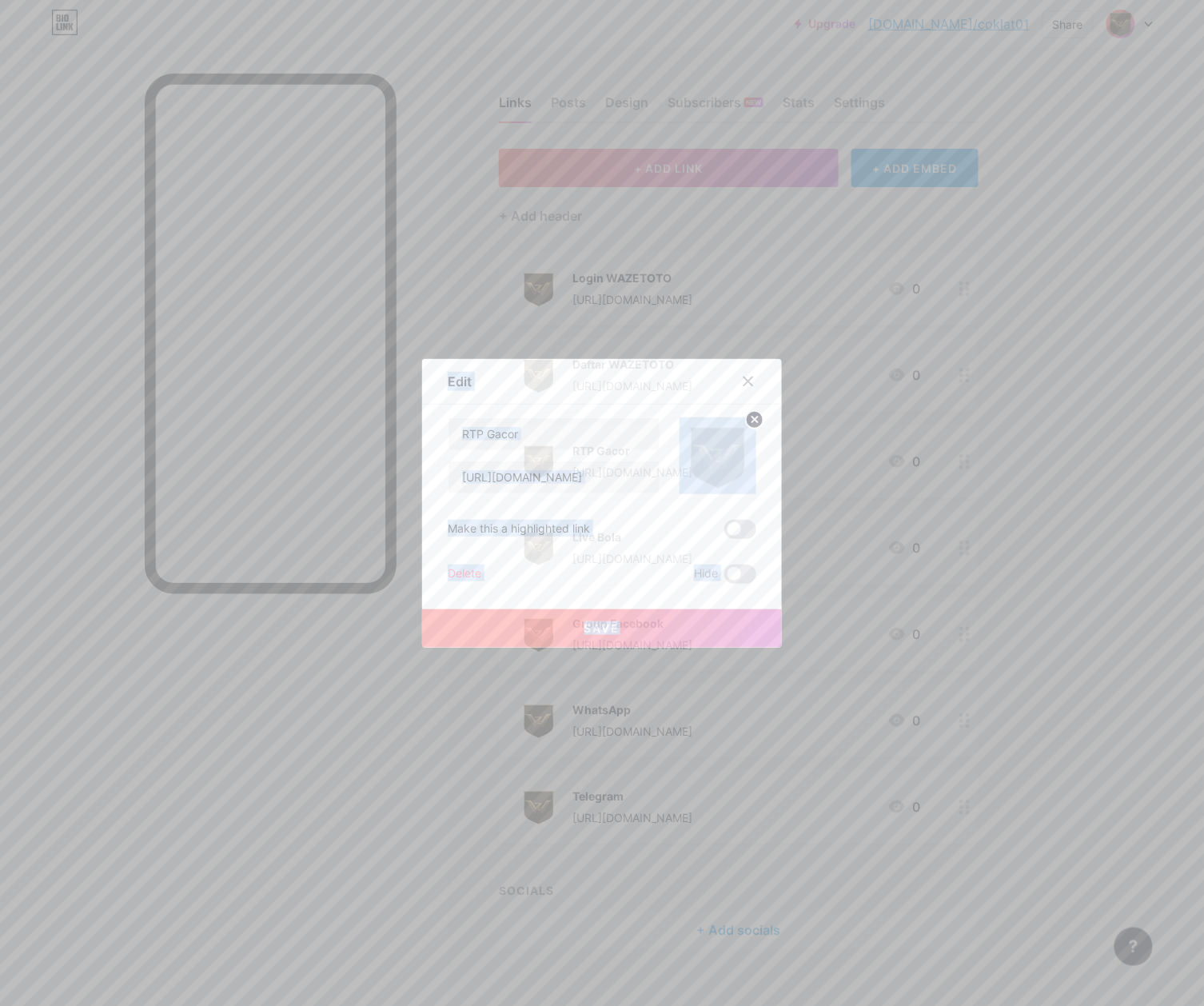
click at [967, 456] on div at bounding box center [602, 503] width 1204 height 1006
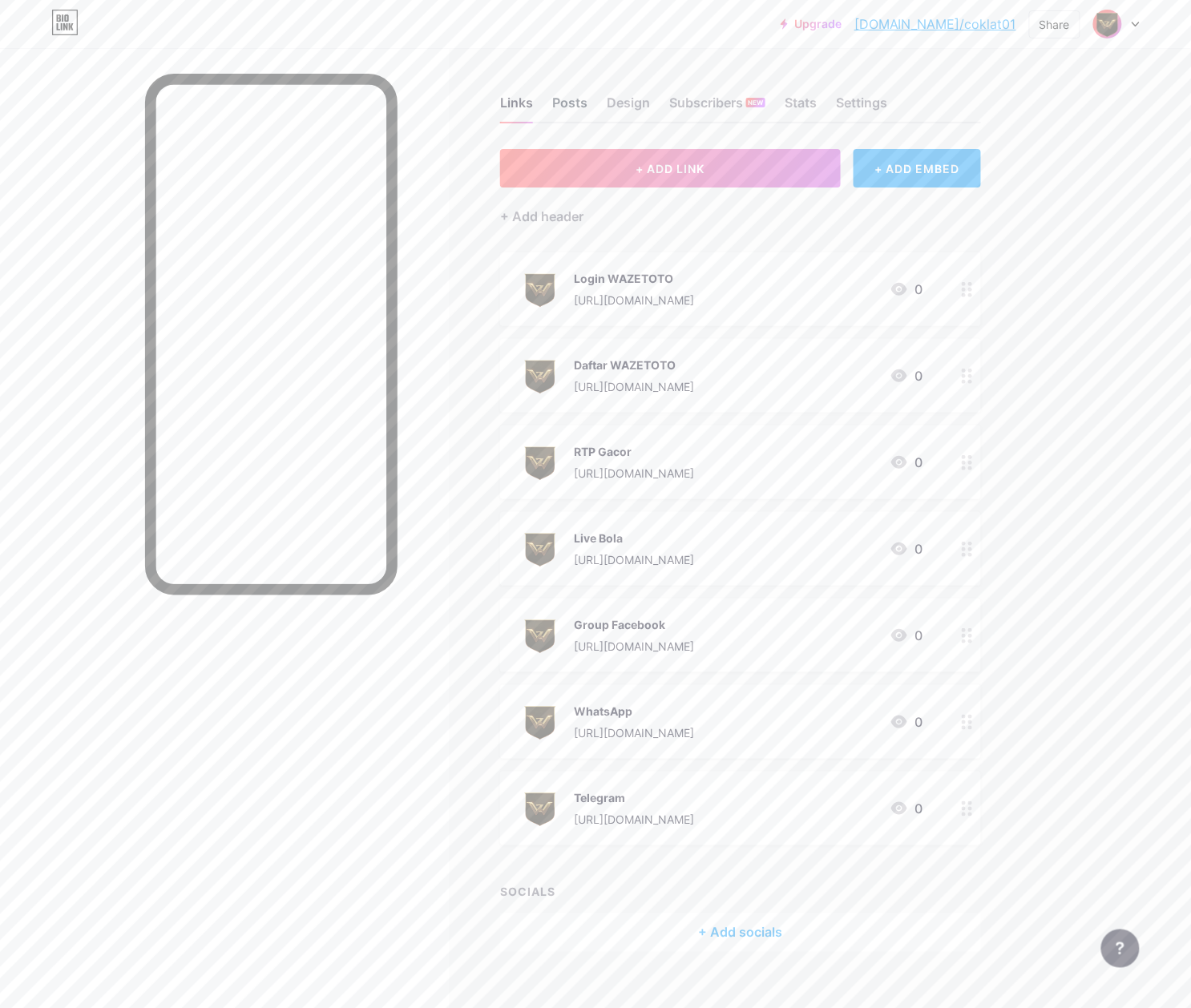
click at [572, 94] on div "Posts" at bounding box center [569, 107] width 35 height 29
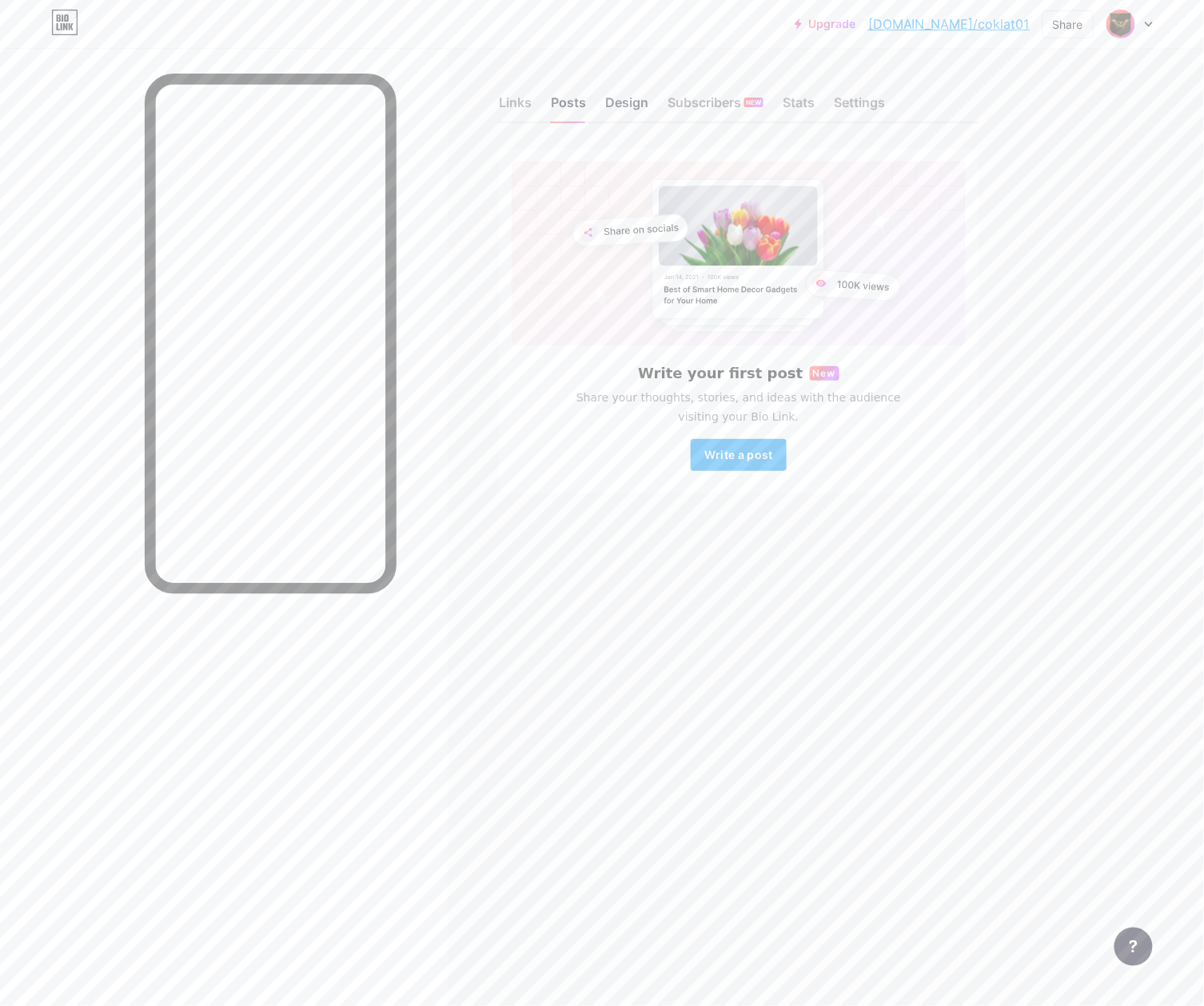
click at [637, 104] on div "Design" at bounding box center [627, 107] width 43 height 29
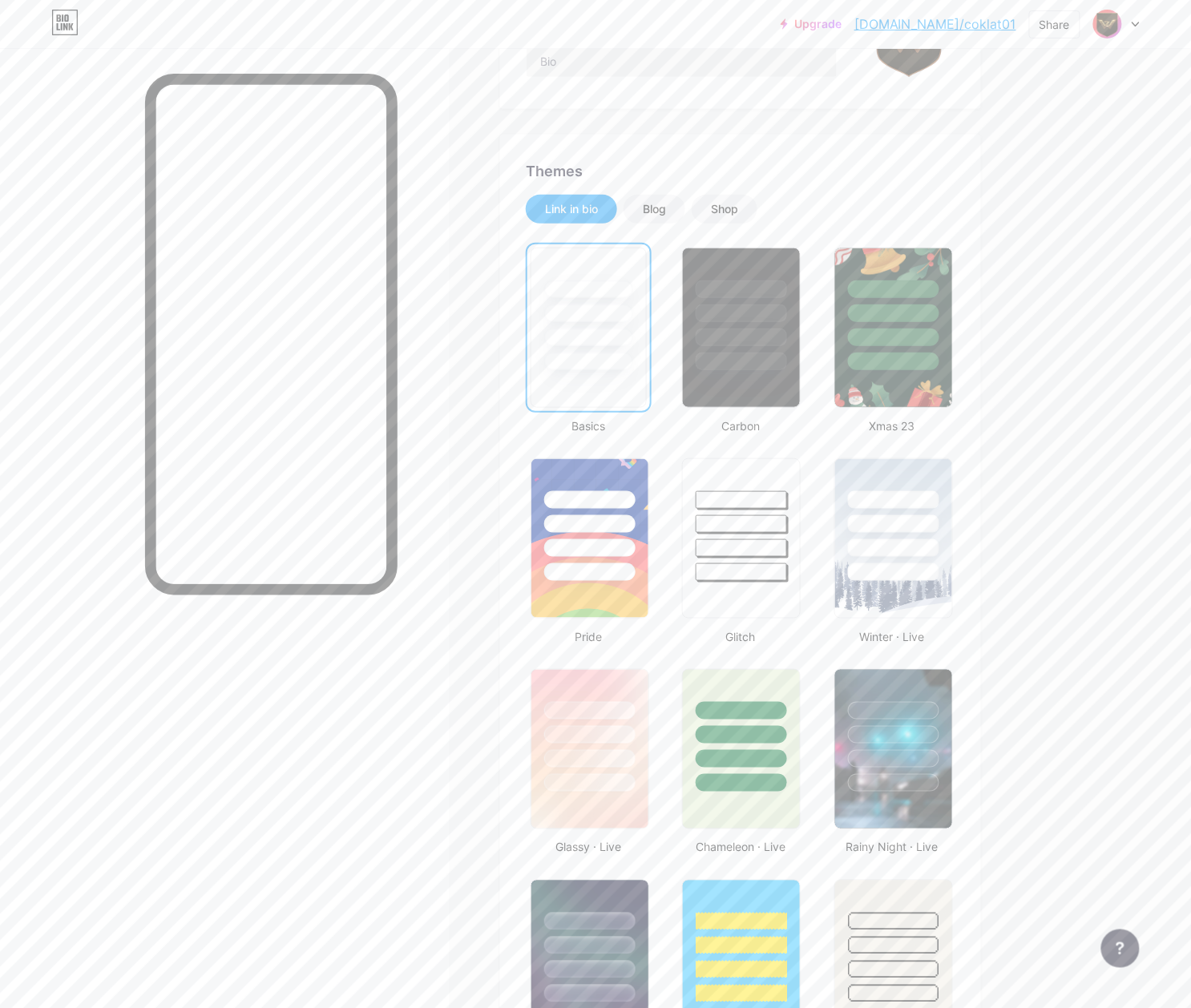
scroll to position [321, 0]
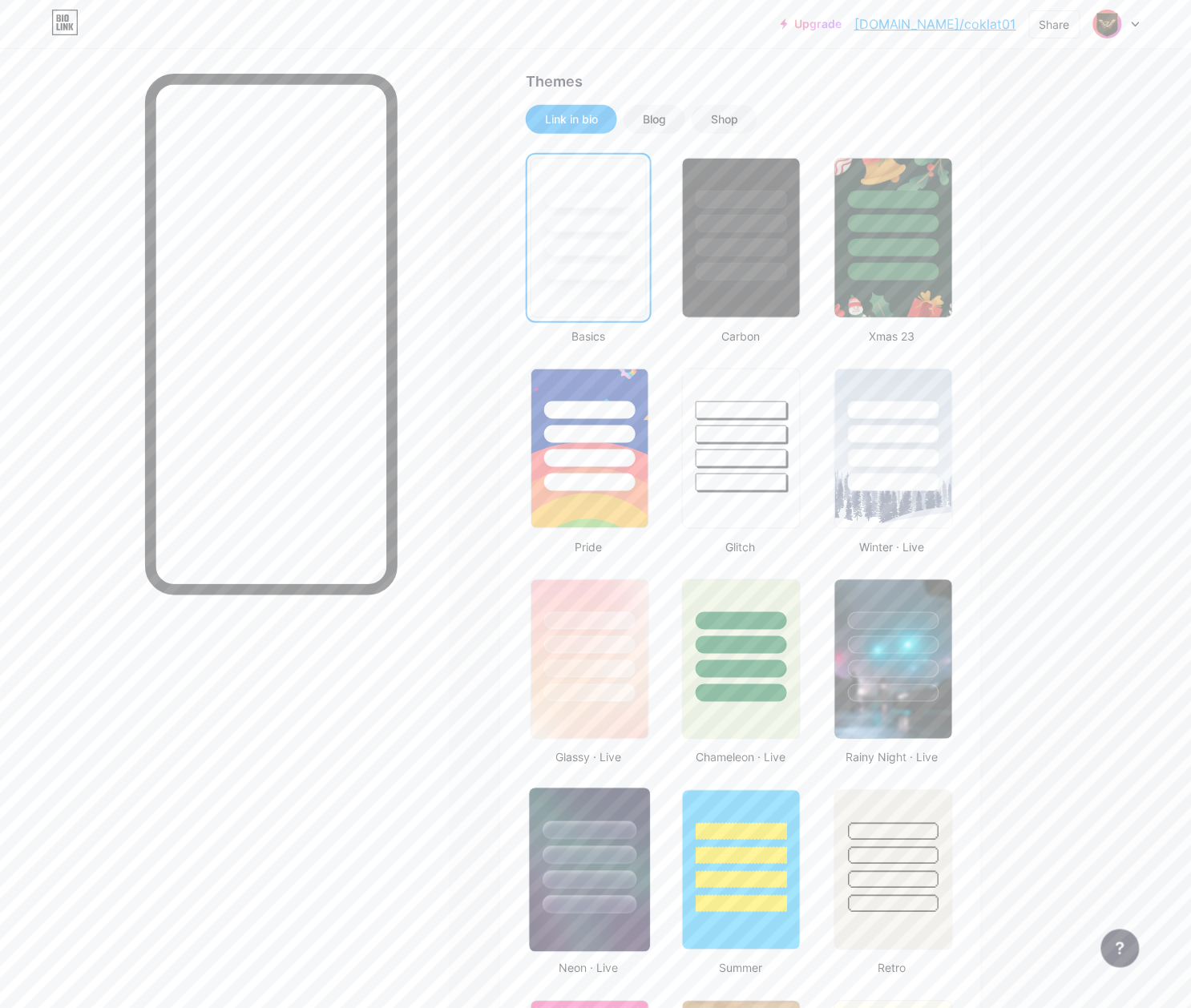
click at [549, 855] on div at bounding box center [589, 855] width 94 height 18
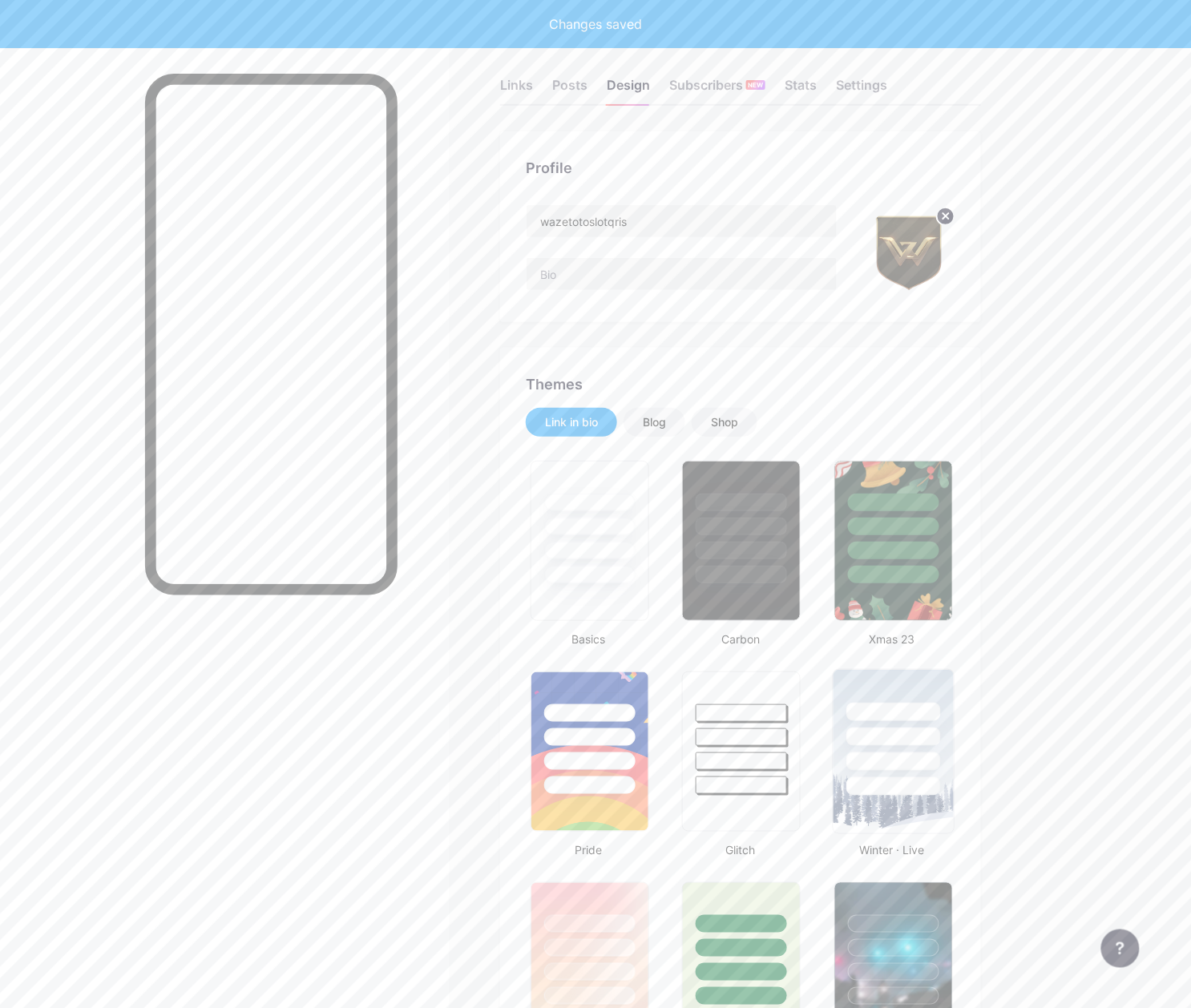
scroll to position [0, 0]
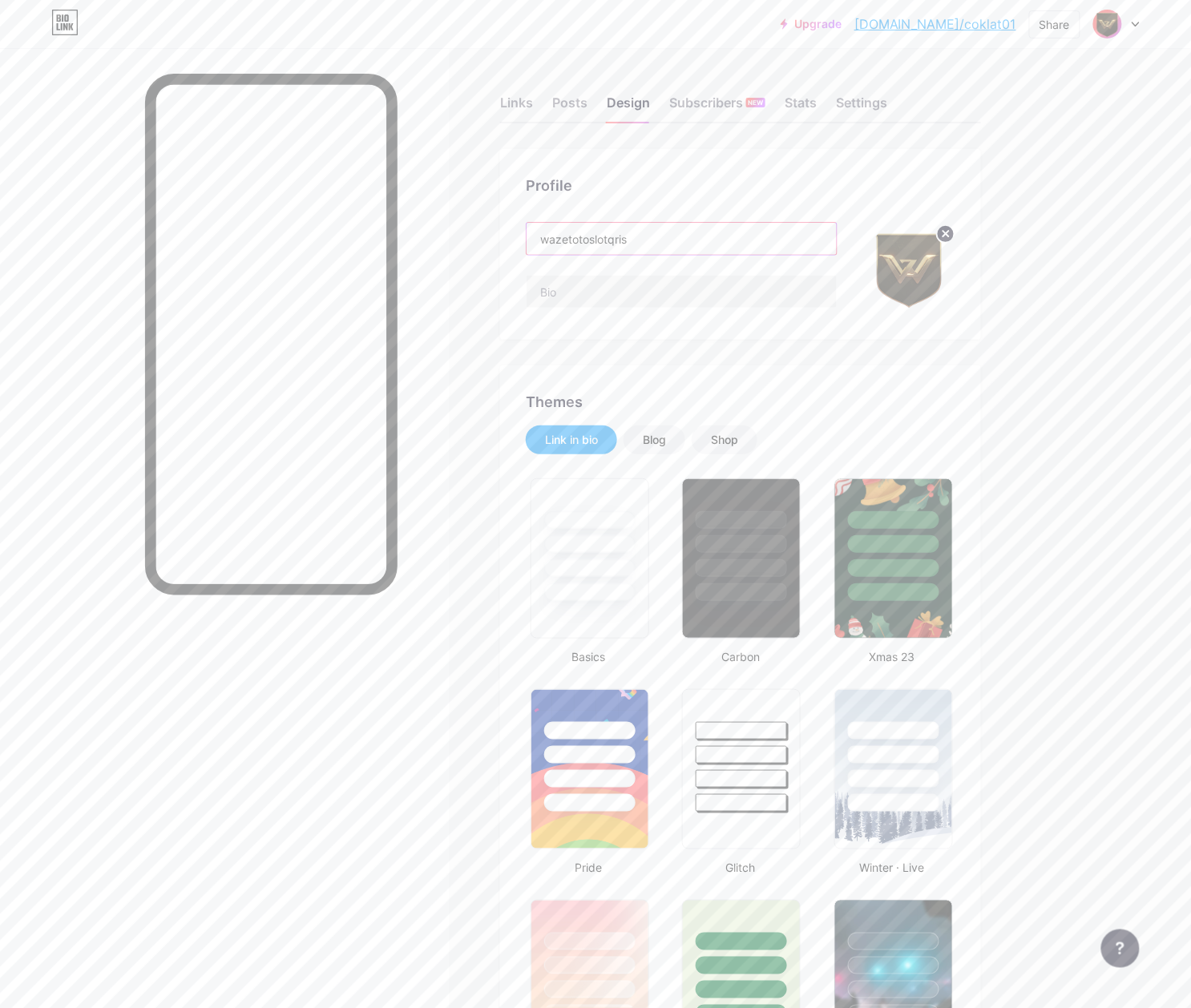
click at [635, 242] on input "wazetotoslotqris" at bounding box center [682, 238] width 310 height 32
paste input "WAZETOTO Slot Pragmatic Gacor Maxwin"
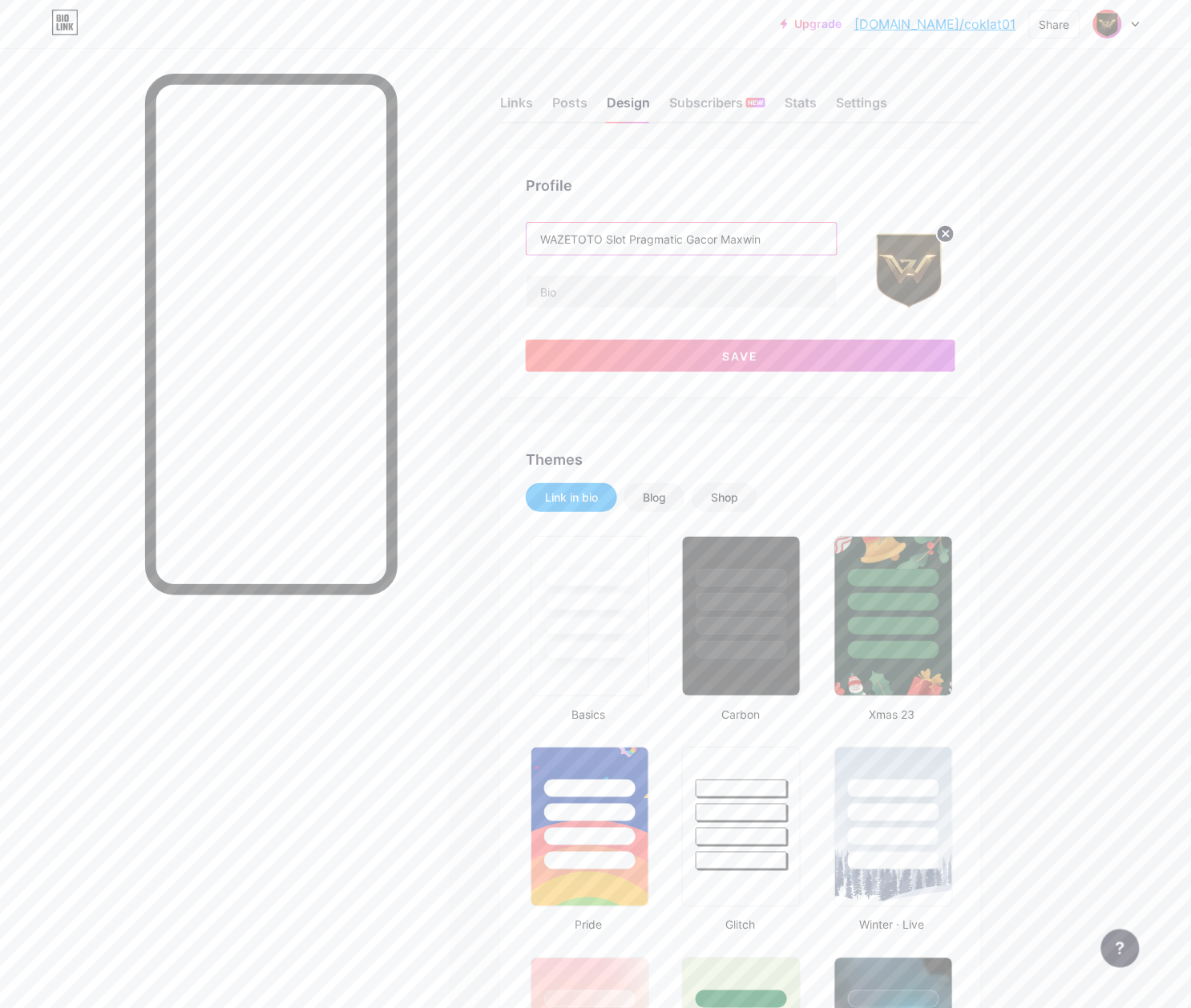
type input "WAZETOTO Slot Pragmatic Gacor Maxwin"
click at [660, 289] on input "text" at bounding box center [682, 291] width 310 height 32
paste input "WAZETOTO Slot Pragmatic Gacor dengan RTP tinggi, peluang Maxwin besar, [PERSON_…"
type input "WAZETOTO Slot Pragmatic Gacor dengan RTP tinggi, peluang Maxwin besar, [PERSON_…"
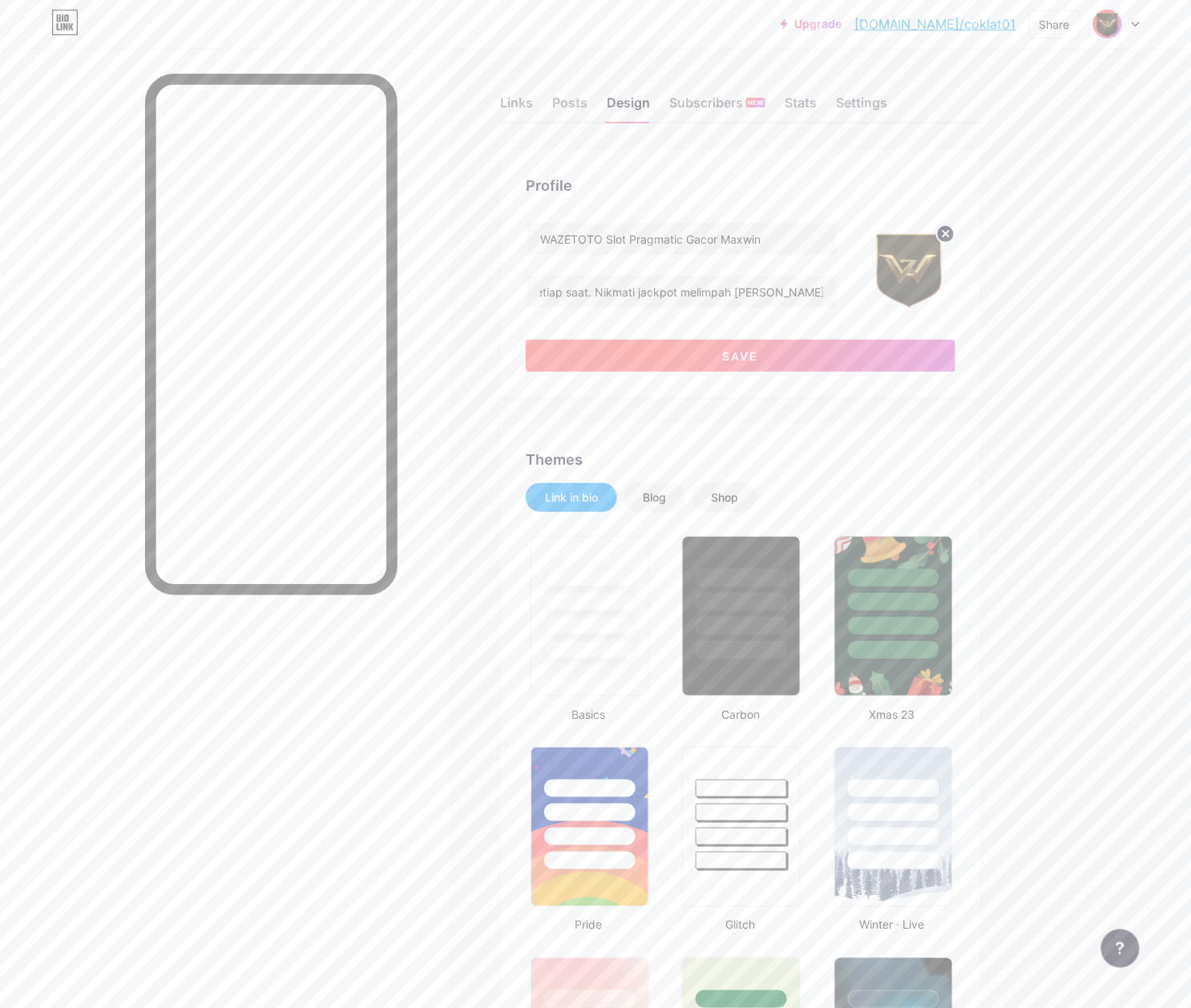
scroll to position [0, 0]
click at [790, 341] on button "Save" at bounding box center [740, 356] width 430 height 32
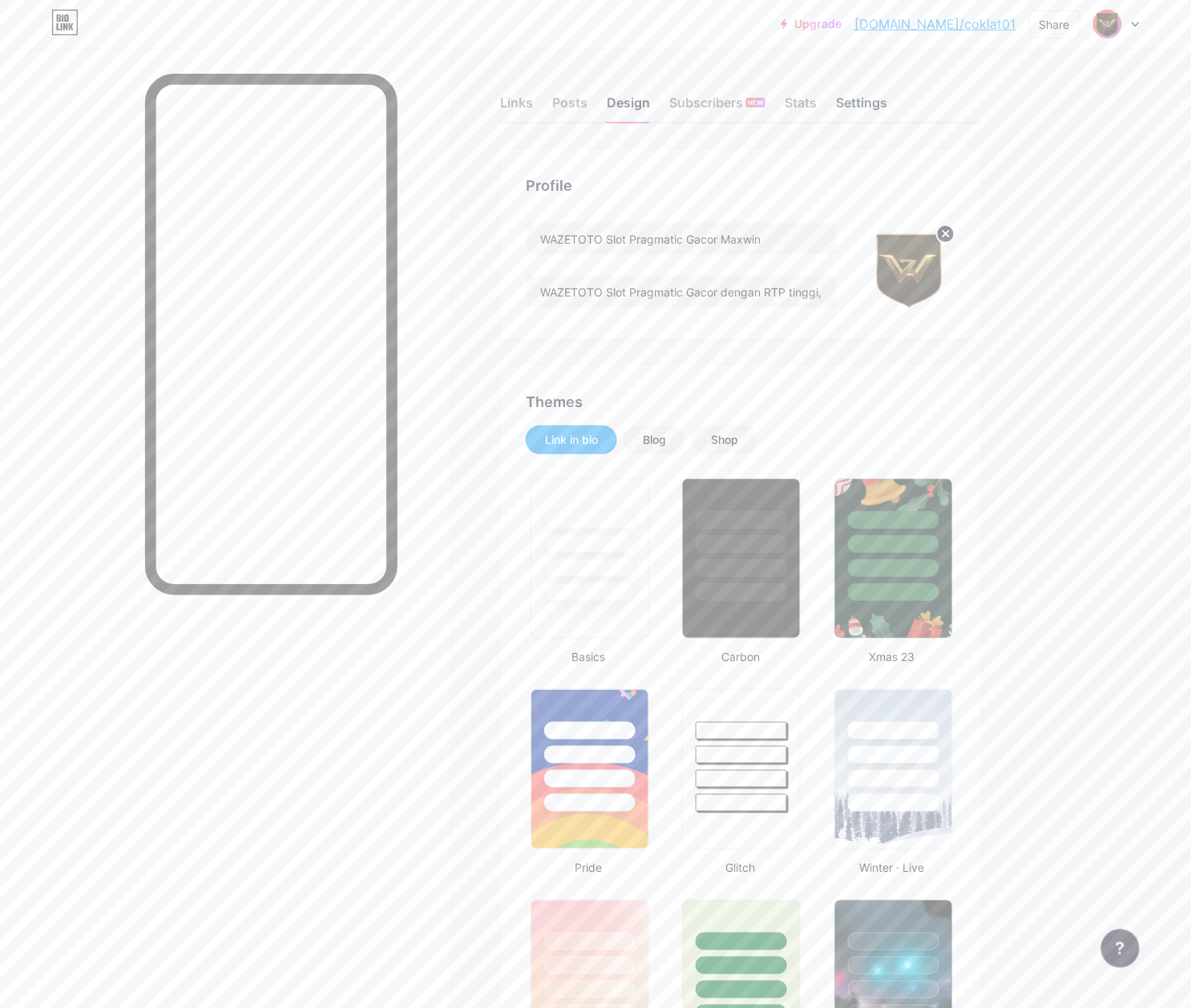
click at [851, 106] on div "Settings" at bounding box center [861, 107] width 51 height 29
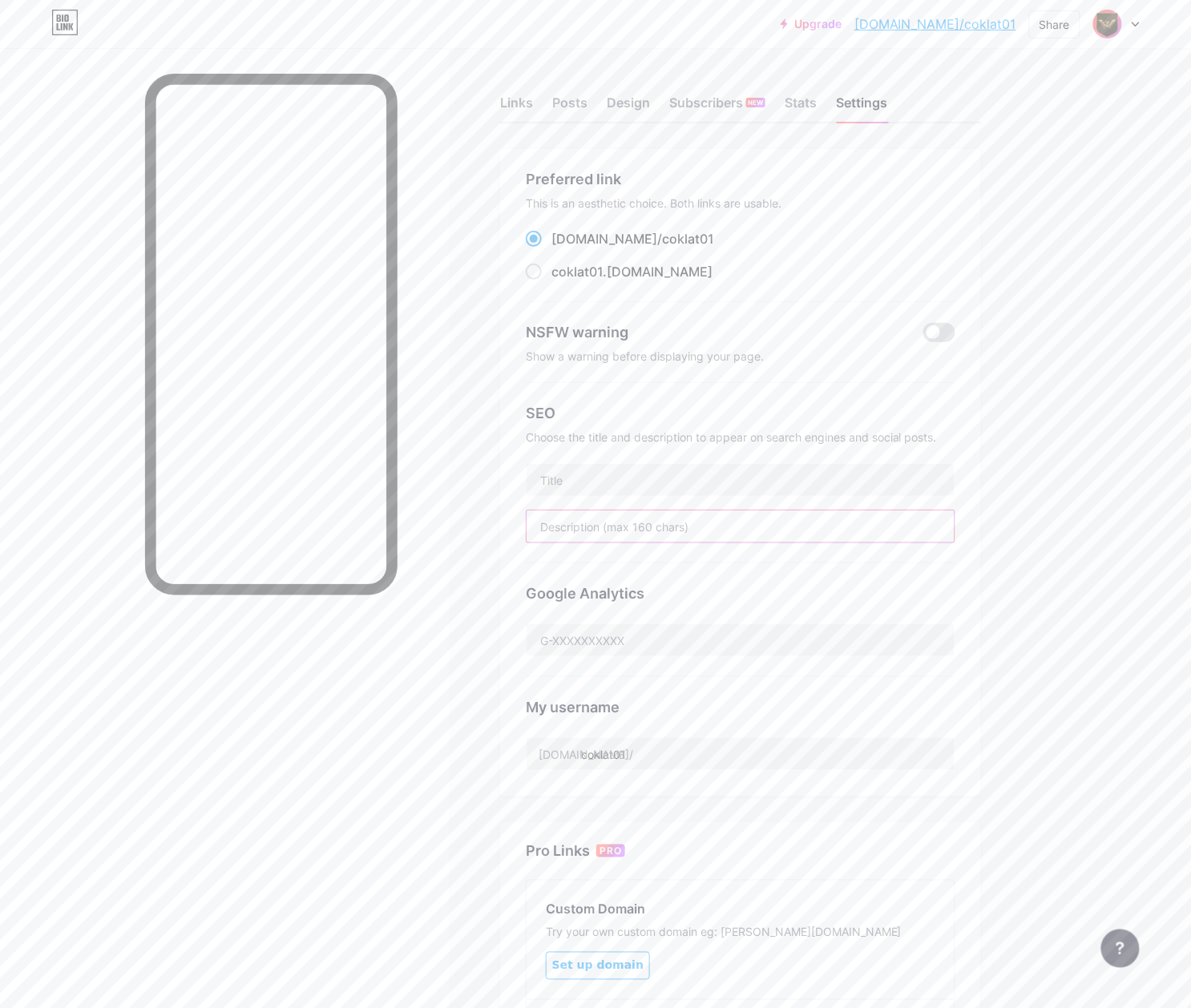
click at [617, 516] on input "text" at bounding box center [740, 526] width 428 height 32
paste input "WAZETOTO Slot Pragmatic Gacor dengan RTP tinggi, peluang Maxwin besar, [PERSON_…"
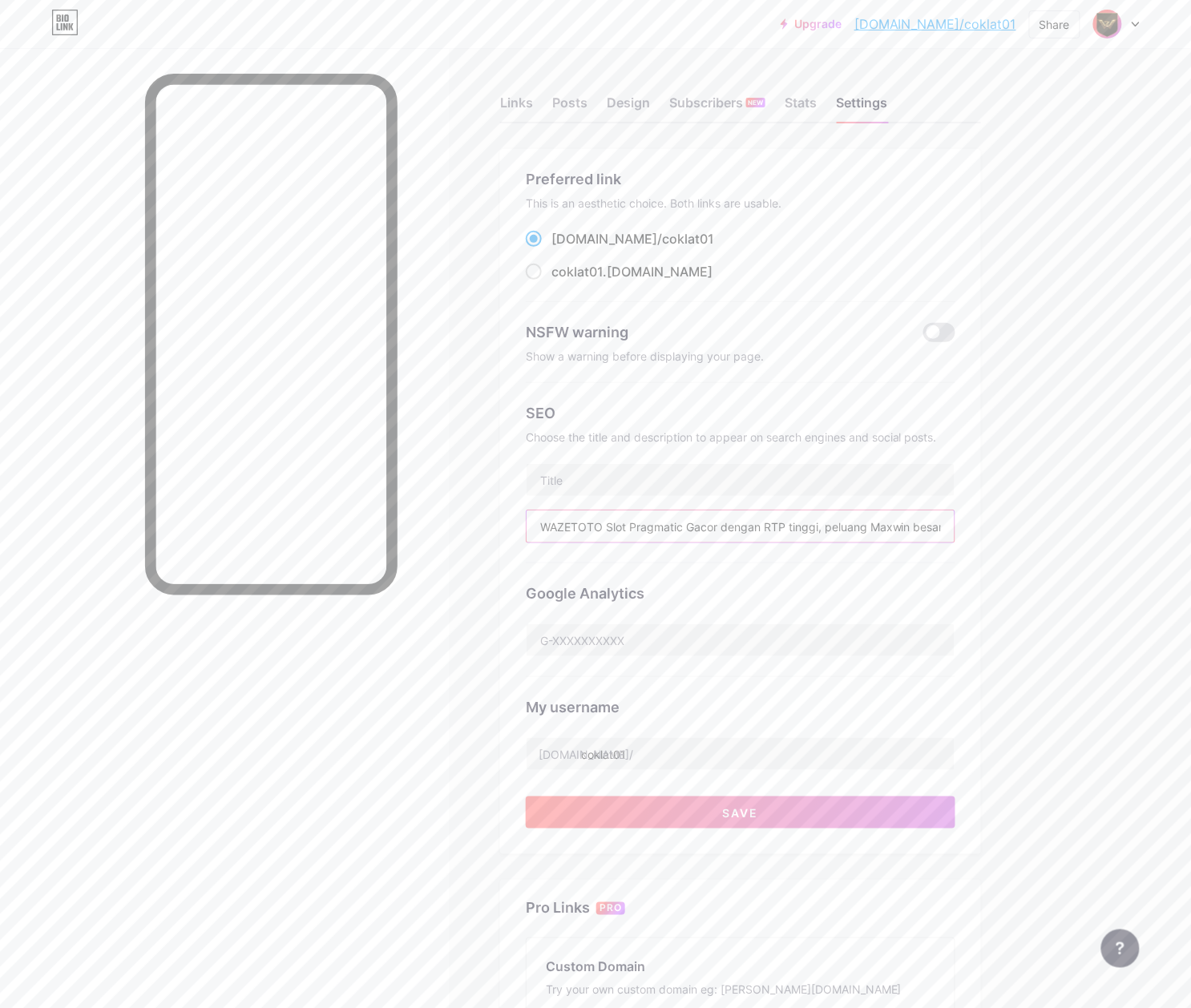
scroll to position [0, 507]
type input "WAZETOTO Slot Pragmatic Gacor dengan RTP tinggi, peluang Maxwin besar, [PERSON_…"
drag, startPoint x: 661, startPoint y: 460, endPoint x: 657, endPoint y: 479, distance: 19.4
click at [661, 460] on div "SEO Choose the title and description to appear on search engines and social pos…" at bounding box center [740, 473] width 430 height 180
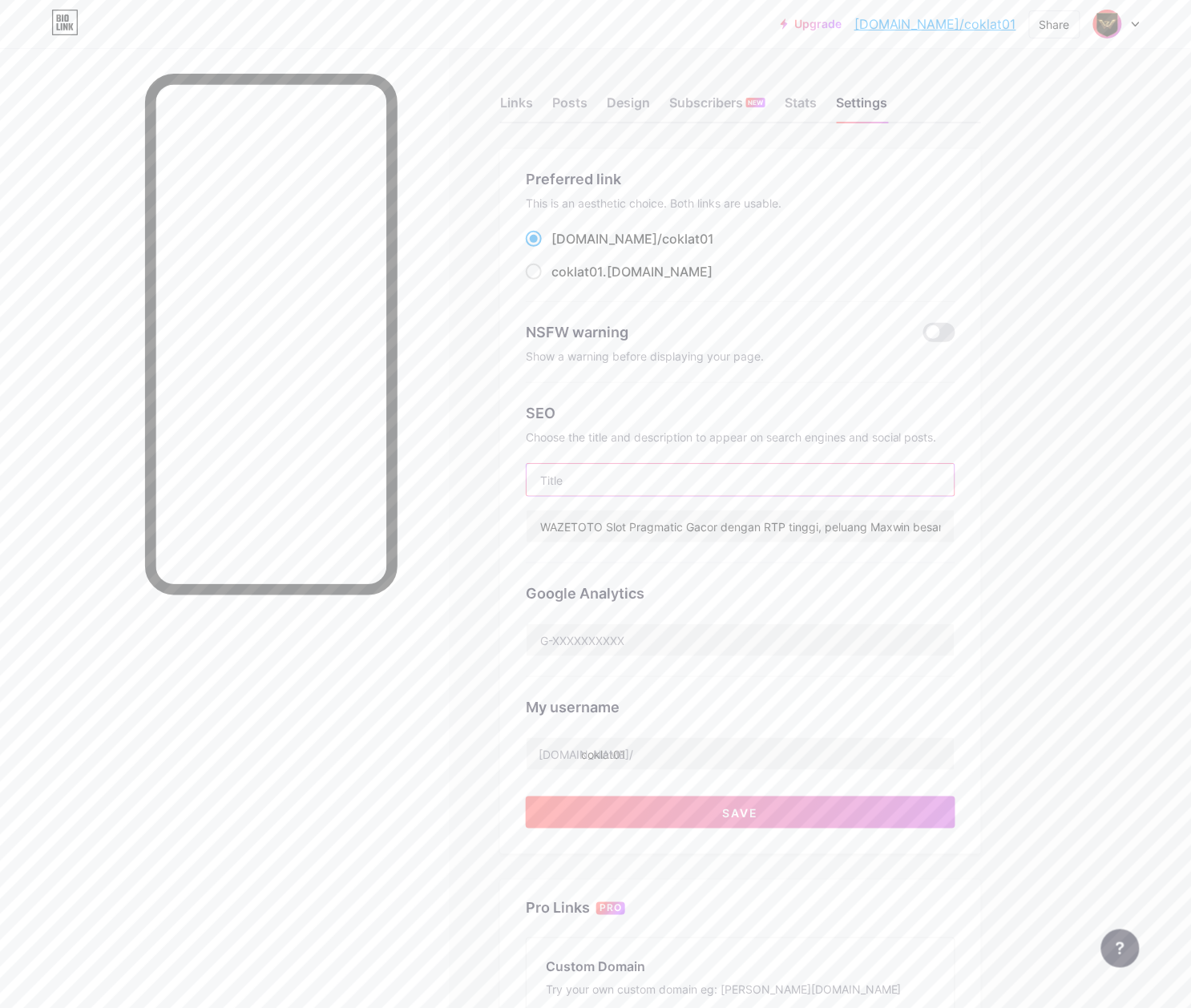
click at [657, 481] on input "text" at bounding box center [740, 480] width 428 height 32
paste input "WAZETOTO Slot Pragmatic Gacor Maxwin"
type input "WAZETOTO Slot Pragmatic Gacor Maxwin"
click at [649, 752] on input "coklat01" at bounding box center [740, 753] width 428 height 32
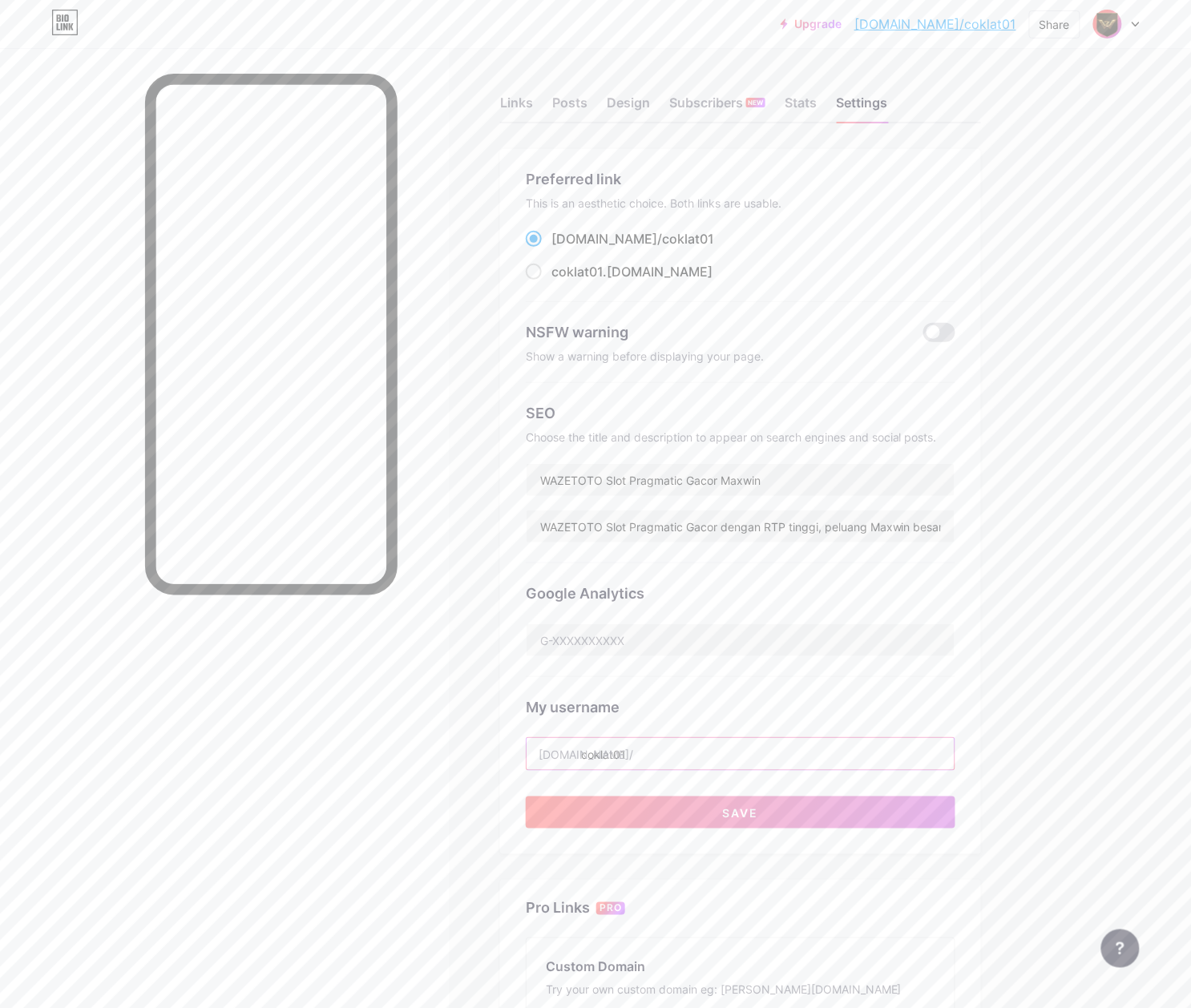
click at [649, 752] on input "coklat01" at bounding box center [740, 753] width 428 height 32
paste input "wazetotoslotqris"
type input "wazetotoslotqris"
click at [753, 819] on span "Save" at bounding box center [740, 813] width 36 height 14
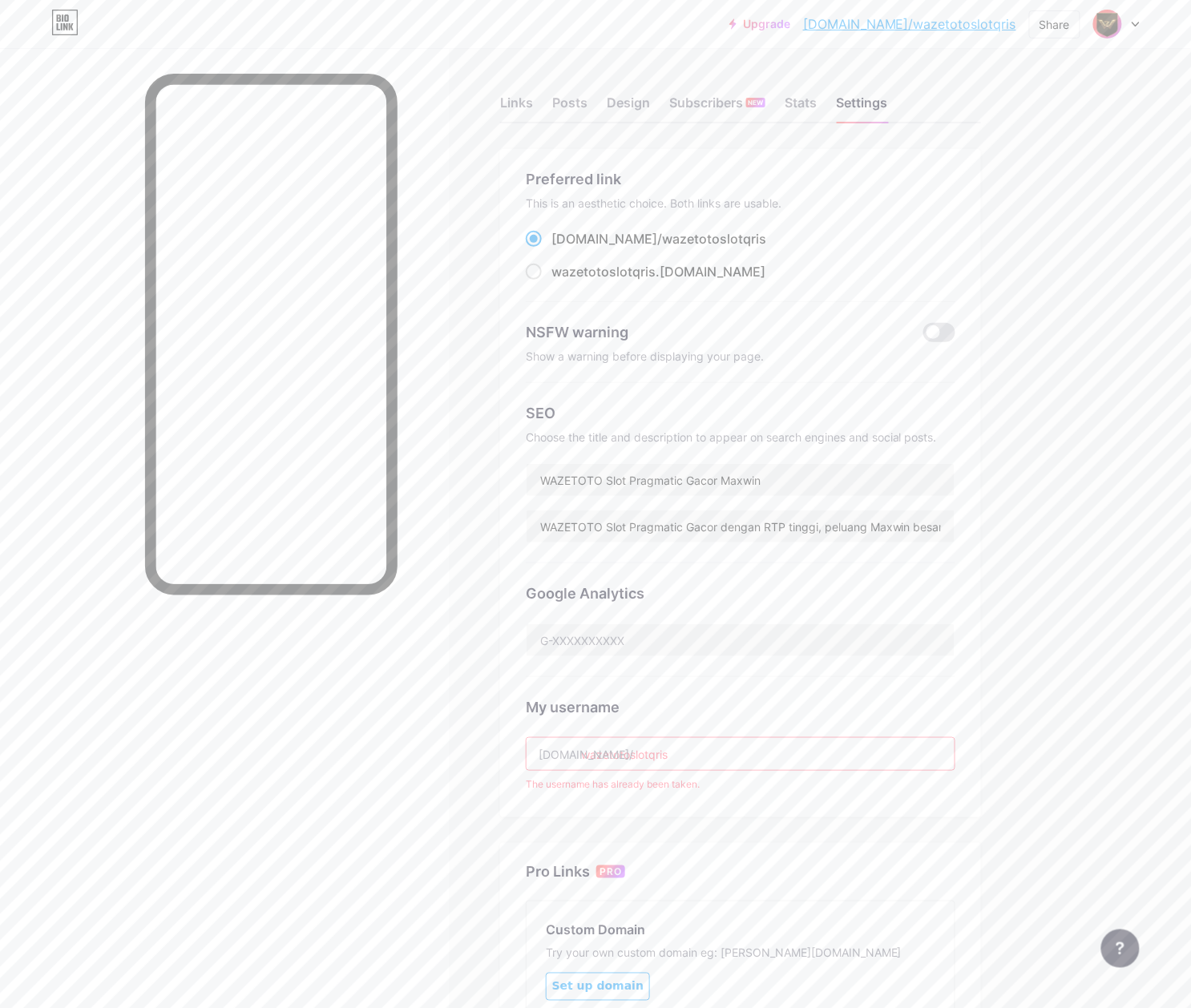
click at [1007, 698] on div "Links Posts Design Subscribers NEW Stats Settings Preferred link This is an aes…" at bounding box center [524, 662] width 1048 height 1228
click at [949, 24] on link "[DOMAIN_NAME]/wazetotoslotqris" at bounding box center [909, 24] width 213 height 19
